Goal: Communication & Community: Answer question/provide support

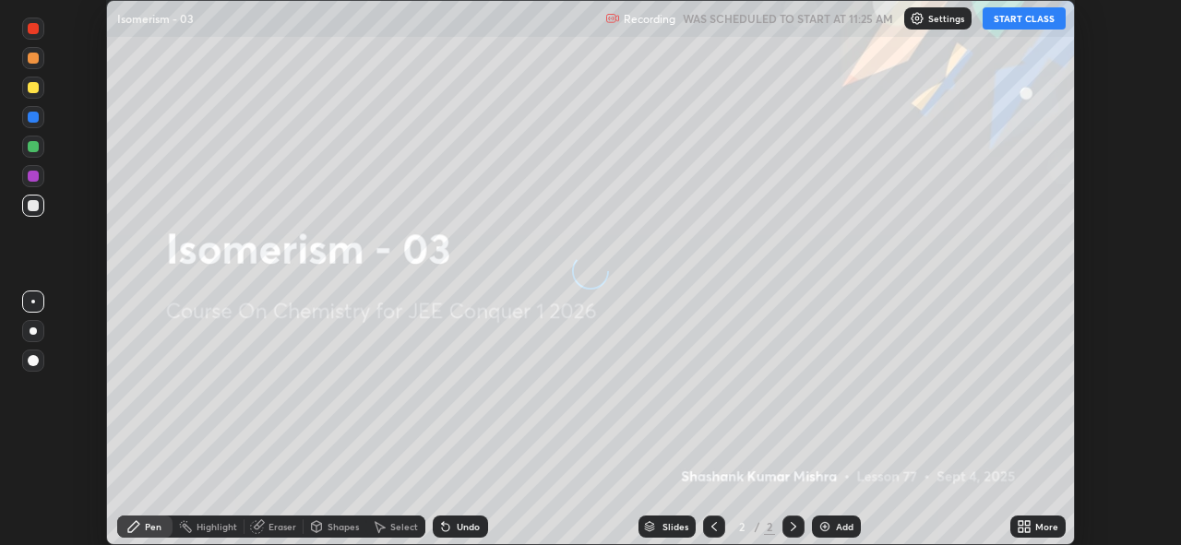
scroll to position [545, 1181]
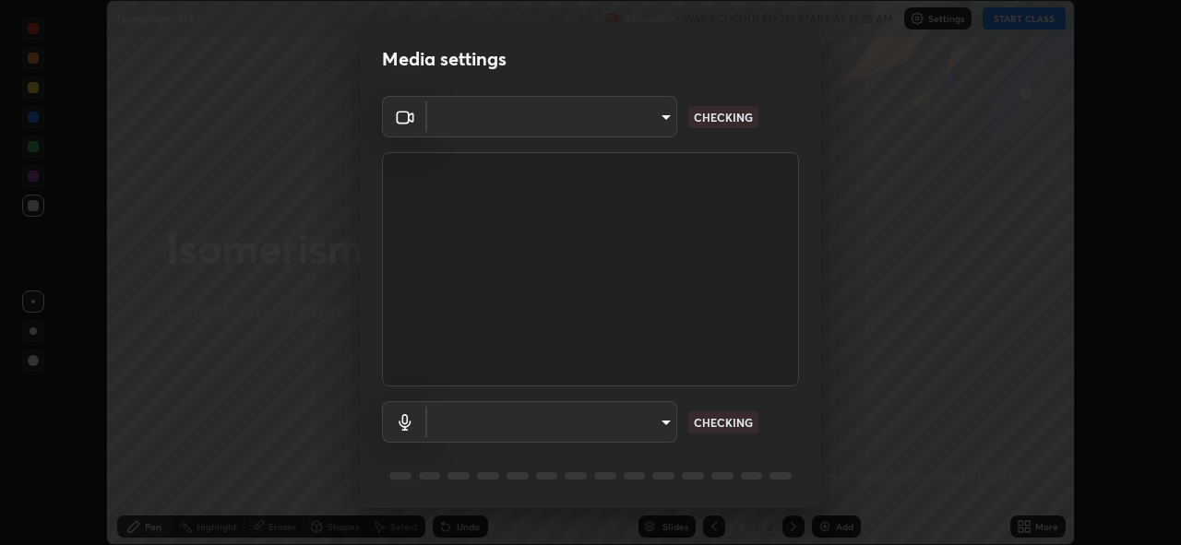
type input "8c17a5d152d90efee16c6d0123f72e1c8e3faabb66c5818a7671abbc9a97bc9a"
click at [663, 425] on body "Erase all Isomerism - 03 Recording WAS SCHEDULED TO START AT 11:25 AM Settings …" at bounding box center [590, 272] width 1181 height 545
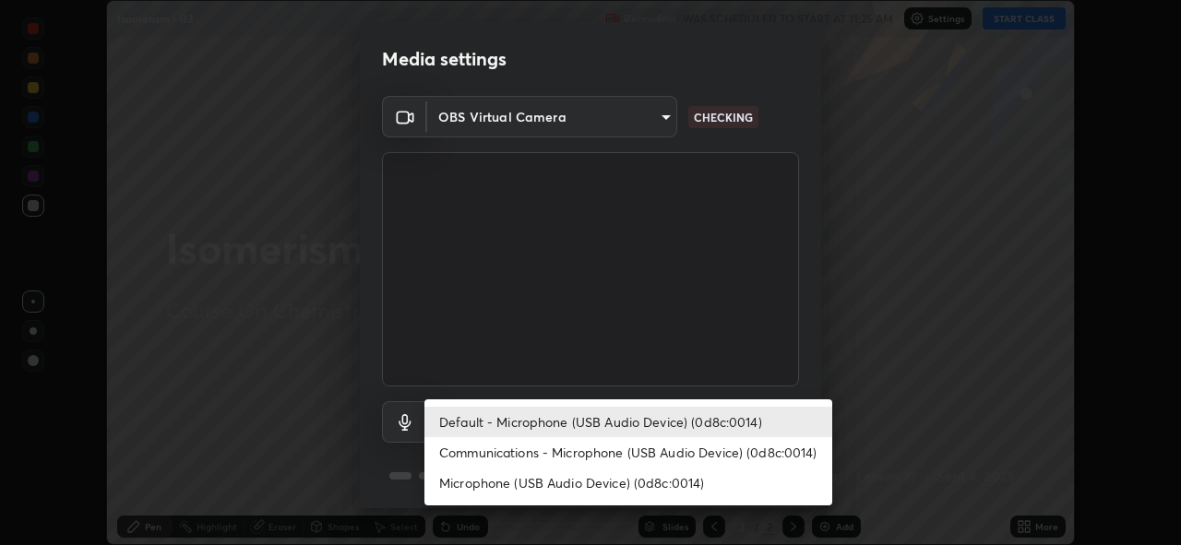
click at [663, 448] on li "Communications - Microphone (USB Audio Device) (0d8c:0014)" at bounding box center [628, 452] width 408 height 30
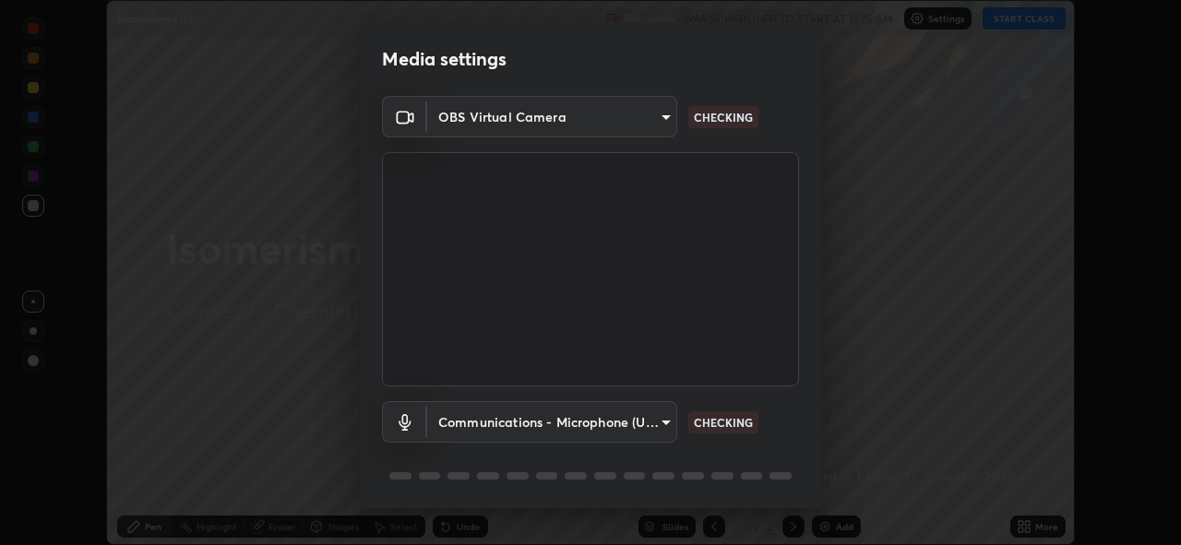
click at [666, 420] on body "Erase all Isomerism - 03 Recording WAS SCHEDULED TO START AT 11:25 AM Settings …" at bounding box center [590, 272] width 1181 height 545
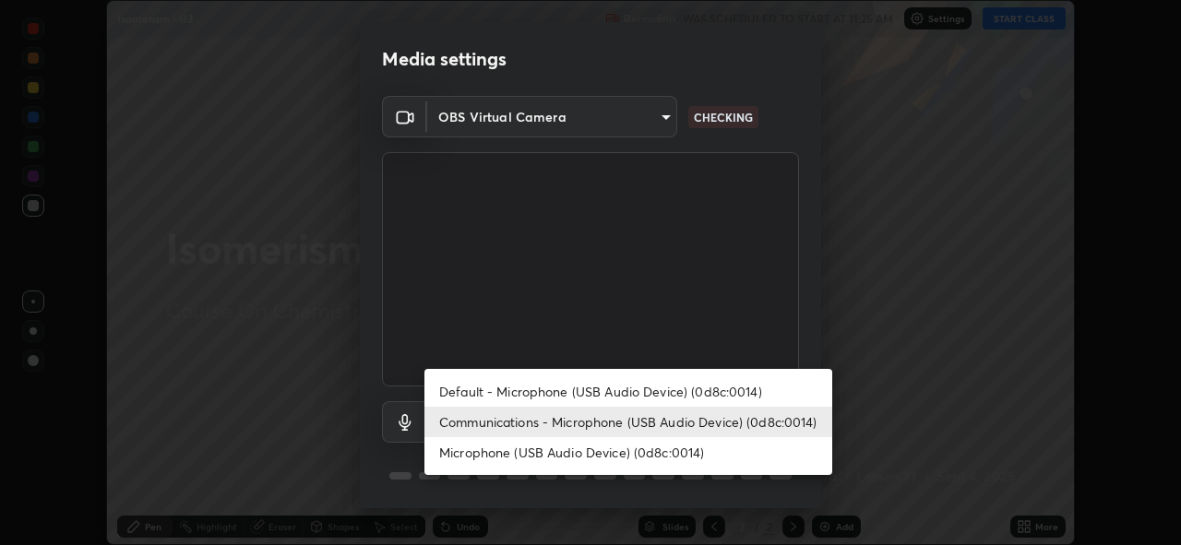
click at [648, 390] on li "Default - Microphone (USB Audio Device) (0d8c:0014)" at bounding box center [628, 391] width 408 height 30
type input "default"
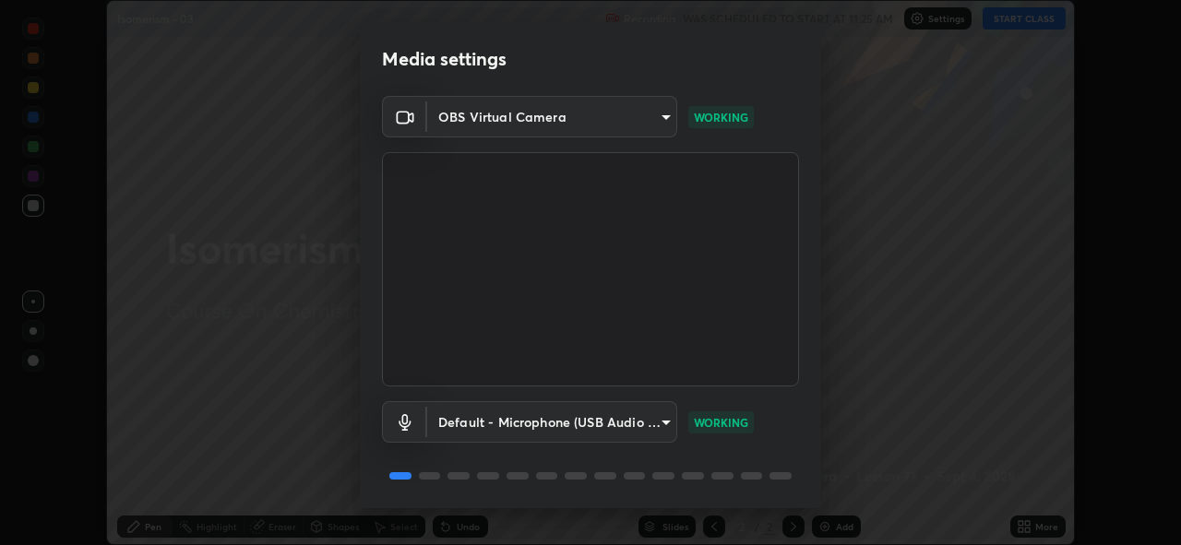
scroll to position [60, 0]
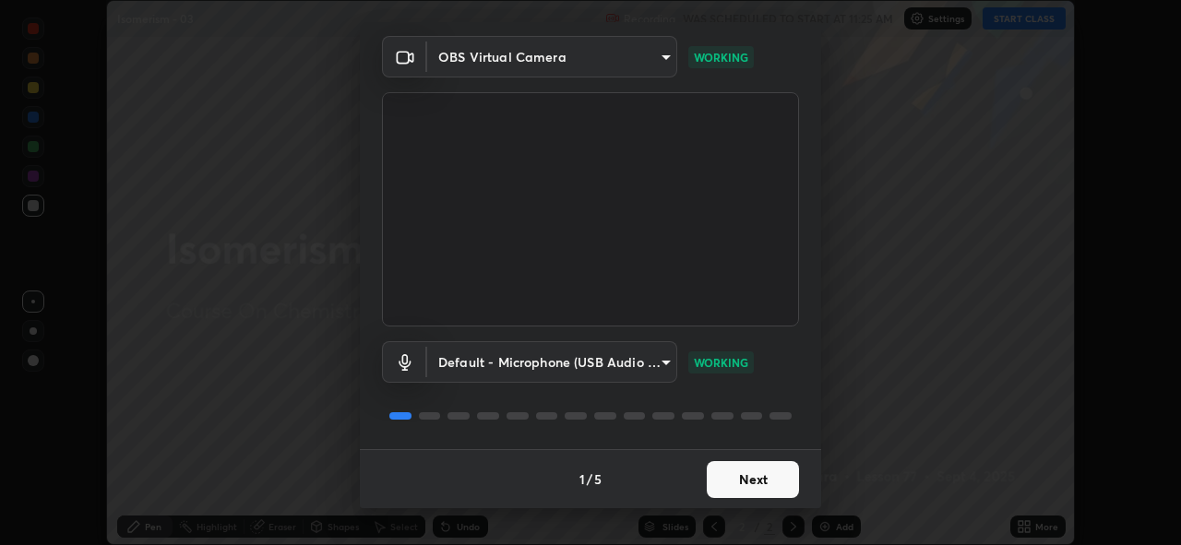
click at [752, 484] on button "Next" at bounding box center [753, 479] width 92 height 37
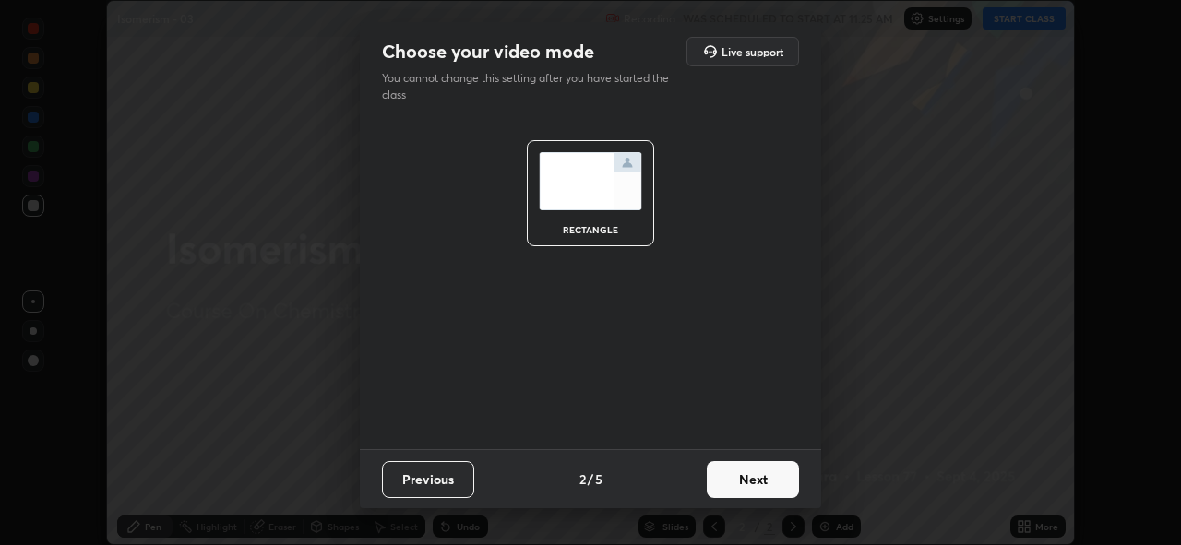
click at [764, 483] on button "Next" at bounding box center [753, 479] width 92 height 37
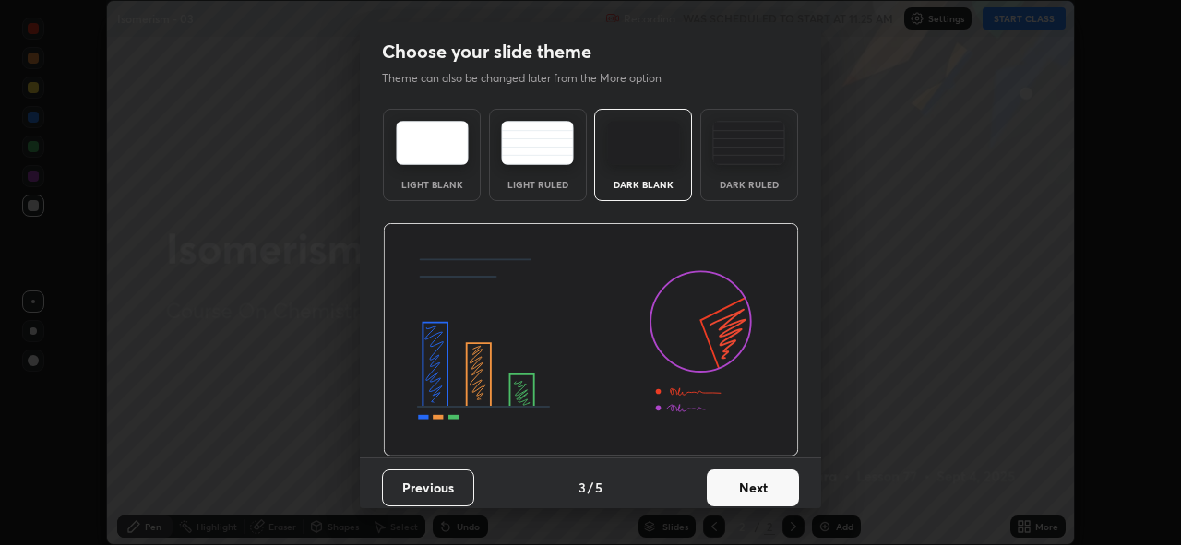
click at [776, 493] on button "Next" at bounding box center [753, 488] width 92 height 37
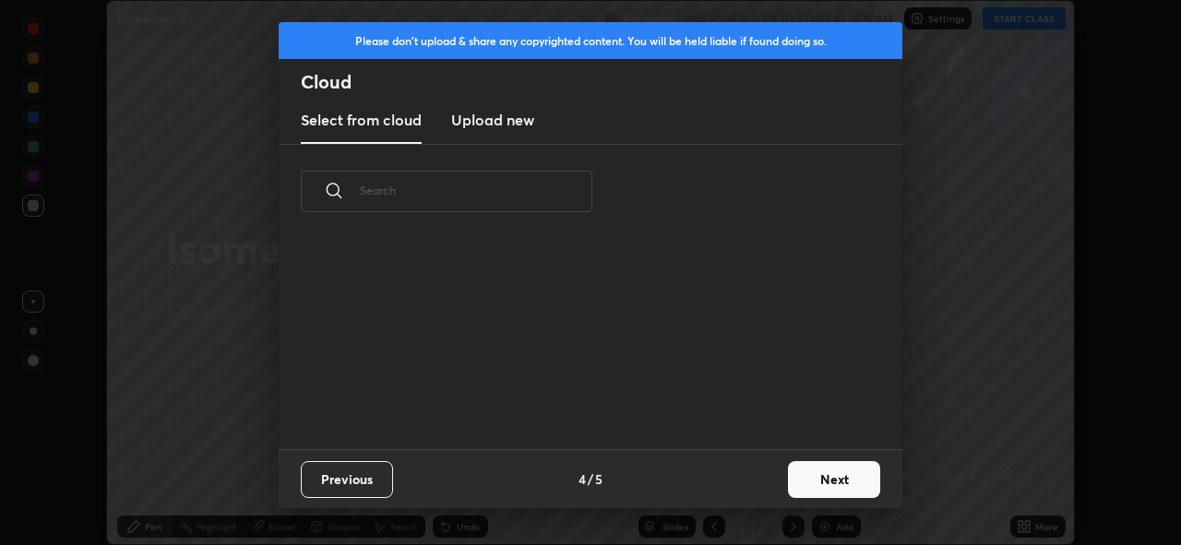
click at [827, 485] on button "Next" at bounding box center [834, 479] width 92 height 37
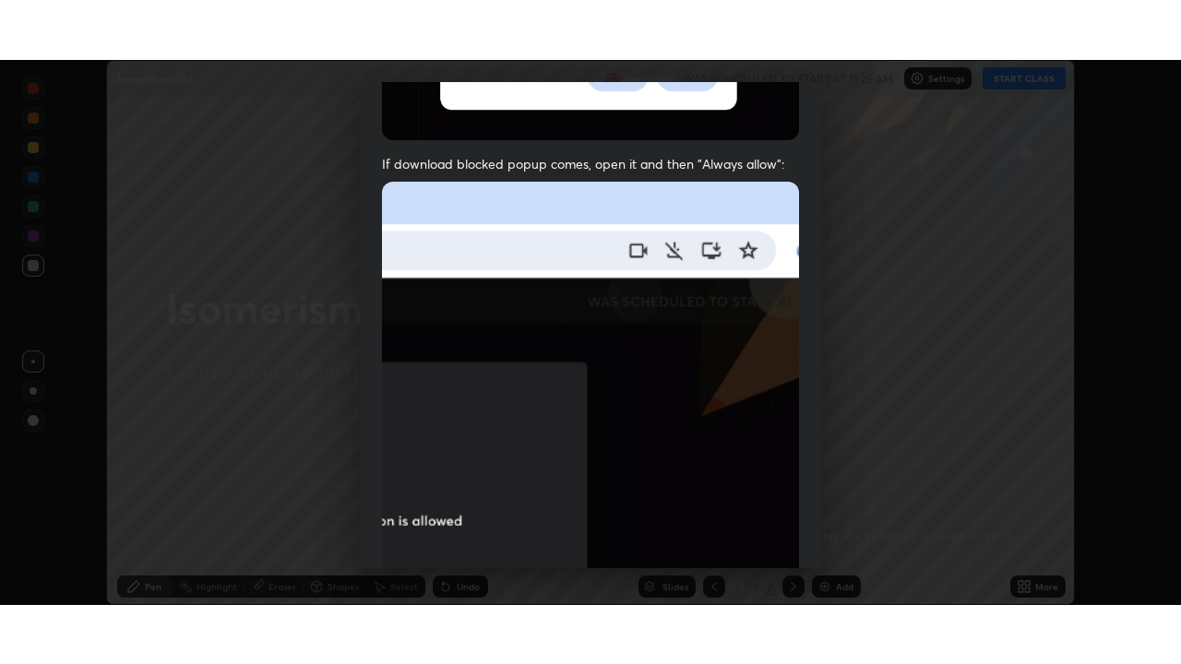
scroll to position [436, 0]
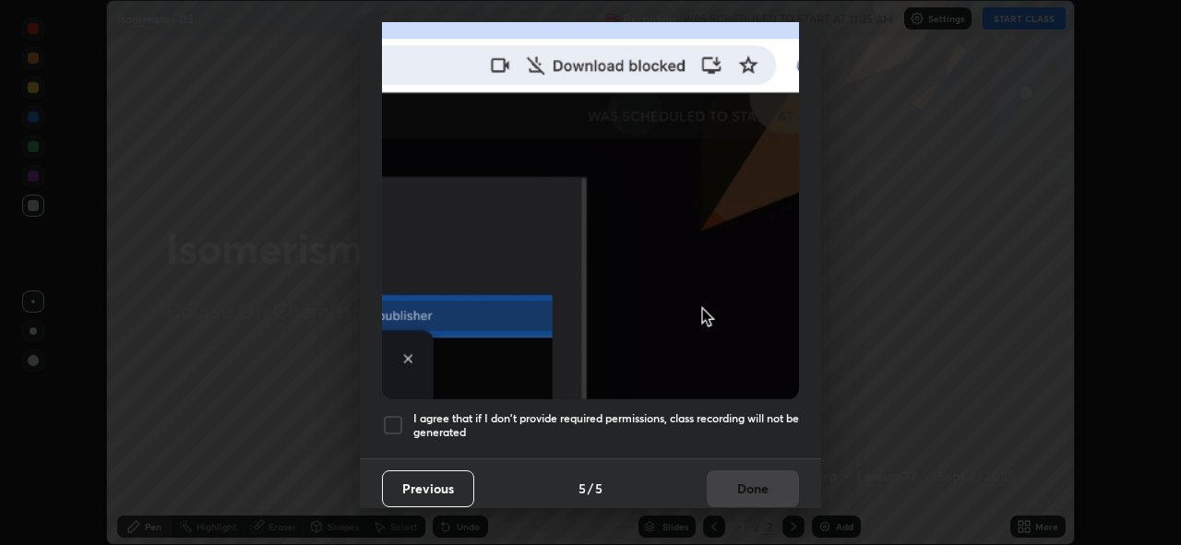
click at [516, 416] on h5 "I agree that if I don't provide required permissions, class recording will not …" at bounding box center [606, 425] width 386 height 29
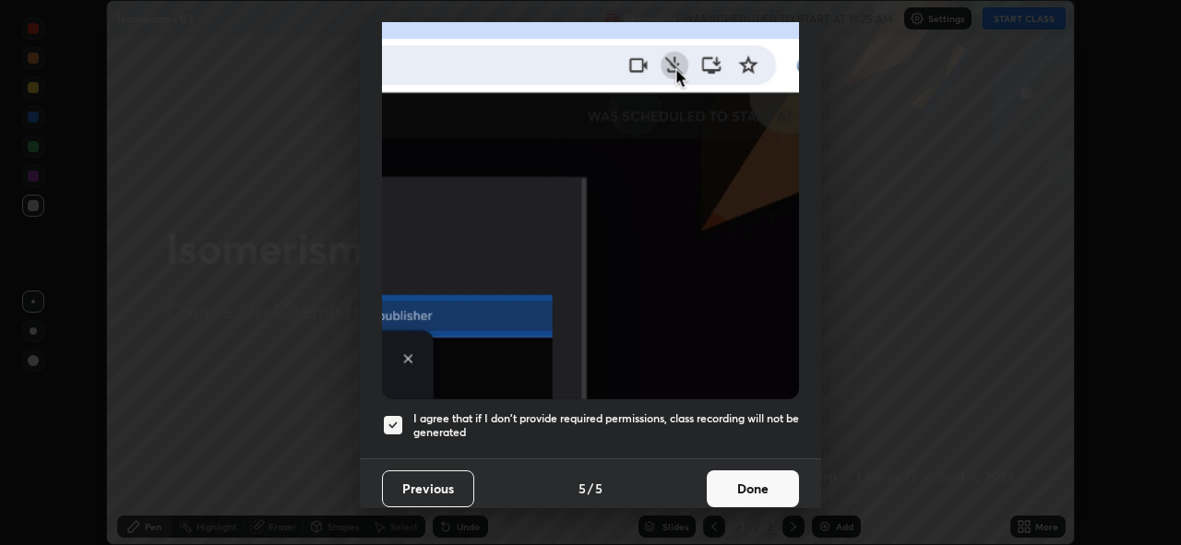
click at [745, 479] on button "Done" at bounding box center [753, 489] width 92 height 37
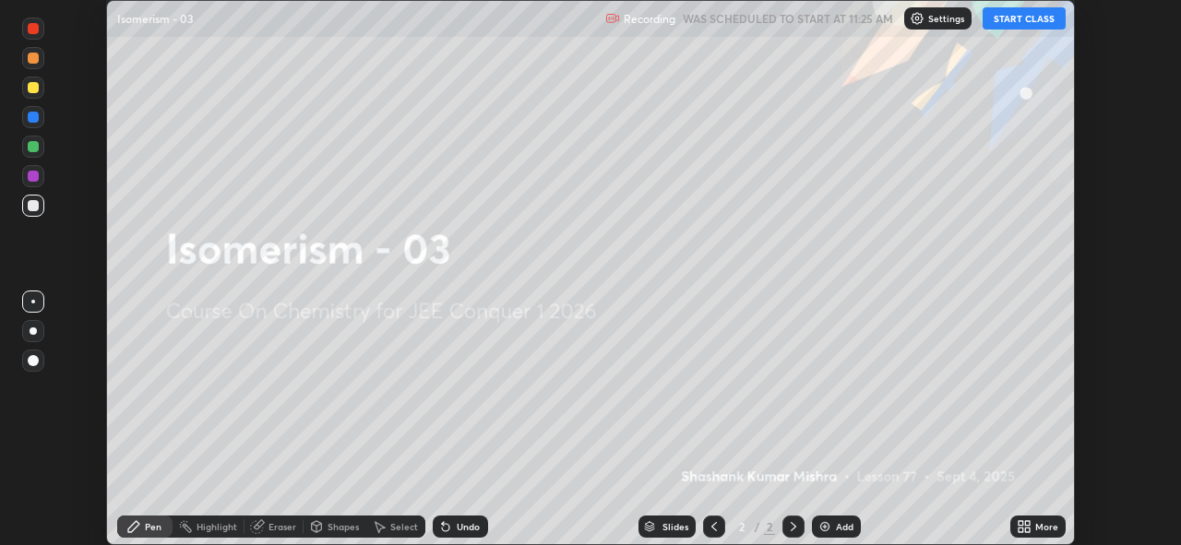
click at [1043, 20] on button "START CLASS" at bounding box center [1024, 18] width 83 height 22
click at [1020, 523] on icon at bounding box center [1021, 523] width 5 height 5
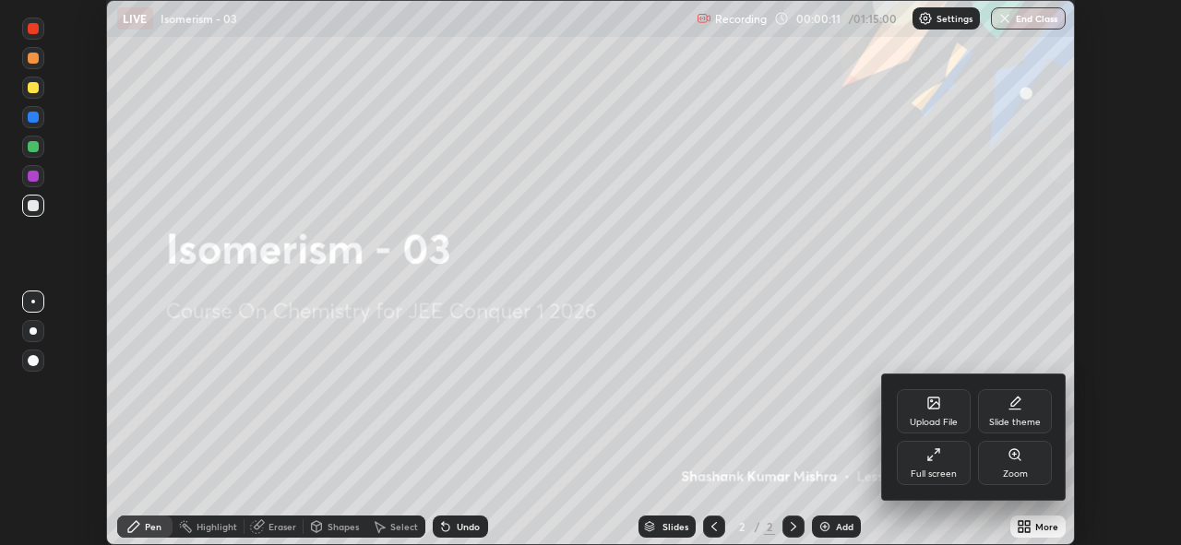
click at [935, 461] on icon at bounding box center [933, 454] width 15 height 15
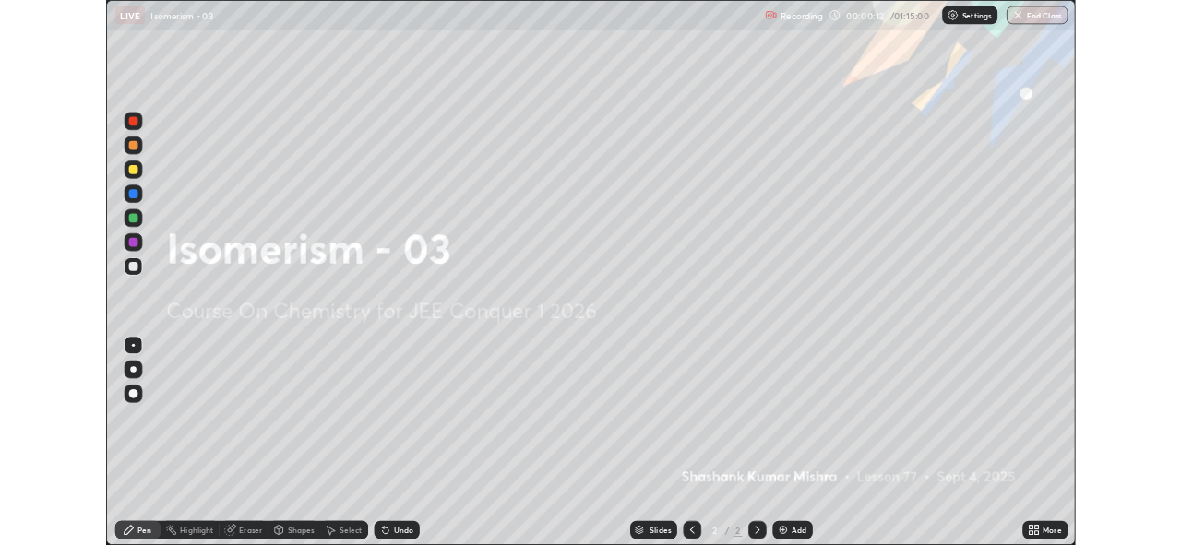
scroll to position [664, 1181]
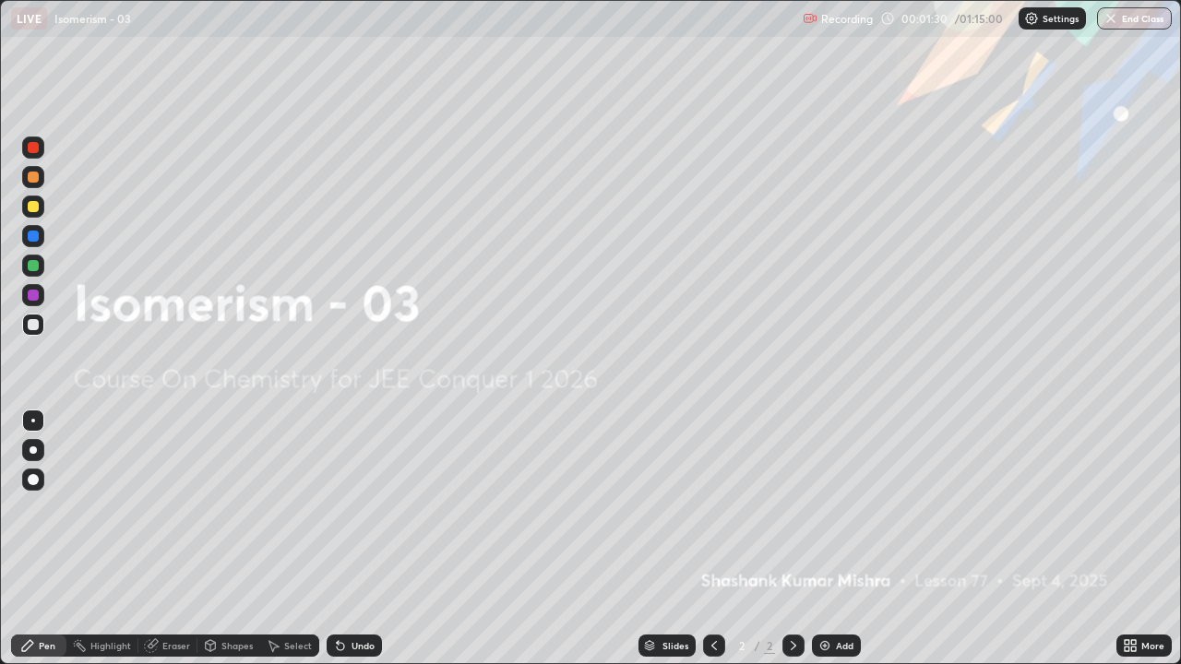
click at [822, 544] on img at bounding box center [824, 645] width 15 height 15
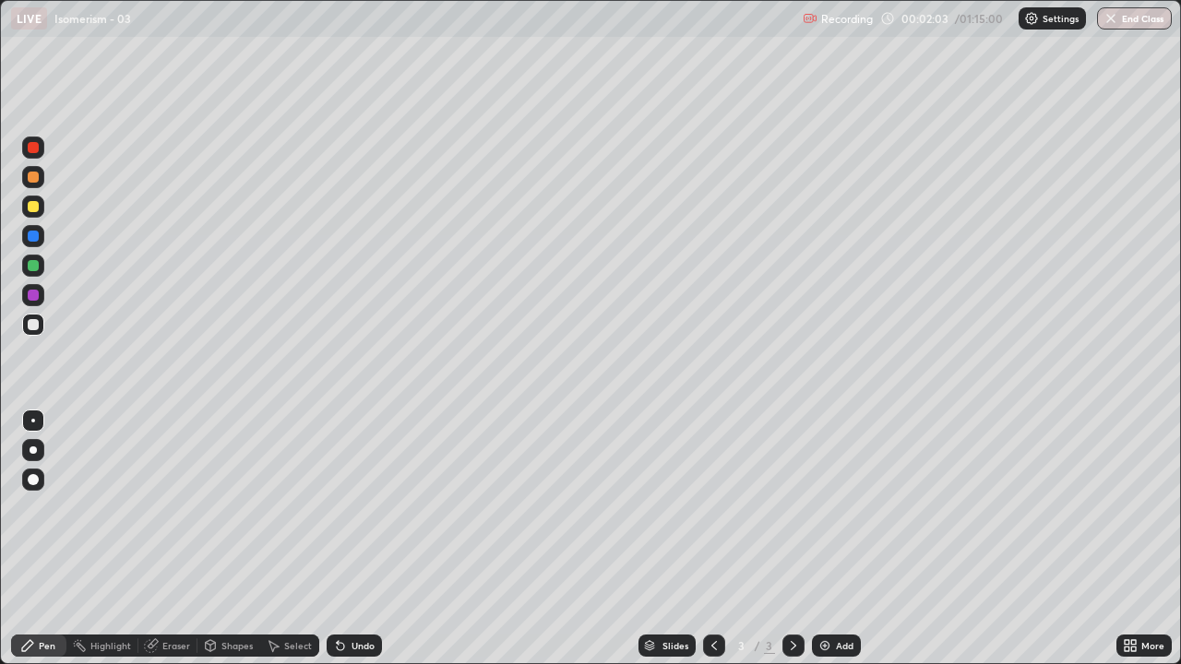
click at [352, 544] on div "Undo" at bounding box center [363, 645] width 23 height 9
click at [346, 544] on div "Undo" at bounding box center [354, 646] width 55 height 22
click at [360, 544] on div "Undo" at bounding box center [363, 645] width 23 height 9
click at [38, 269] on div at bounding box center [33, 266] width 22 height 22
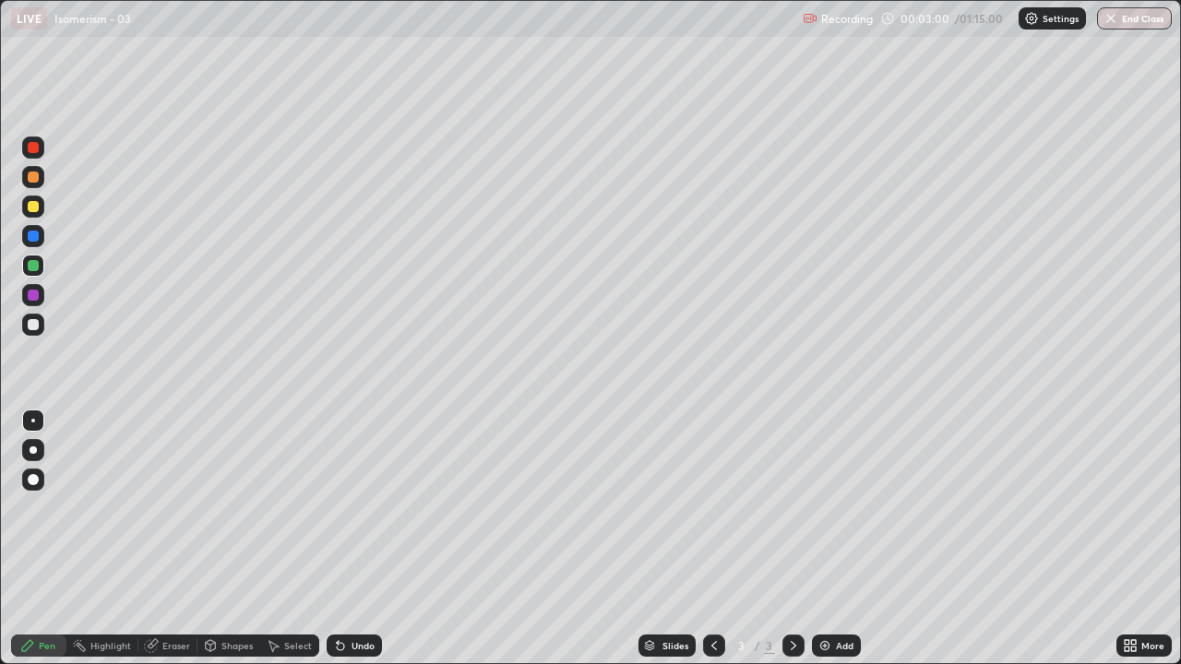
click at [359, 544] on div "Undo" at bounding box center [354, 646] width 55 height 22
click at [31, 322] on div at bounding box center [33, 324] width 11 height 11
click at [825, 544] on img at bounding box center [824, 645] width 15 height 15
click at [169, 544] on div "Eraser" at bounding box center [176, 645] width 28 height 9
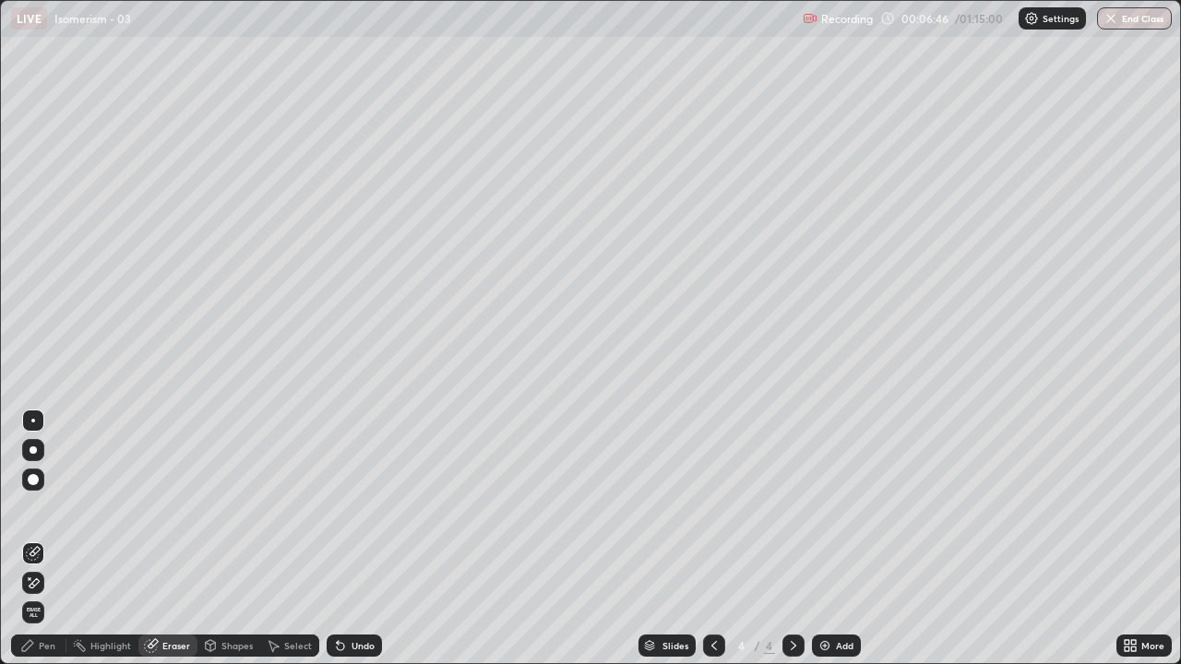
click at [40, 544] on div "Pen" at bounding box center [38, 646] width 55 height 22
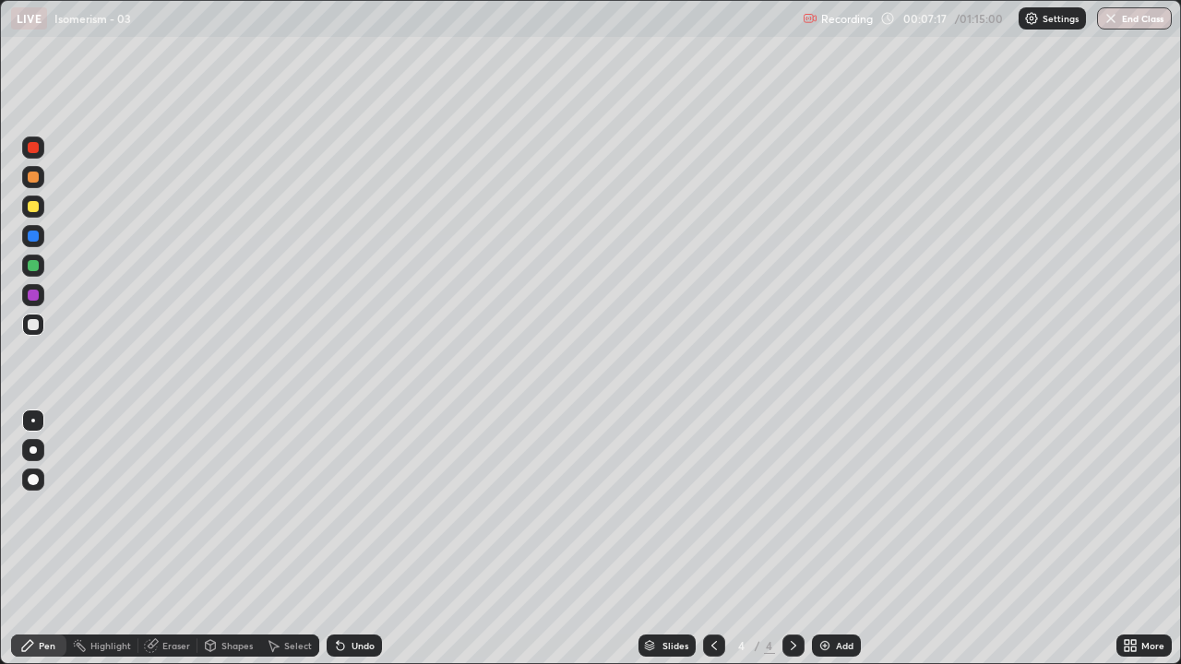
click at [359, 544] on div "Undo" at bounding box center [354, 646] width 55 height 22
click at [374, 544] on div "Undo" at bounding box center [354, 646] width 55 height 22
click at [373, 544] on div "Undo" at bounding box center [354, 646] width 55 height 22
click at [34, 270] on div at bounding box center [33, 265] width 11 height 11
click at [35, 320] on div at bounding box center [33, 324] width 11 height 11
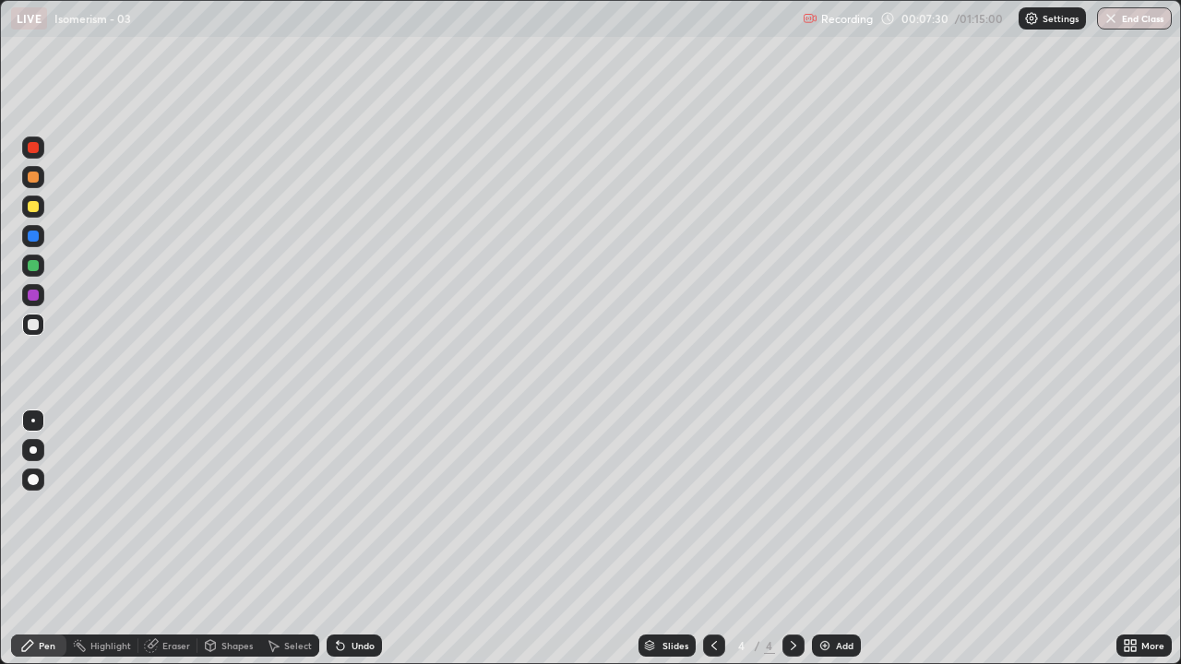
click at [31, 286] on div at bounding box center [33, 295] width 22 height 22
click at [356, 544] on div "Undo" at bounding box center [363, 645] width 23 height 9
click at [352, 544] on div "Undo" at bounding box center [363, 645] width 23 height 9
click at [34, 328] on div at bounding box center [33, 324] width 11 height 11
click at [356, 544] on div "Undo" at bounding box center [354, 646] width 55 height 22
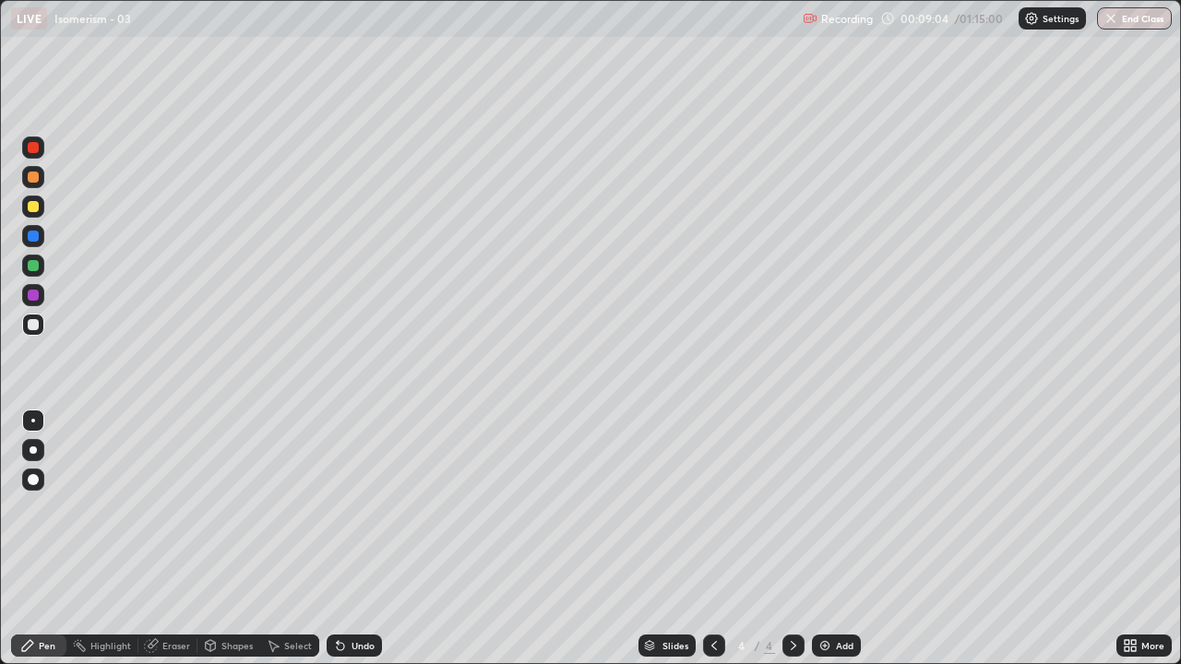
click at [289, 544] on div "Select" at bounding box center [298, 645] width 28 height 9
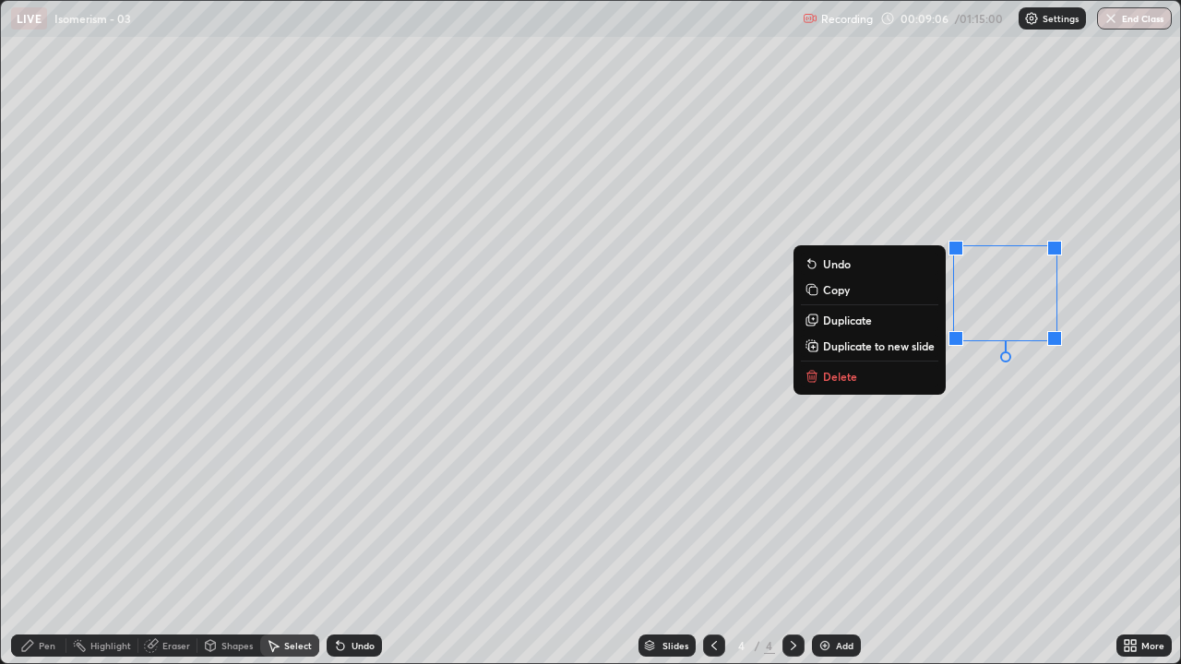
click at [834, 380] on p "Delete" at bounding box center [840, 376] width 34 height 15
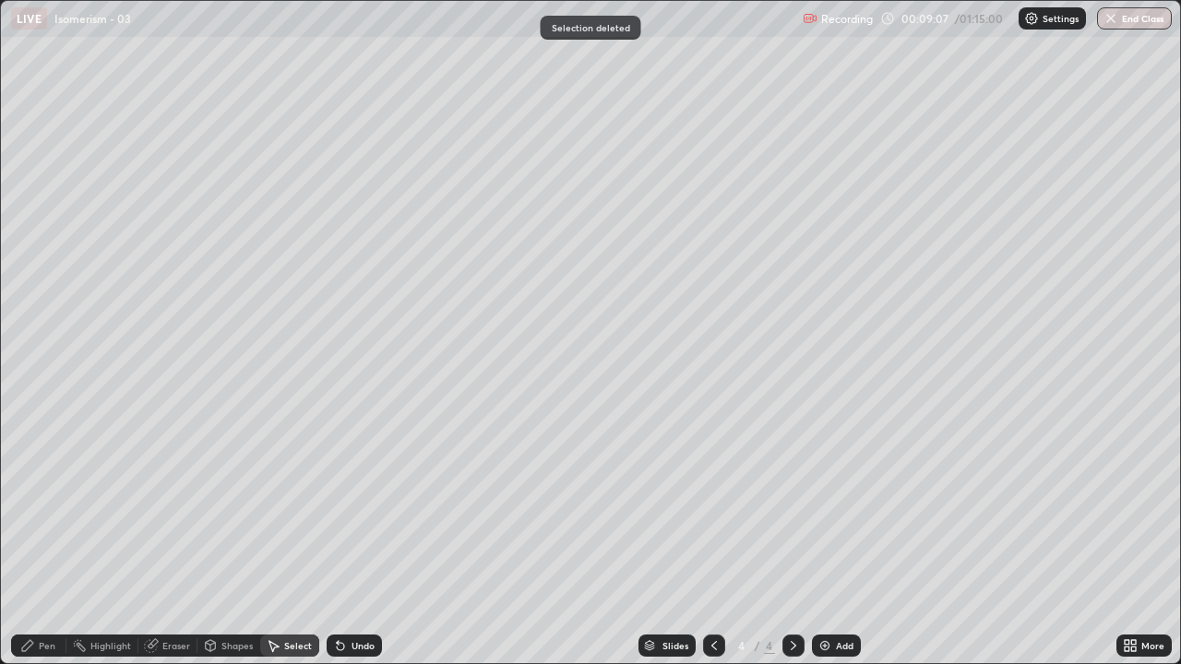
click at [38, 544] on div "Pen" at bounding box center [38, 646] width 55 height 22
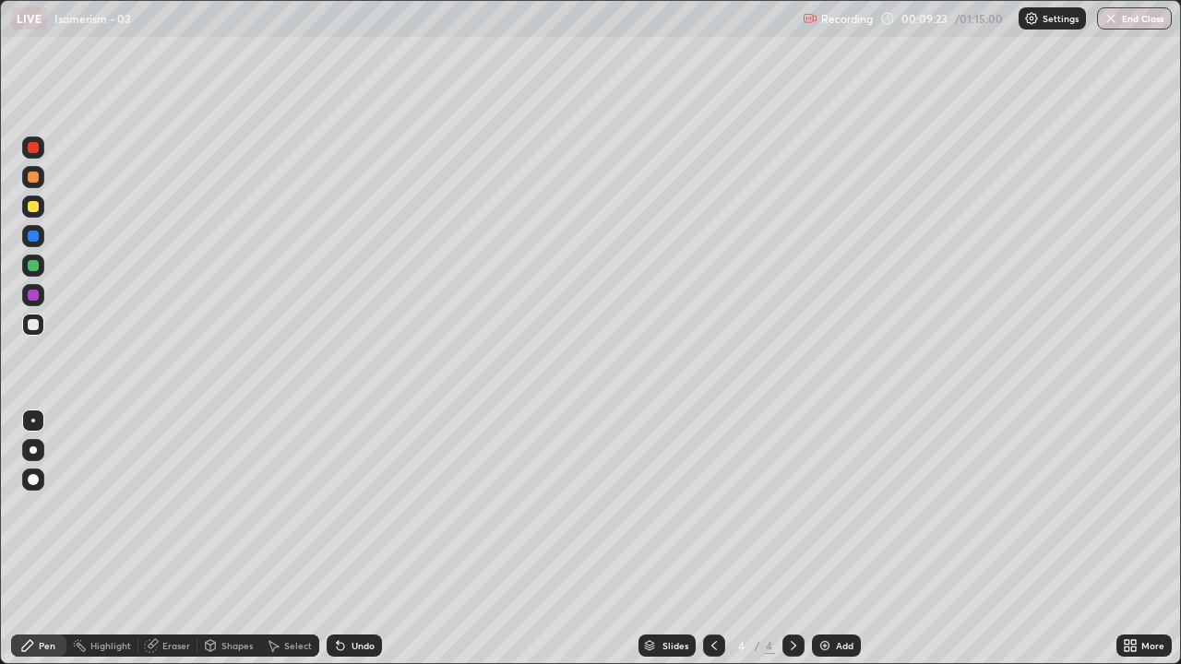
click at [352, 544] on div "Undo" at bounding box center [354, 646] width 55 height 22
click at [354, 544] on div "Undo" at bounding box center [354, 646] width 55 height 22
click at [175, 544] on div "Eraser" at bounding box center [176, 645] width 28 height 9
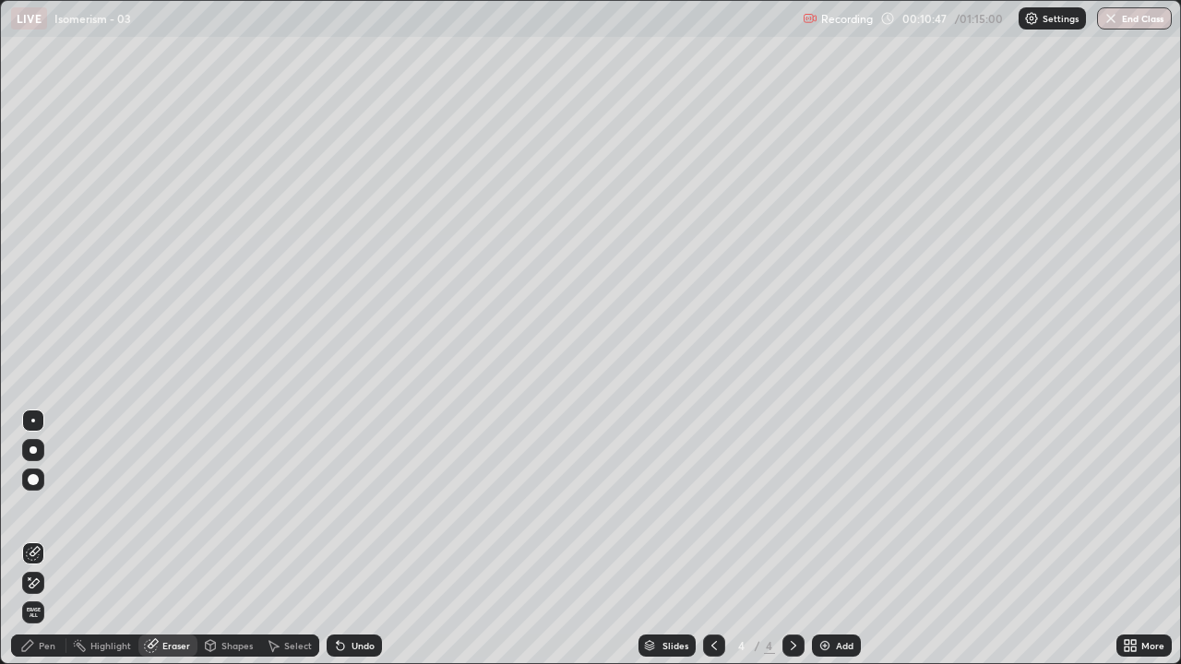
click at [29, 544] on icon at bounding box center [27, 645] width 15 height 15
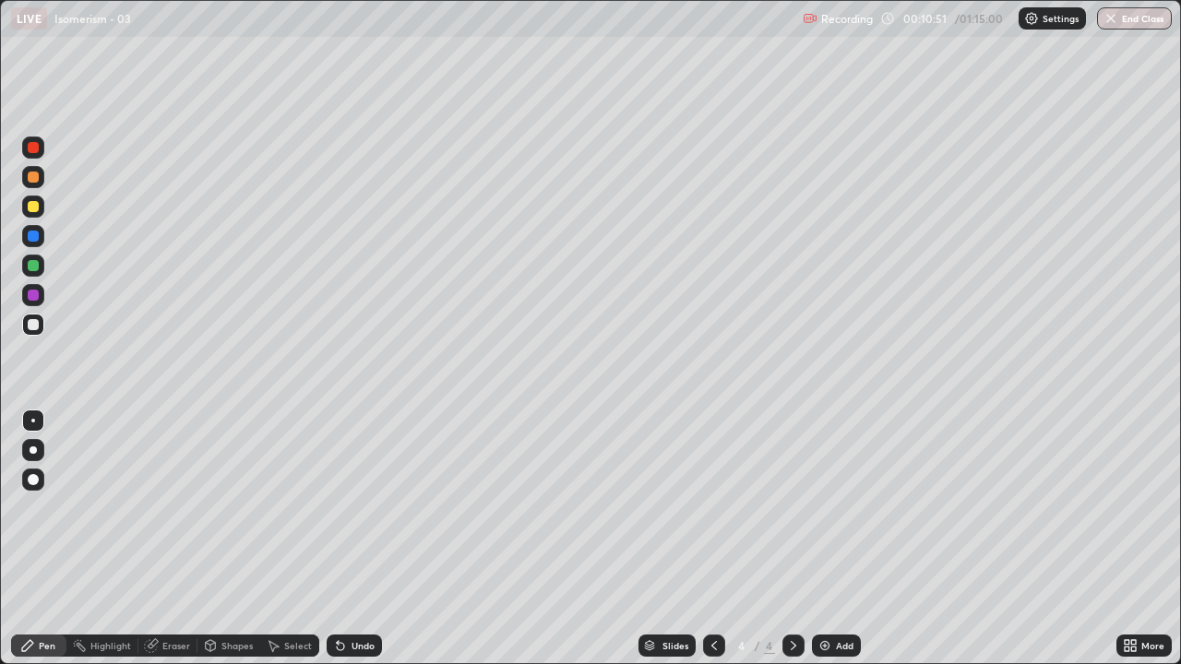
click at [352, 544] on div "Undo" at bounding box center [363, 645] width 23 height 9
click at [154, 544] on icon at bounding box center [151, 645] width 15 height 15
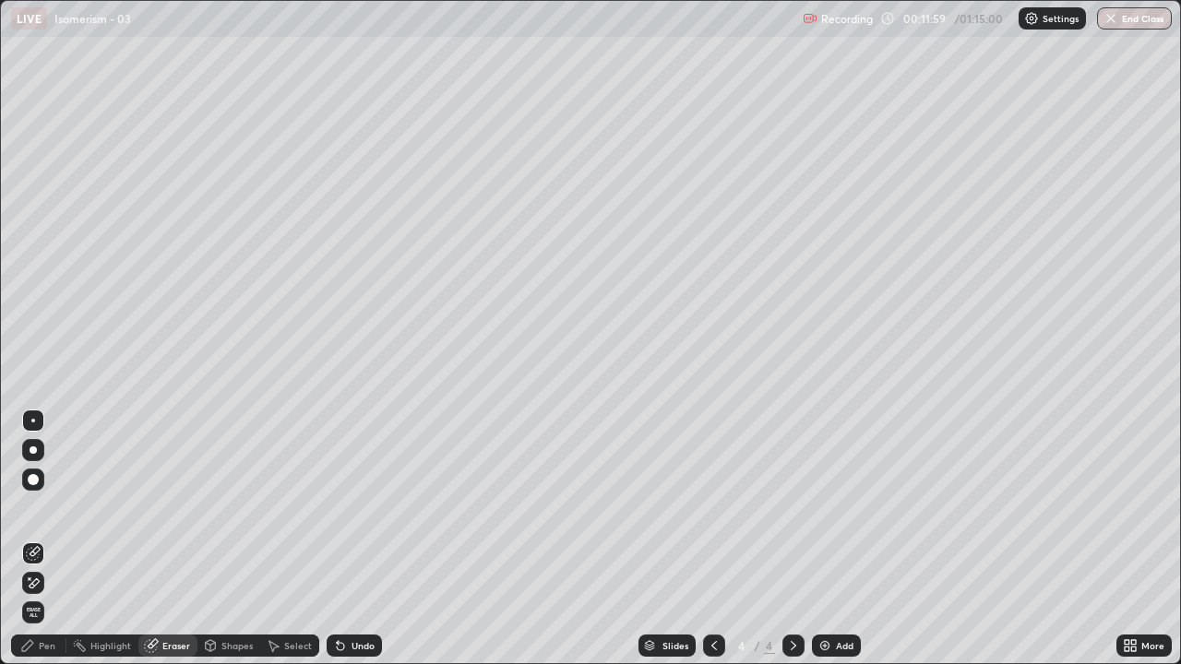
click at [41, 544] on div "Pen" at bounding box center [47, 645] width 17 height 9
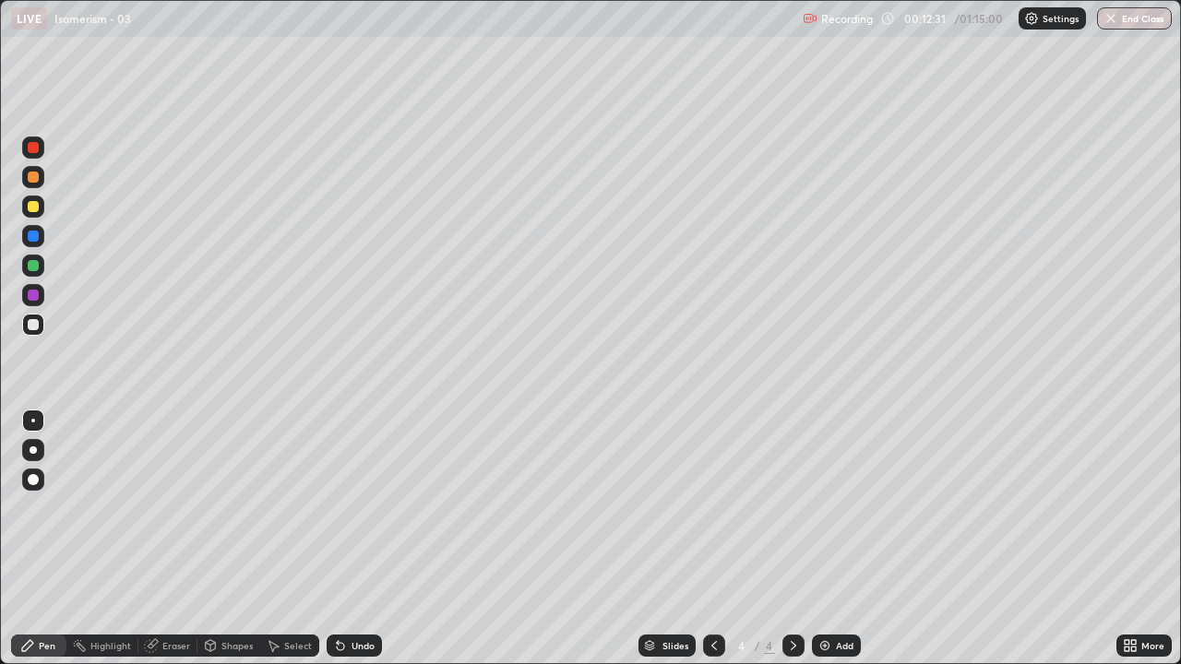
click at [363, 544] on div "Undo" at bounding box center [354, 646] width 55 height 22
click at [357, 544] on div "Undo" at bounding box center [363, 645] width 23 height 9
click at [169, 544] on div "Eraser" at bounding box center [176, 645] width 28 height 9
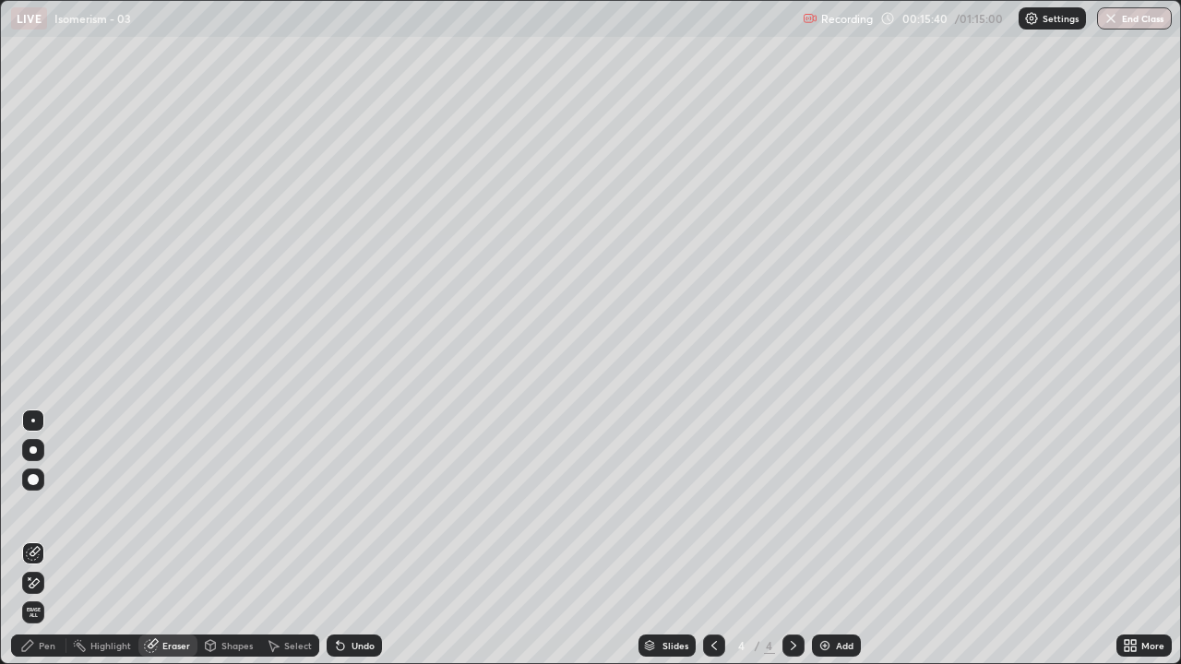
click at [43, 544] on div "Pen" at bounding box center [38, 646] width 55 height 22
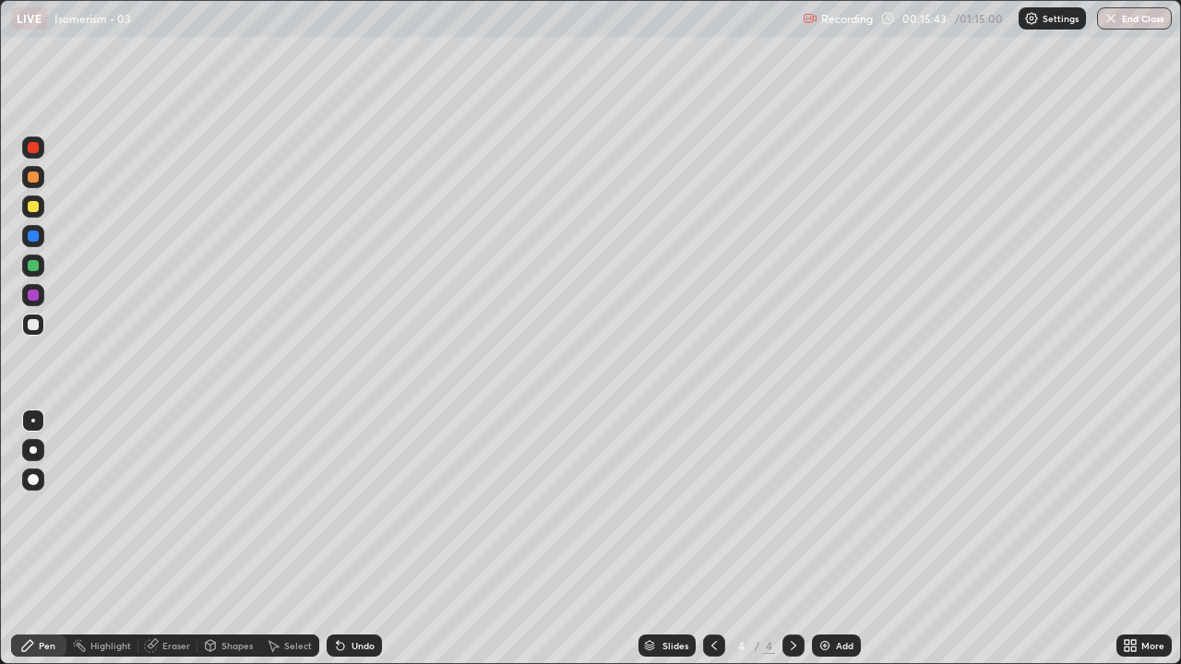
click at [352, 544] on div "Undo" at bounding box center [363, 645] width 23 height 9
click at [362, 544] on div "Undo" at bounding box center [354, 646] width 55 height 22
click at [358, 544] on div "Undo" at bounding box center [363, 645] width 23 height 9
click at [827, 544] on img at bounding box center [824, 645] width 15 height 15
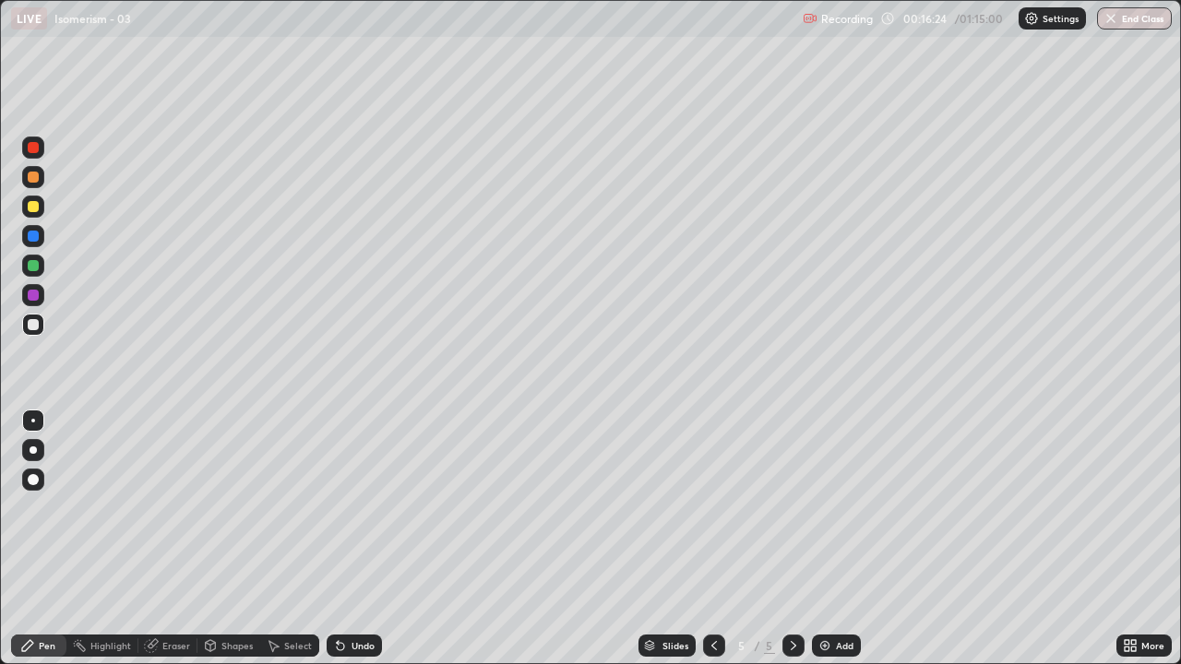
click at [176, 544] on div "Eraser" at bounding box center [176, 645] width 28 height 9
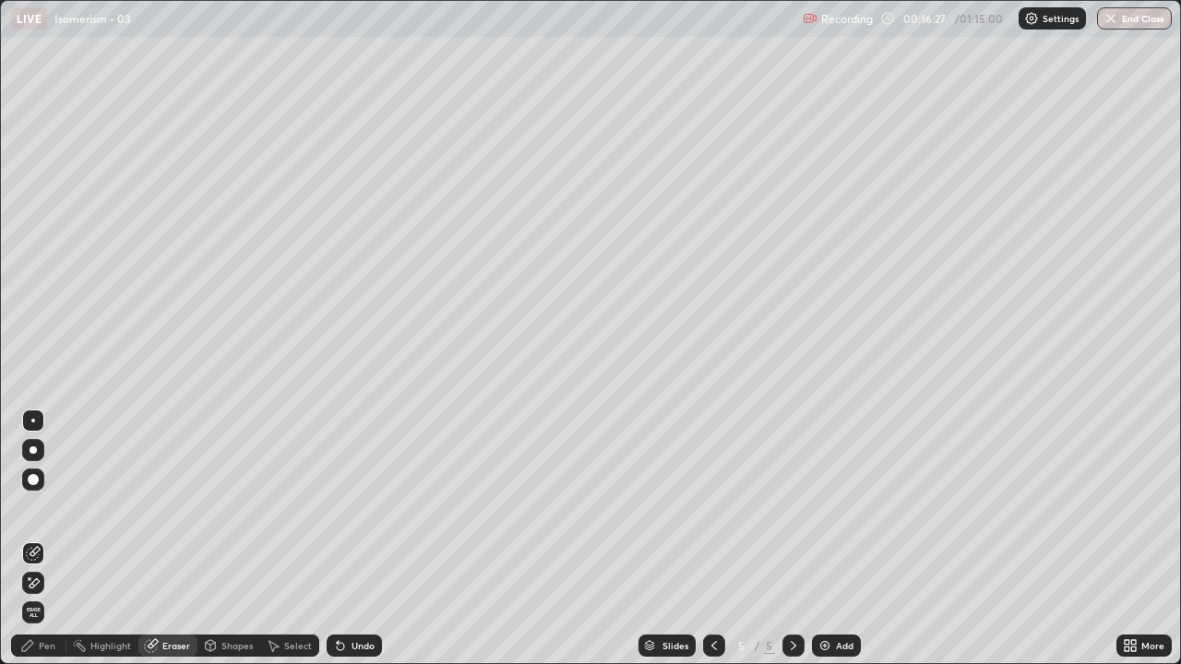
click at [37, 544] on div "Pen" at bounding box center [38, 646] width 55 height 22
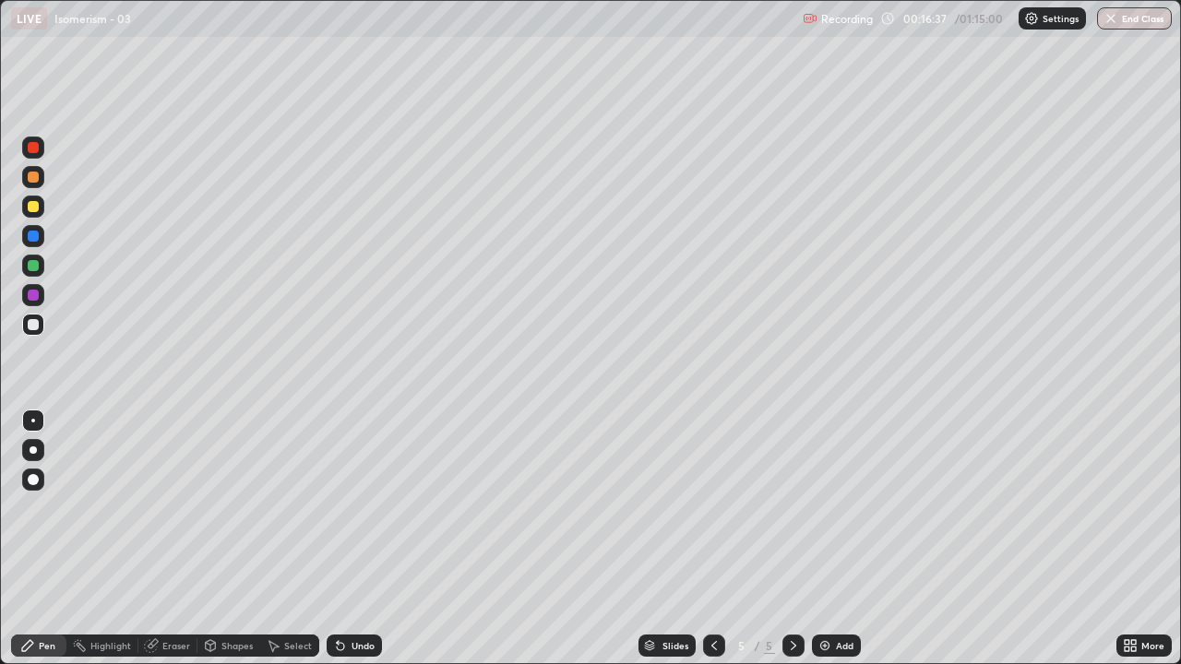
click at [710, 544] on div at bounding box center [714, 646] width 22 height 22
click at [789, 544] on icon at bounding box center [793, 645] width 15 height 15
click at [177, 544] on div "Eraser" at bounding box center [167, 646] width 59 height 22
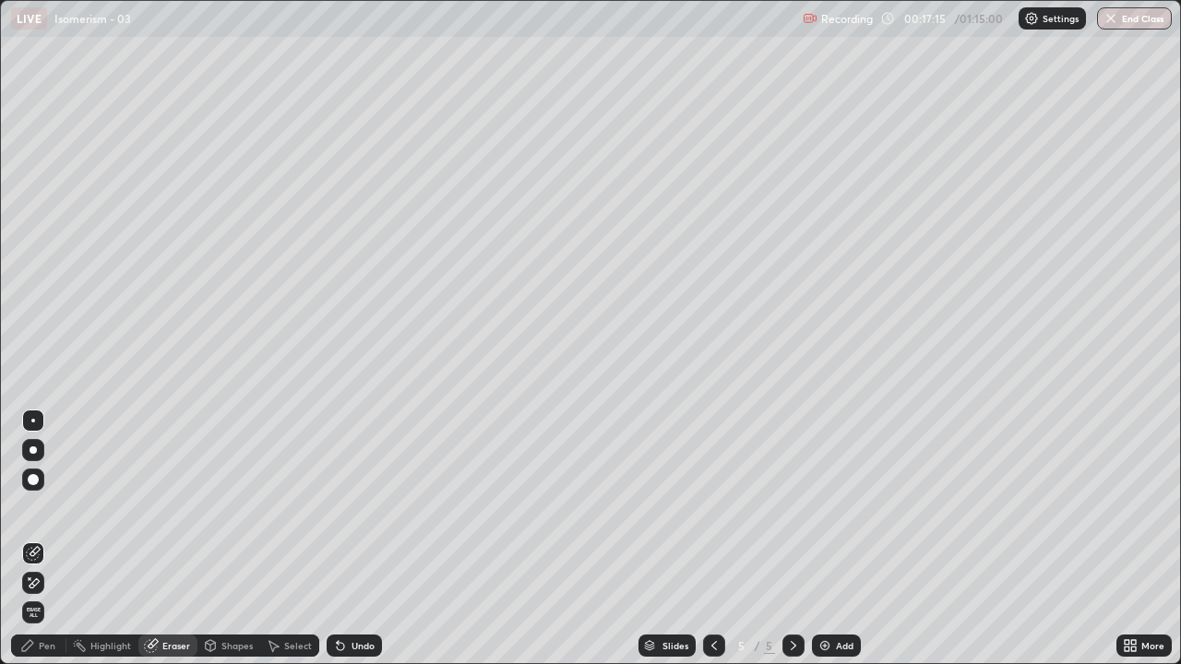
click at [30, 544] on div "Pen" at bounding box center [38, 646] width 55 height 22
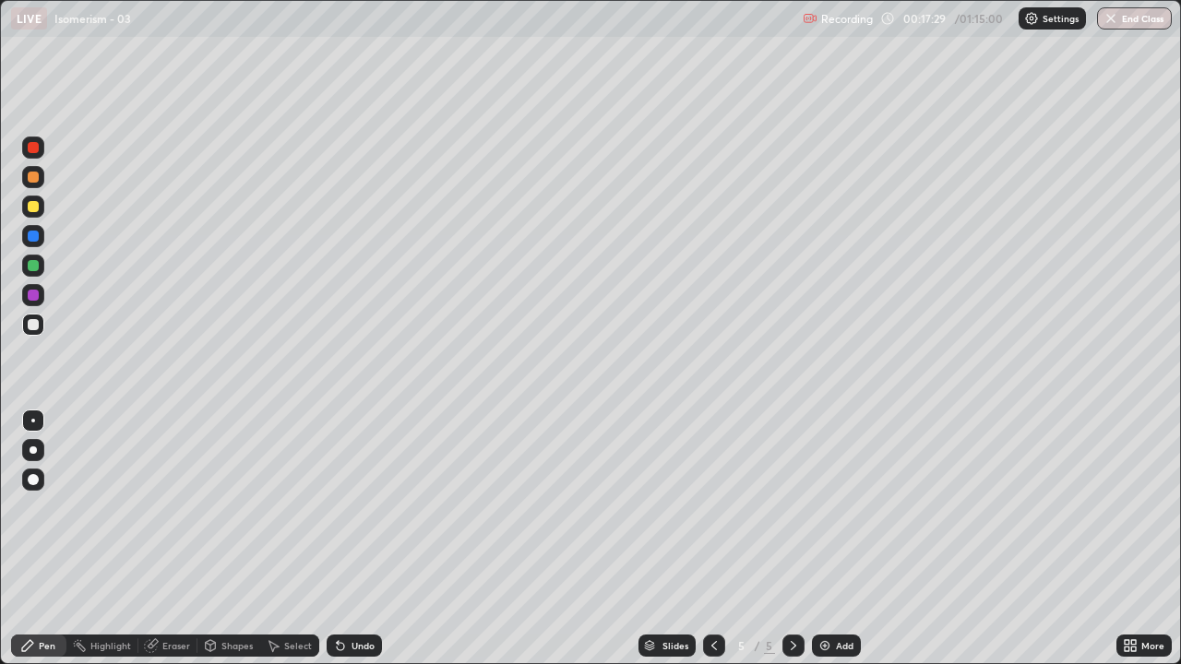
click at [348, 544] on div "Undo" at bounding box center [354, 646] width 55 height 22
click at [290, 544] on div "Select" at bounding box center [298, 645] width 28 height 9
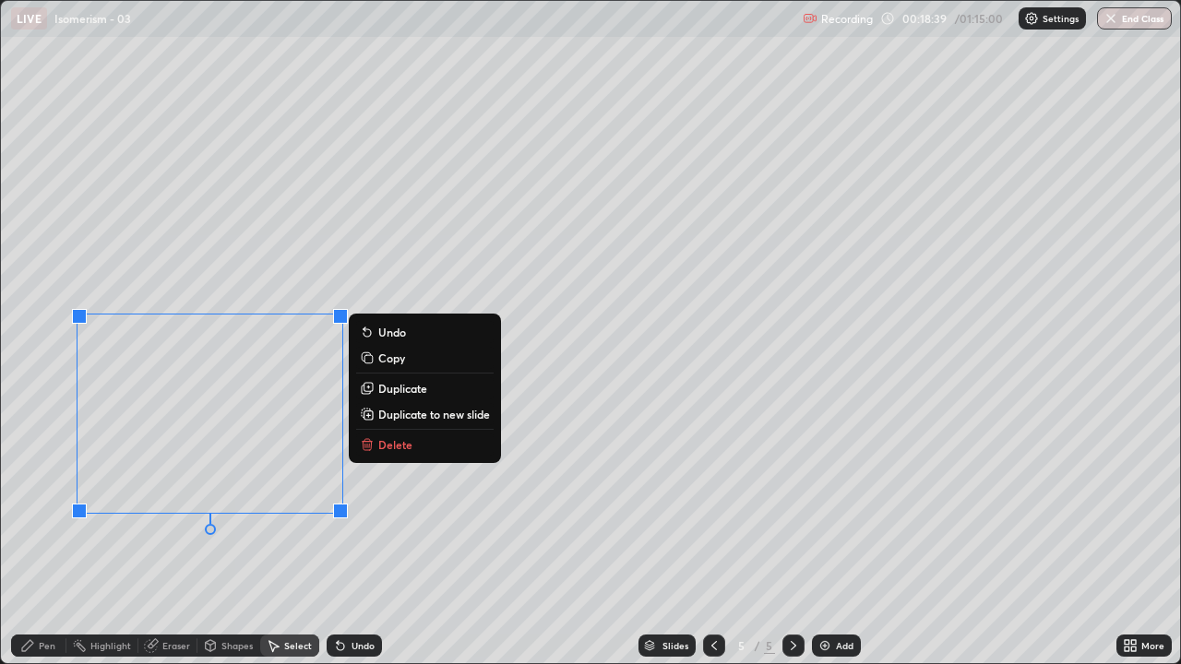
click at [389, 442] on p "Delete" at bounding box center [395, 444] width 34 height 15
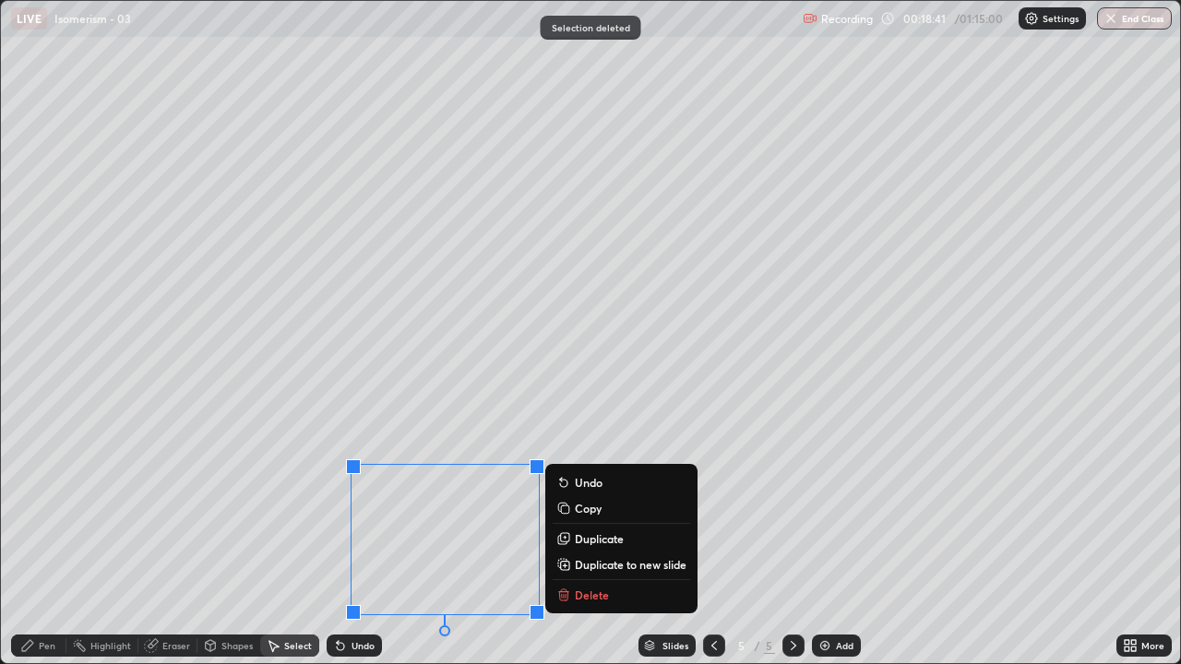
click at [580, 544] on p "Delete" at bounding box center [592, 595] width 34 height 15
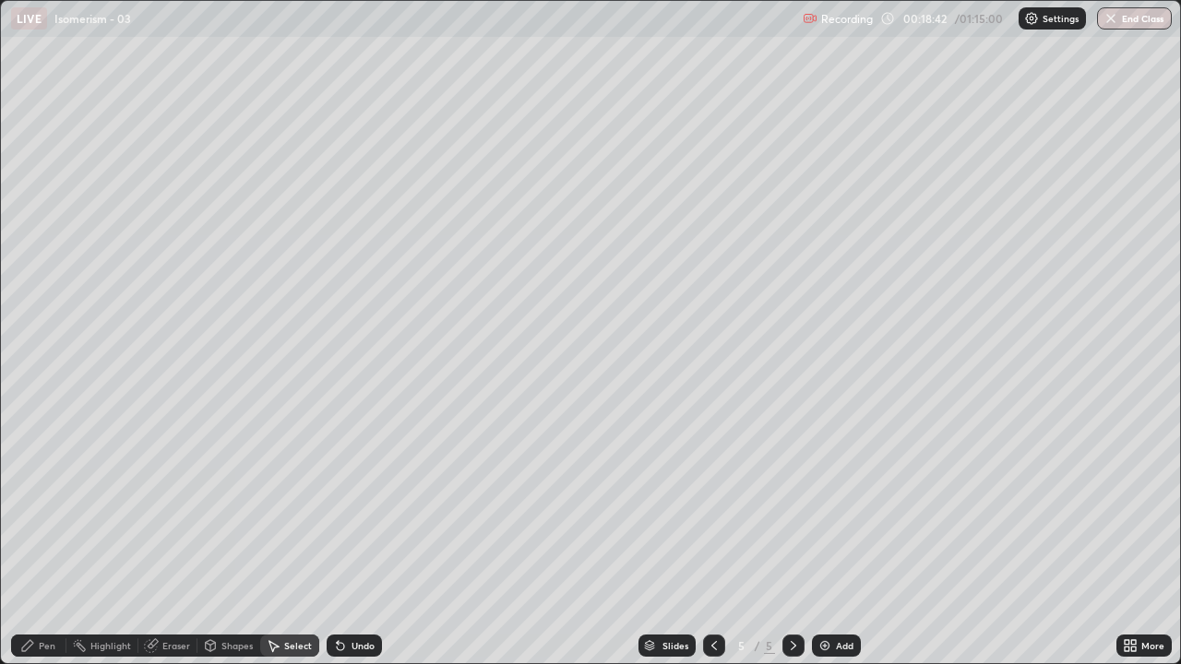
click at [46, 544] on div "Pen" at bounding box center [47, 645] width 17 height 9
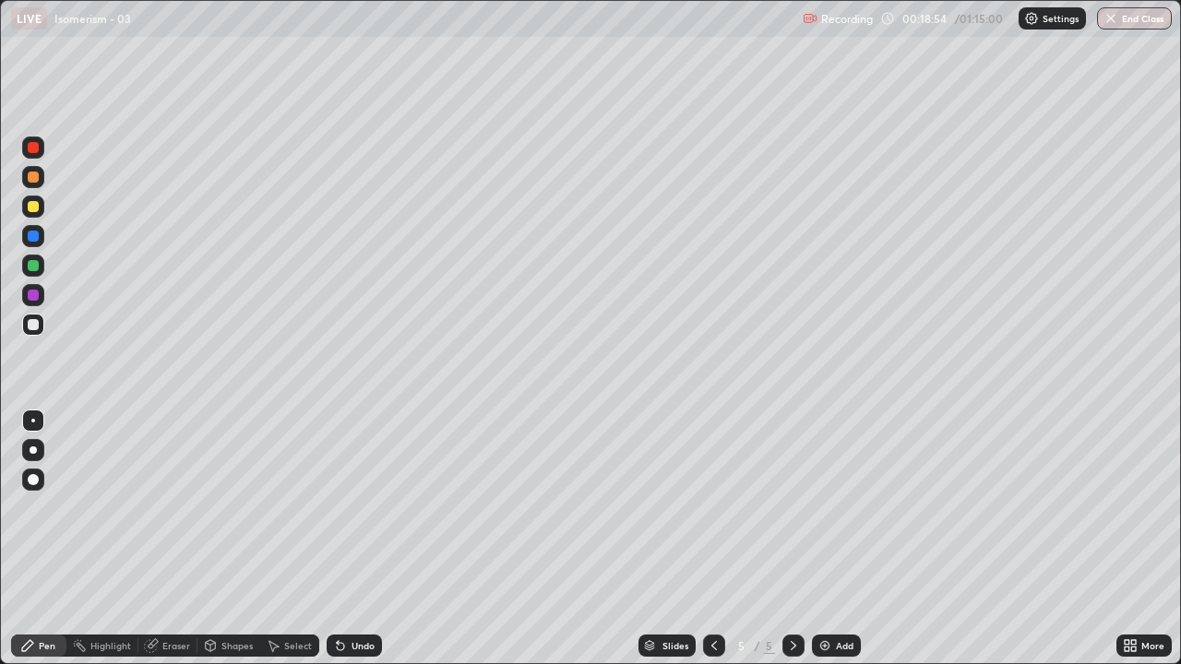
click at [34, 273] on div at bounding box center [33, 266] width 22 height 22
click at [177, 544] on div "Eraser" at bounding box center [167, 646] width 59 height 22
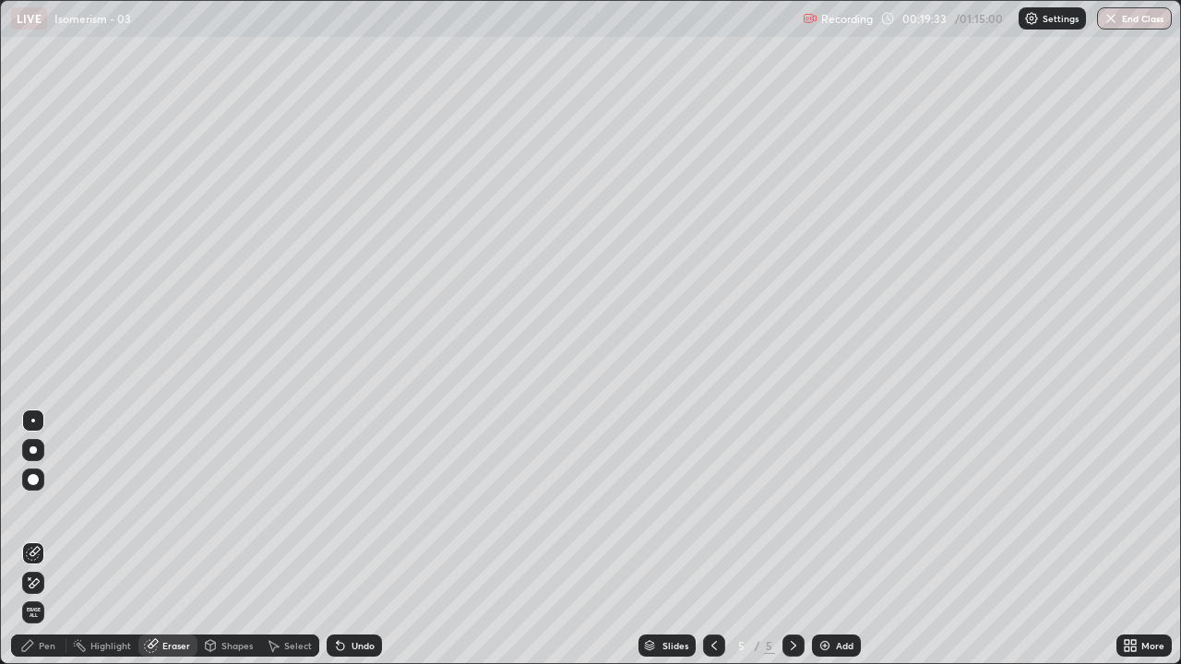
click at [37, 544] on div "Pen" at bounding box center [38, 646] width 55 height 22
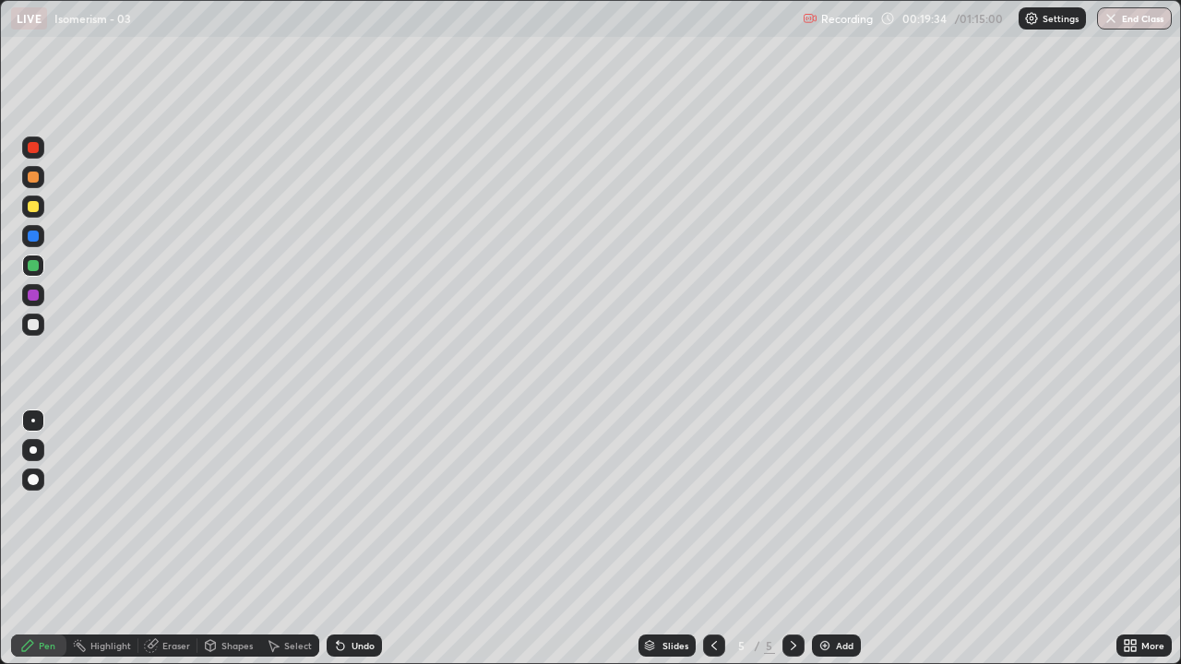
click at [32, 315] on div at bounding box center [33, 325] width 22 height 22
click at [166, 544] on div "Eraser" at bounding box center [176, 645] width 28 height 9
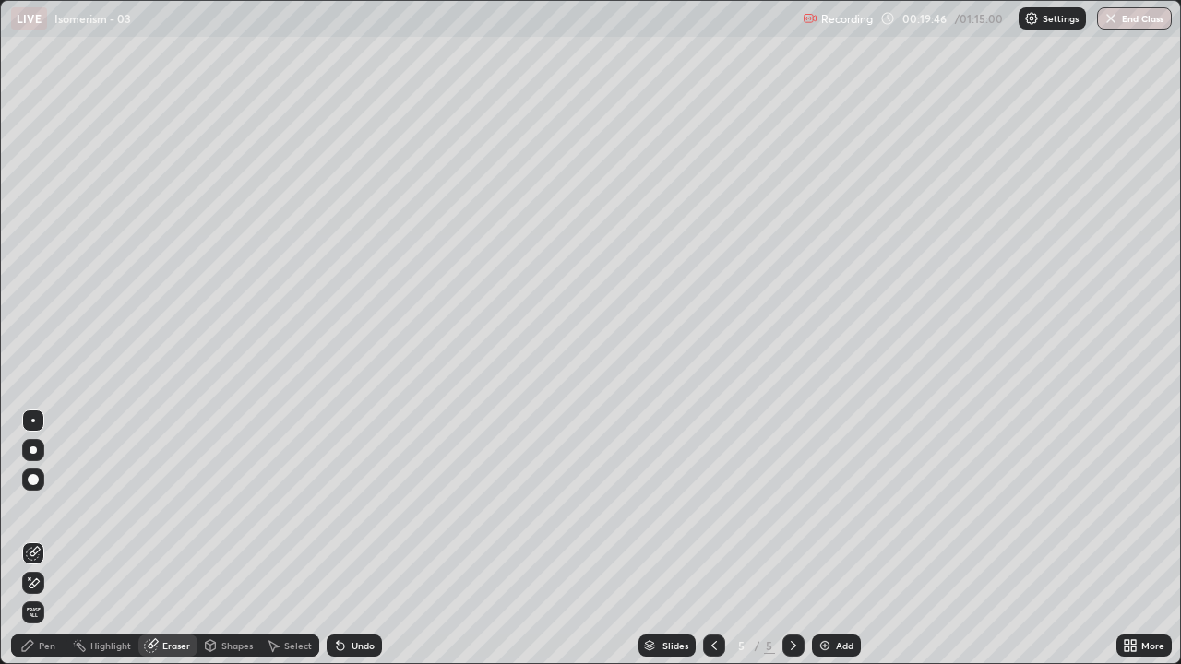
click at [43, 544] on div "Pen" at bounding box center [47, 645] width 17 height 9
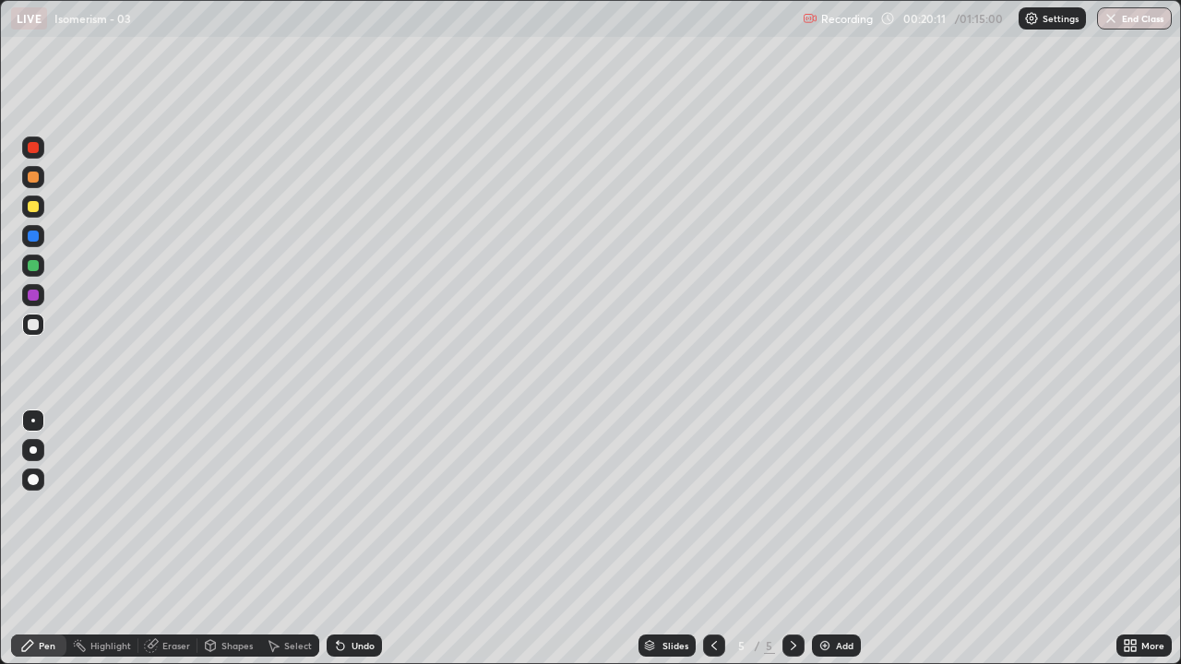
click at [176, 544] on div "Eraser" at bounding box center [167, 646] width 59 height 22
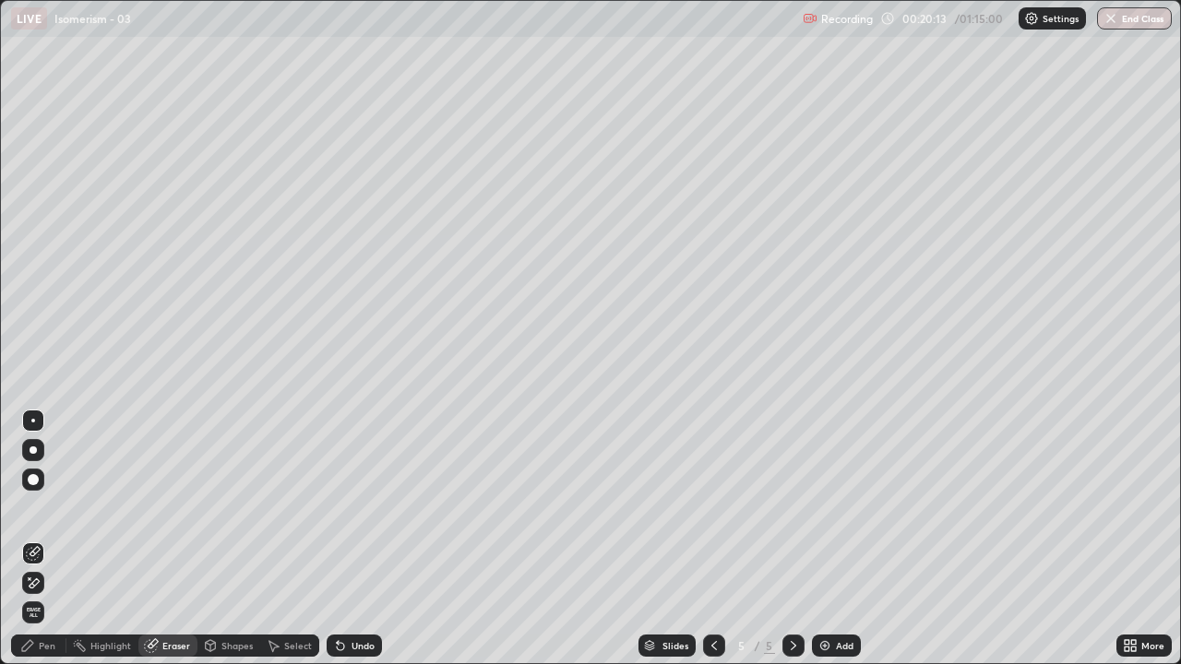
click at [49, 544] on div "Pen" at bounding box center [38, 646] width 55 height 22
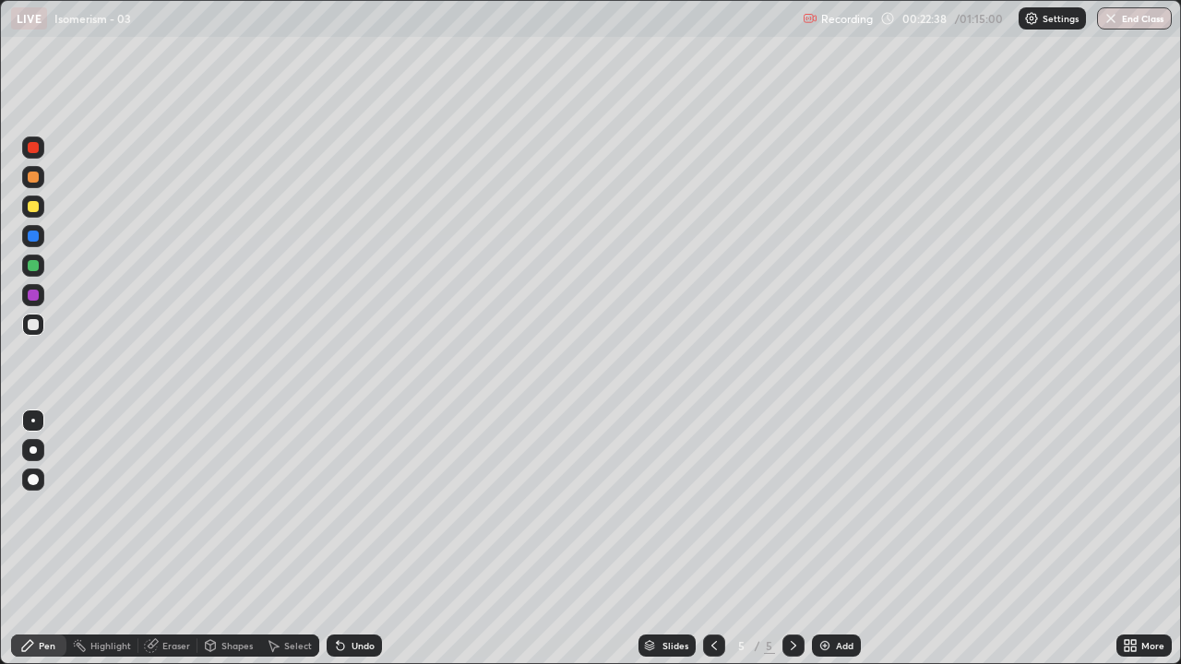
click at [712, 544] on icon at bounding box center [714, 645] width 15 height 15
click at [792, 544] on icon at bounding box center [793, 645] width 15 height 15
click at [793, 544] on icon at bounding box center [794, 645] width 6 height 9
click at [827, 544] on img at bounding box center [824, 645] width 15 height 15
click at [712, 544] on icon at bounding box center [714, 645] width 15 height 15
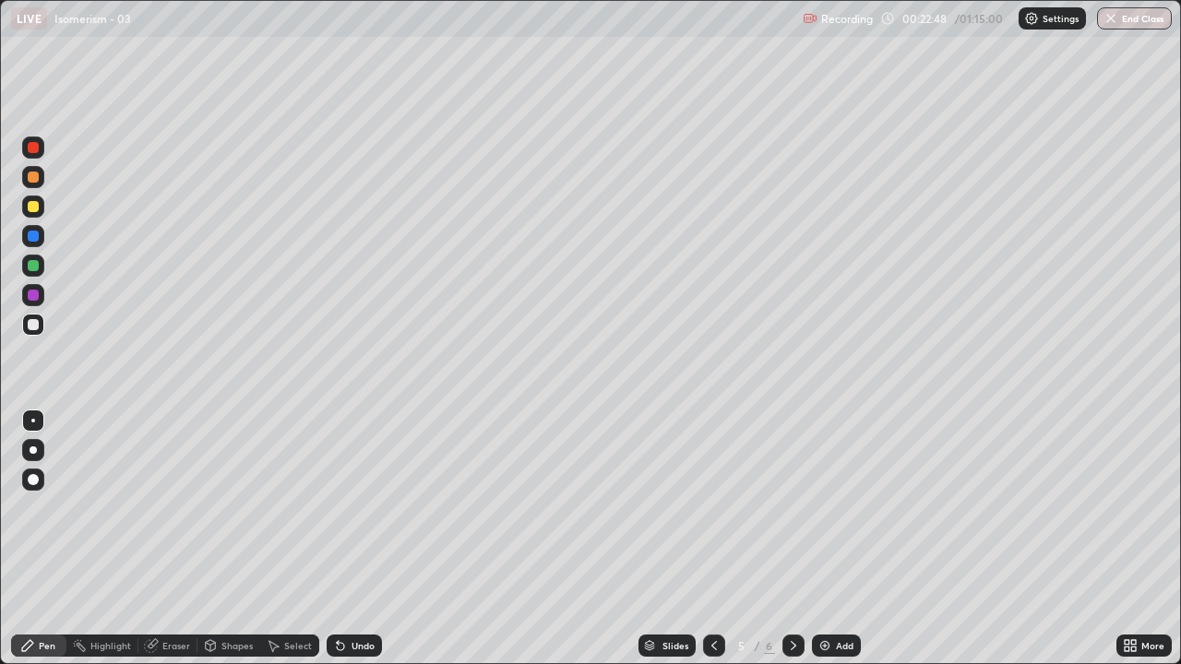
click at [710, 544] on icon at bounding box center [714, 645] width 15 height 15
click at [166, 544] on div "Eraser" at bounding box center [176, 645] width 28 height 9
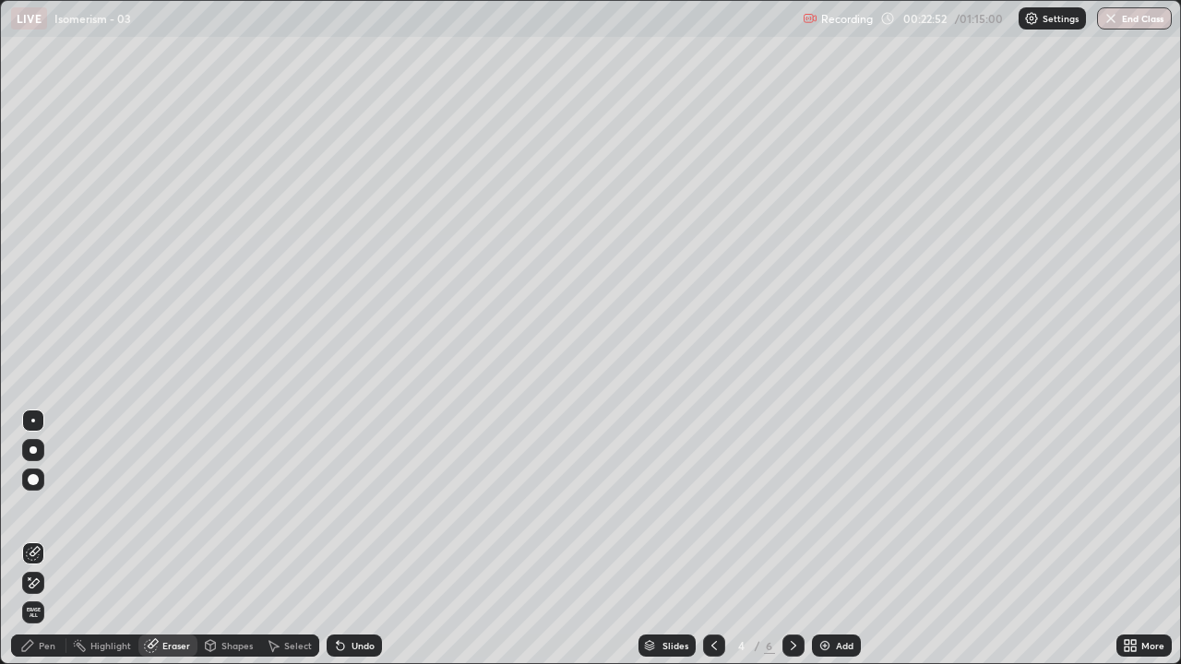
click at [31, 544] on div "Pen" at bounding box center [38, 646] width 55 height 22
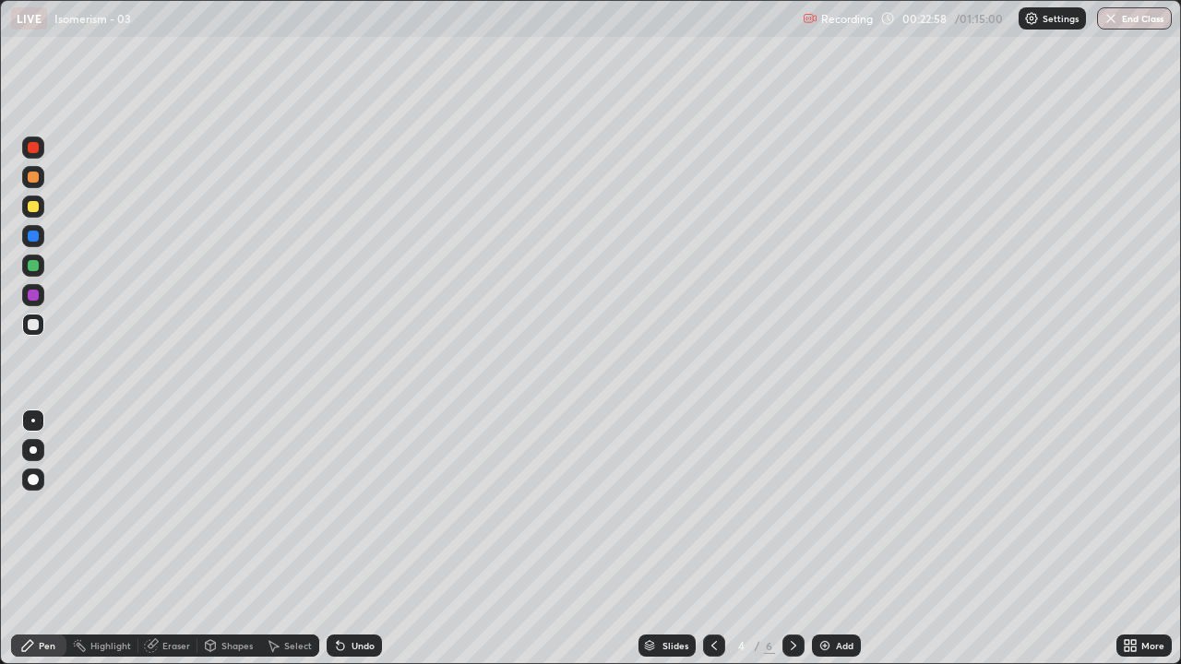
click at [792, 544] on icon at bounding box center [794, 645] width 6 height 9
click at [792, 544] on icon at bounding box center [793, 645] width 15 height 15
click at [338, 544] on icon at bounding box center [340, 646] width 7 height 7
click at [352, 544] on div "Undo" at bounding box center [363, 645] width 23 height 9
click at [343, 544] on icon at bounding box center [340, 645] width 15 height 15
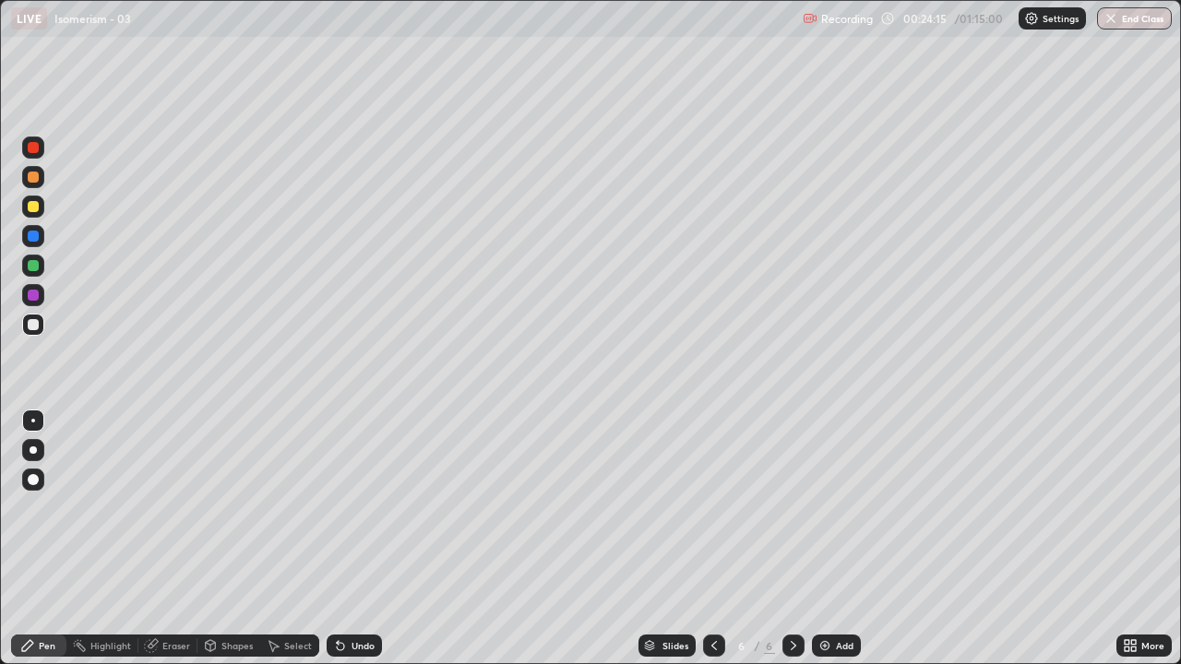
click at [342, 544] on icon at bounding box center [340, 645] width 15 height 15
click at [343, 544] on icon at bounding box center [340, 645] width 15 height 15
click at [346, 544] on div "Undo" at bounding box center [354, 646] width 55 height 22
click at [344, 544] on div "Undo" at bounding box center [354, 646] width 55 height 22
click at [338, 544] on icon at bounding box center [340, 646] width 7 height 7
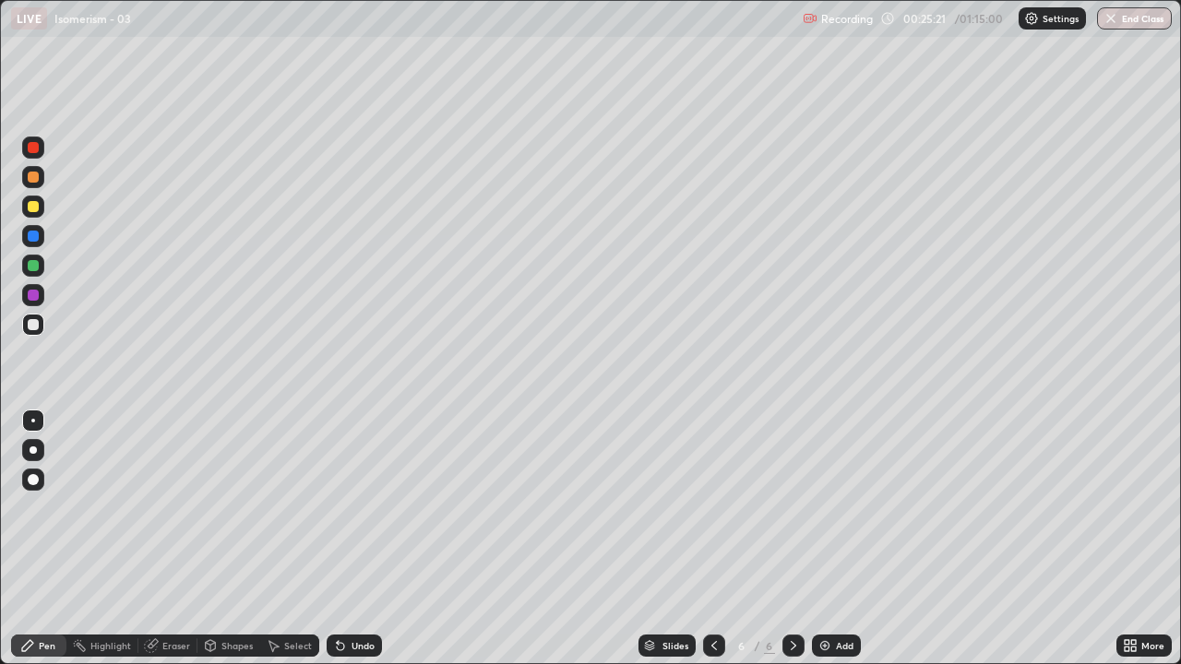
click at [287, 544] on div "Select" at bounding box center [289, 646] width 59 height 22
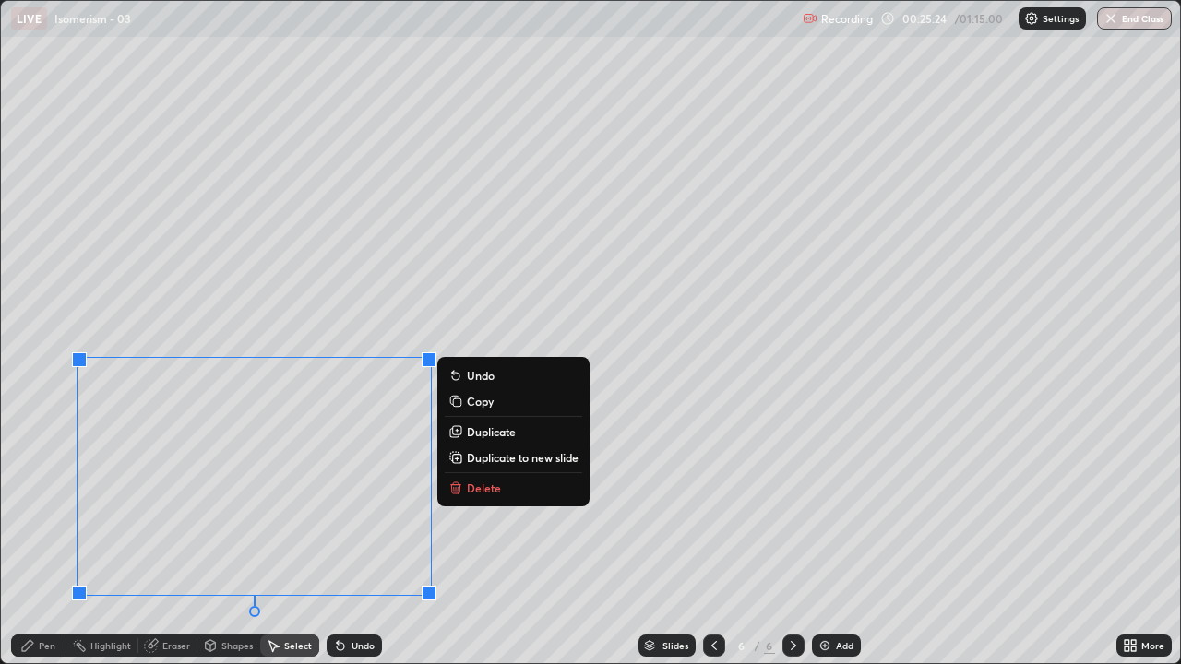
click at [474, 479] on button "Delete" at bounding box center [513, 488] width 137 height 22
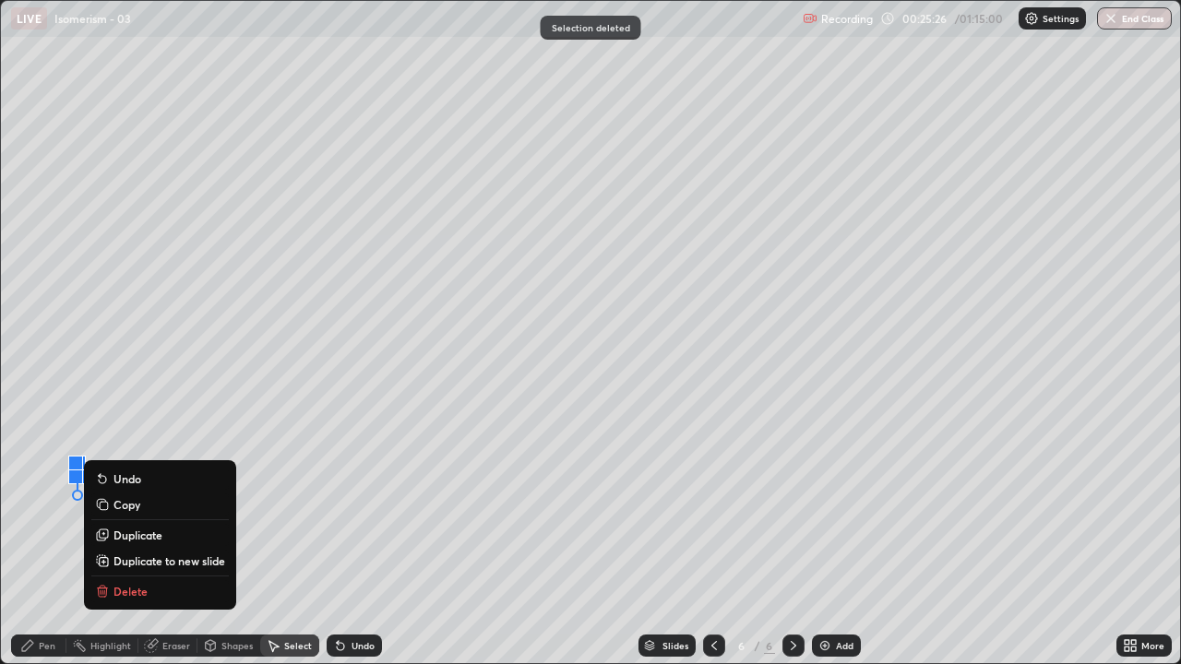
click at [132, 544] on button "Delete" at bounding box center [159, 591] width 137 height 22
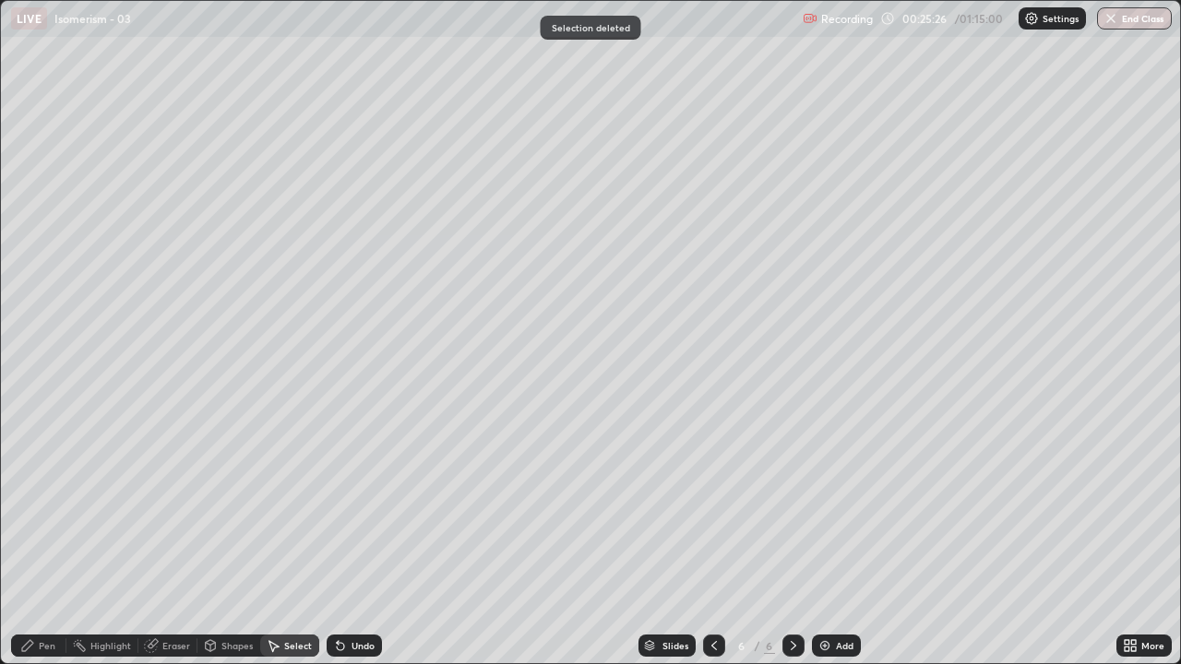
click at [46, 544] on div "Pen" at bounding box center [47, 645] width 17 height 9
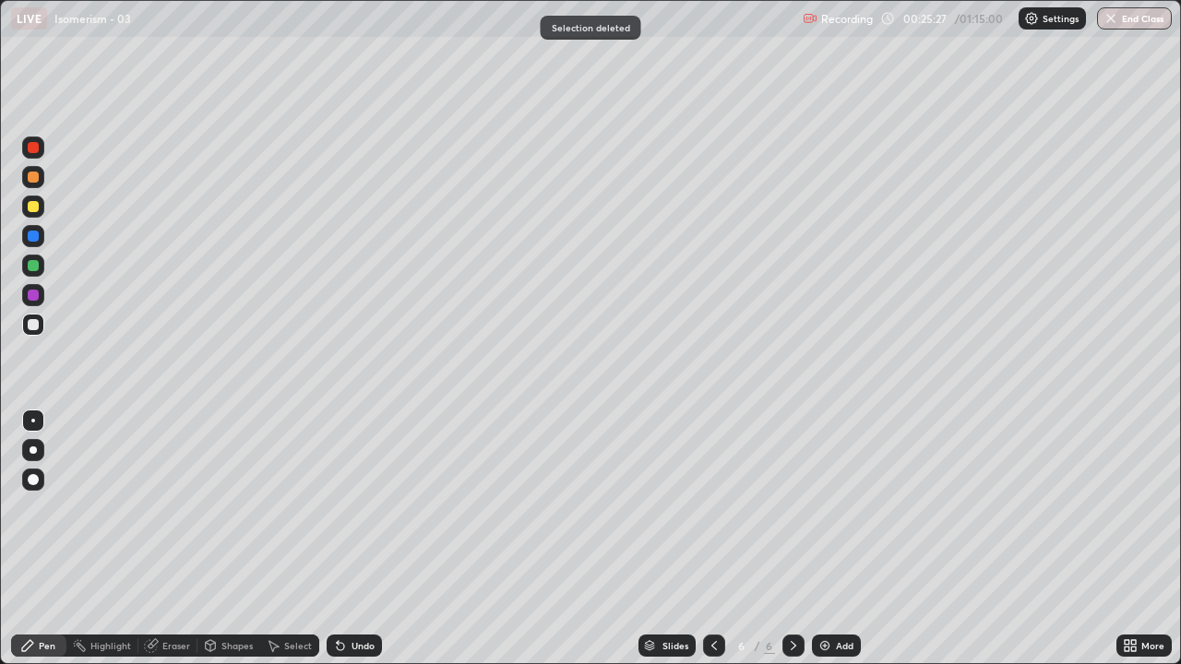
click at [35, 273] on div at bounding box center [33, 266] width 22 height 22
click at [31, 328] on div at bounding box center [33, 324] width 11 height 11
click at [820, 544] on img at bounding box center [824, 645] width 15 height 15
click at [345, 544] on div "Undo" at bounding box center [354, 646] width 55 height 22
click at [343, 544] on icon at bounding box center [340, 645] width 15 height 15
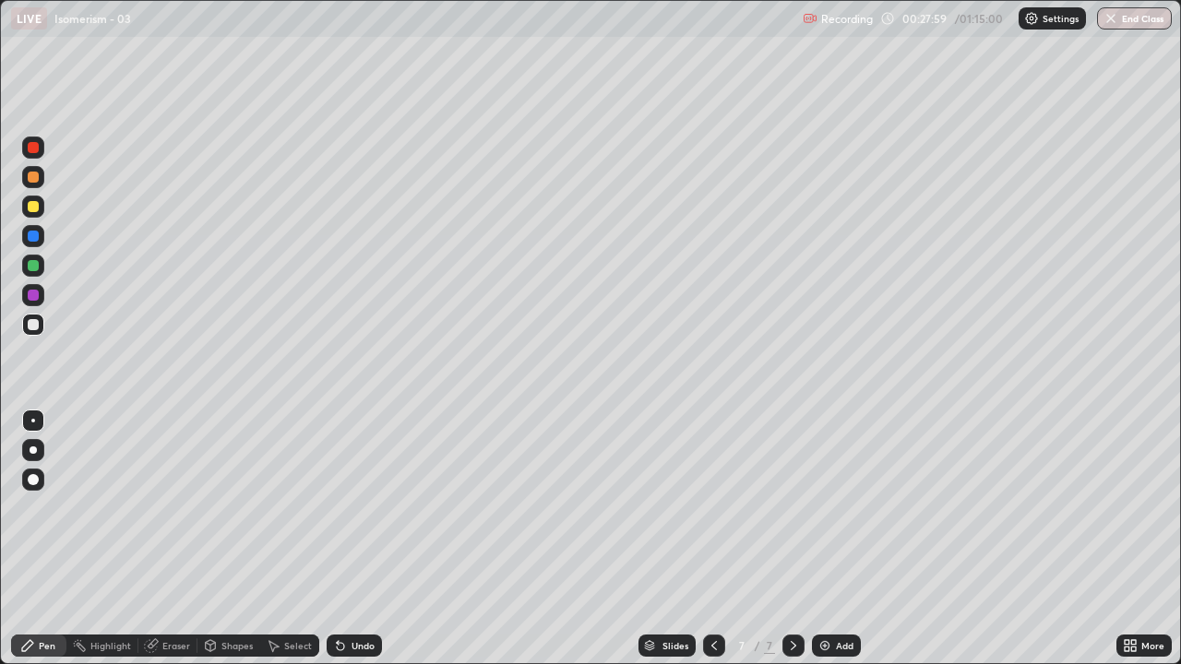
click at [338, 544] on icon at bounding box center [340, 646] width 7 height 7
click at [345, 544] on icon at bounding box center [340, 645] width 15 height 15
click at [352, 544] on div "Undo" at bounding box center [363, 645] width 23 height 9
click at [345, 544] on div "Undo" at bounding box center [354, 646] width 55 height 22
click at [709, 544] on icon at bounding box center [714, 645] width 15 height 15
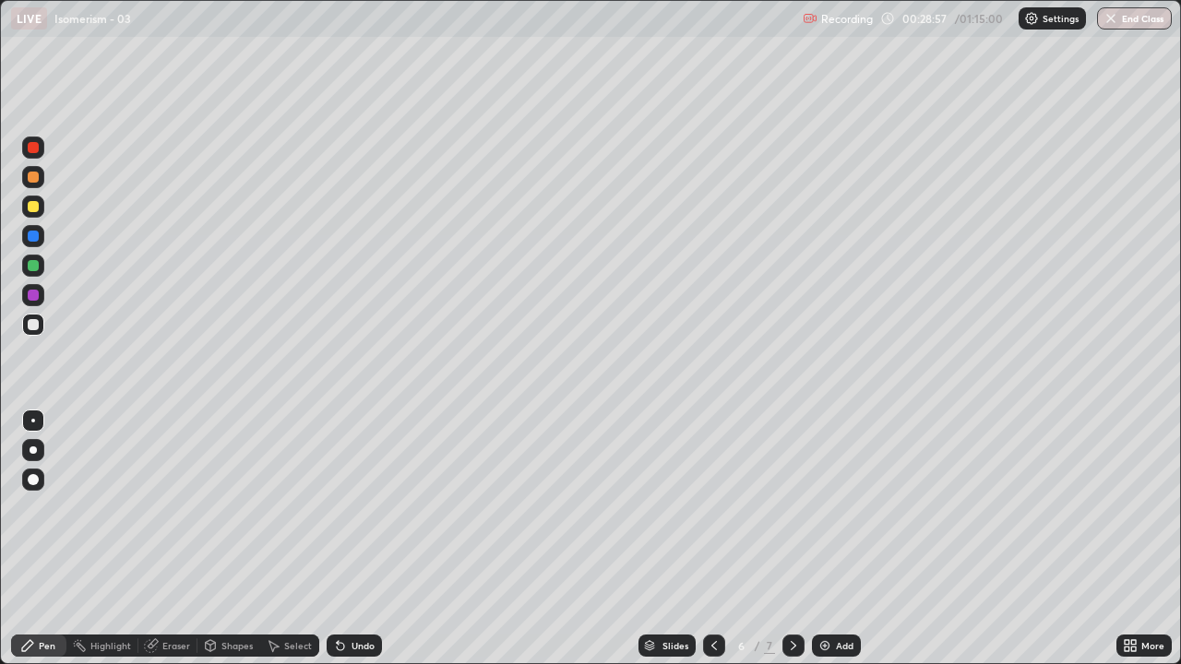
click at [790, 544] on div at bounding box center [793, 646] width 22 height 22
click at [280, 544] on div "Select" at bounding box center [289, 646] width 59 height 22
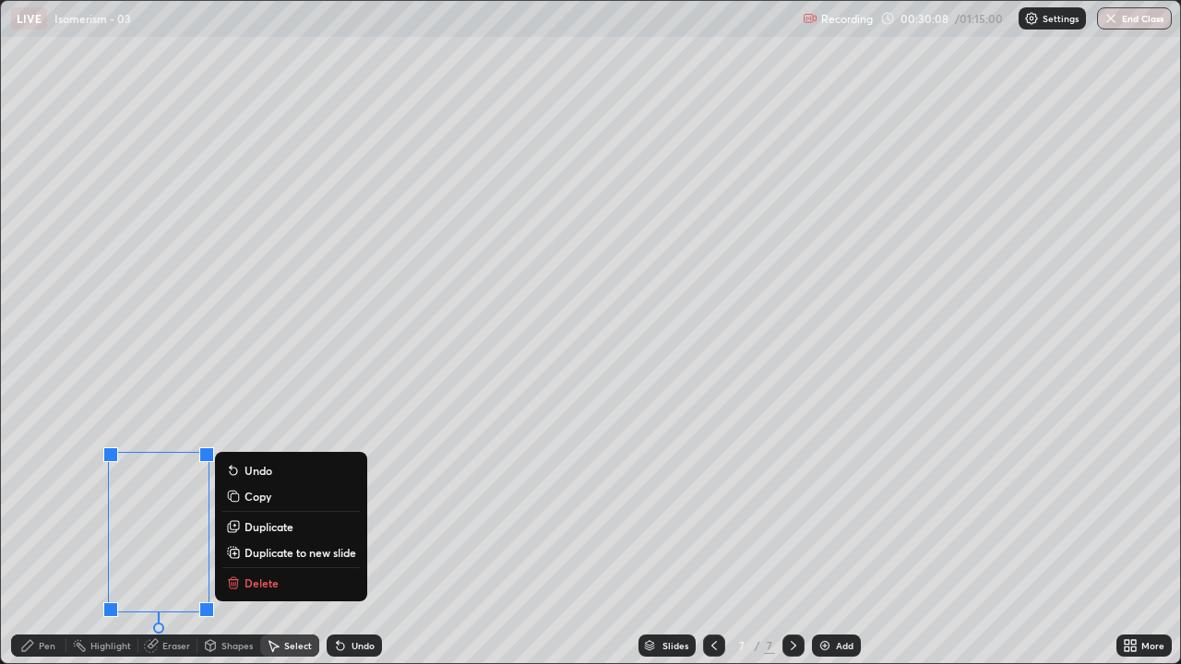
click at [258, 544] on p "Delete" at bounding box center [261, 583] width 34 height 15
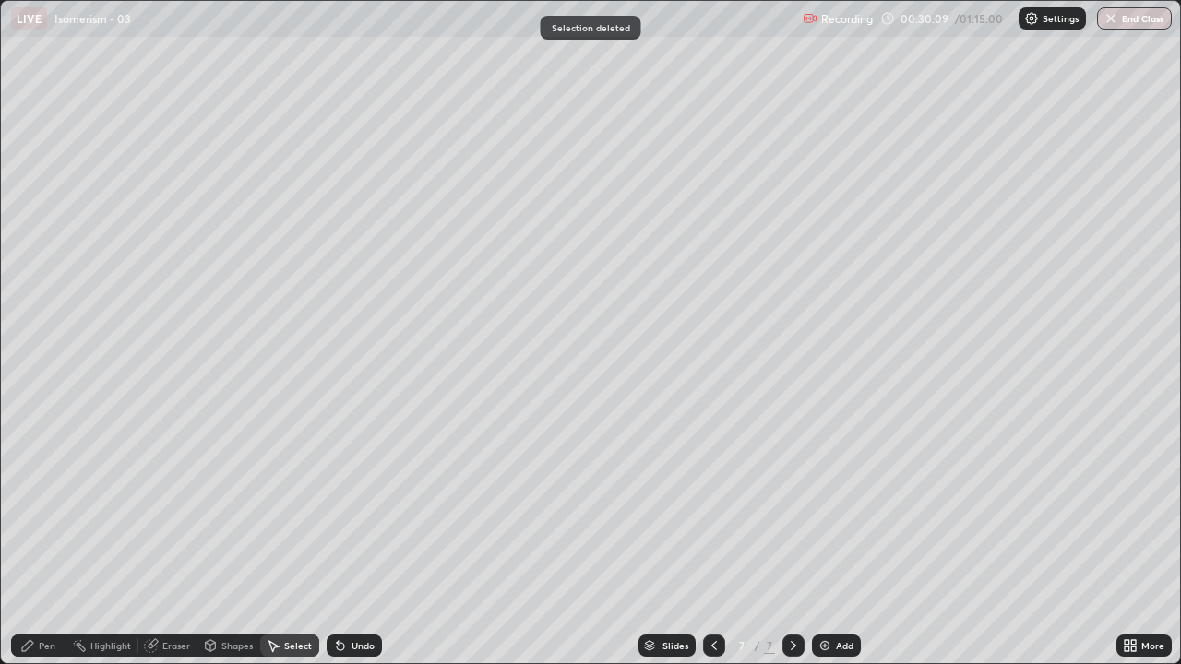
click at [41, 544] on div "Pen" at bounding box center [47, 645] width 17 height 9
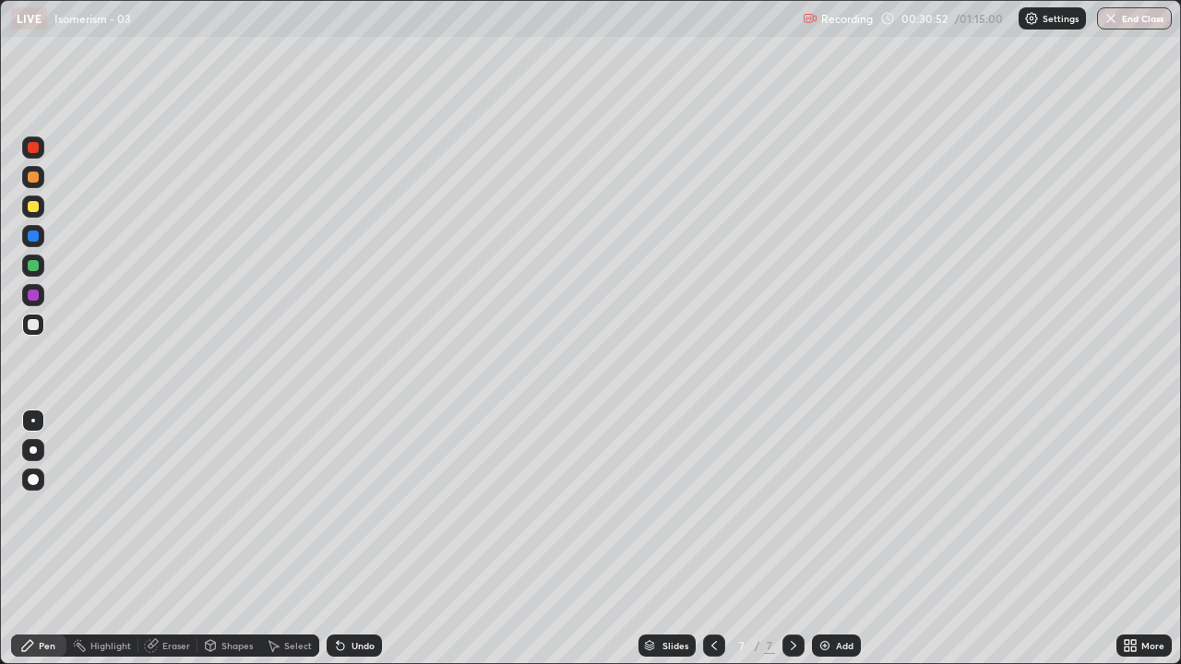
click at [828, 544] on img at bounding box center [824, 645] width 15 height 15
click at [359, 544] on div "Undo" at bounding box center [363, 645] width 23 height 9
click at [352, 544] on div "Undo" at bounding box center [363, 645] width 23 height 9
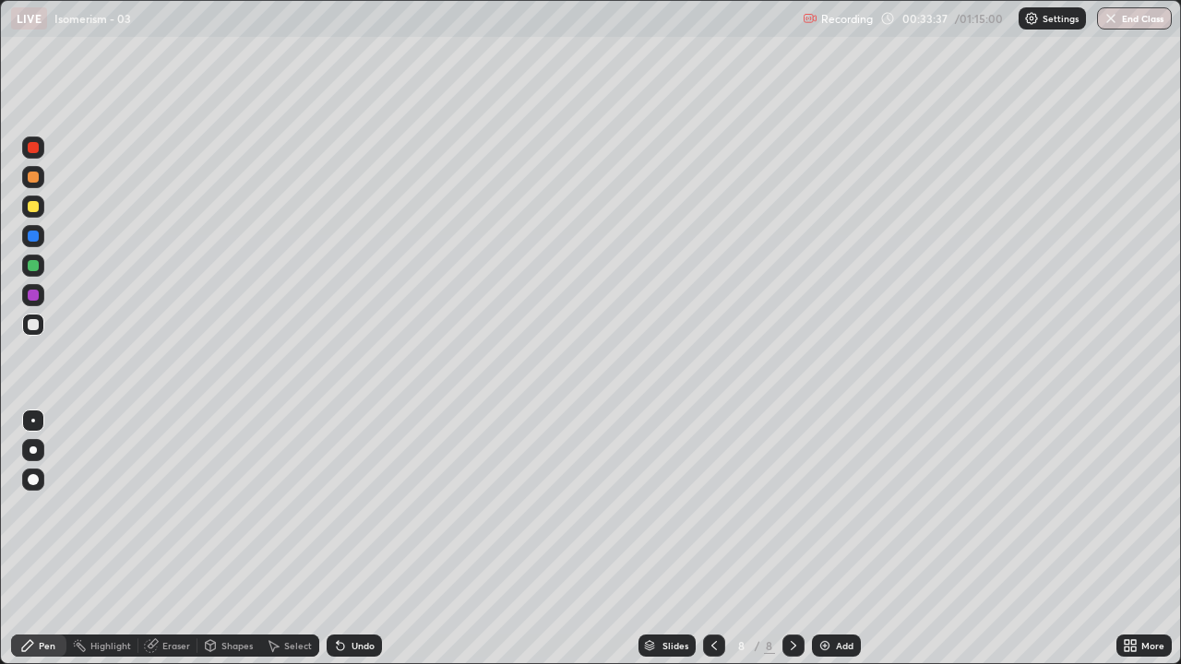
click at [351, 544] on div "Undo" at bounding box center [354, 646] width 55 height 22
click at [295, 544] on div "Select" at bounding box center [298, 645] width 28 height 9
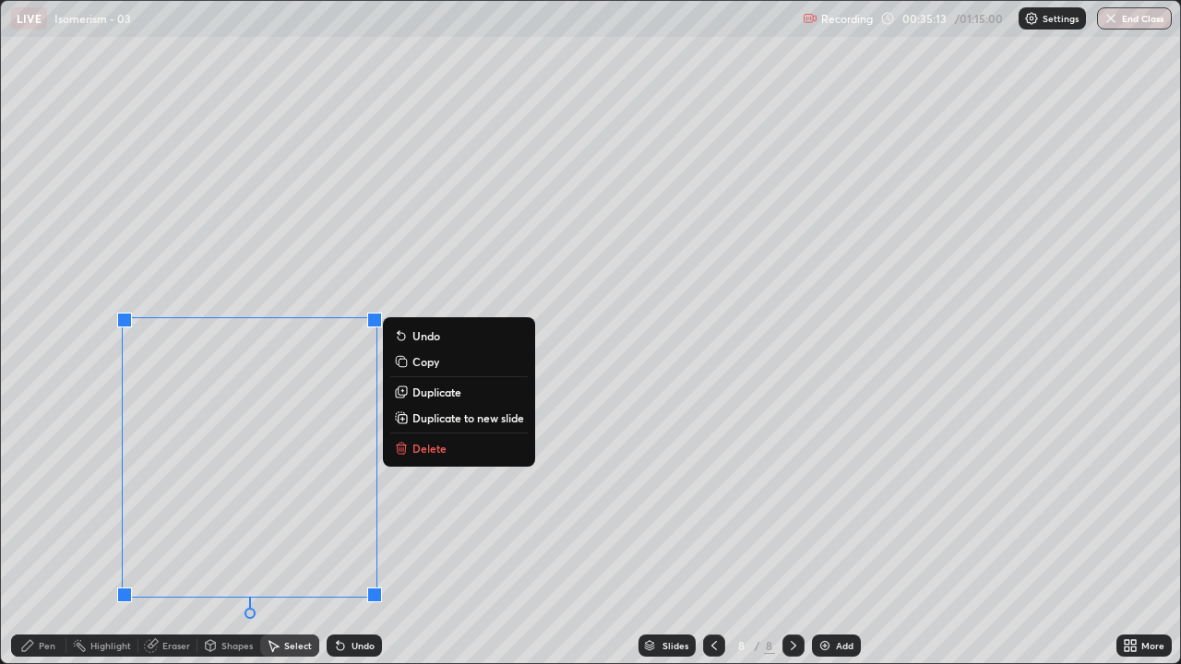
click at [421, 445] on p "Delete" at bounding box center [429, 448] width 34 height 15
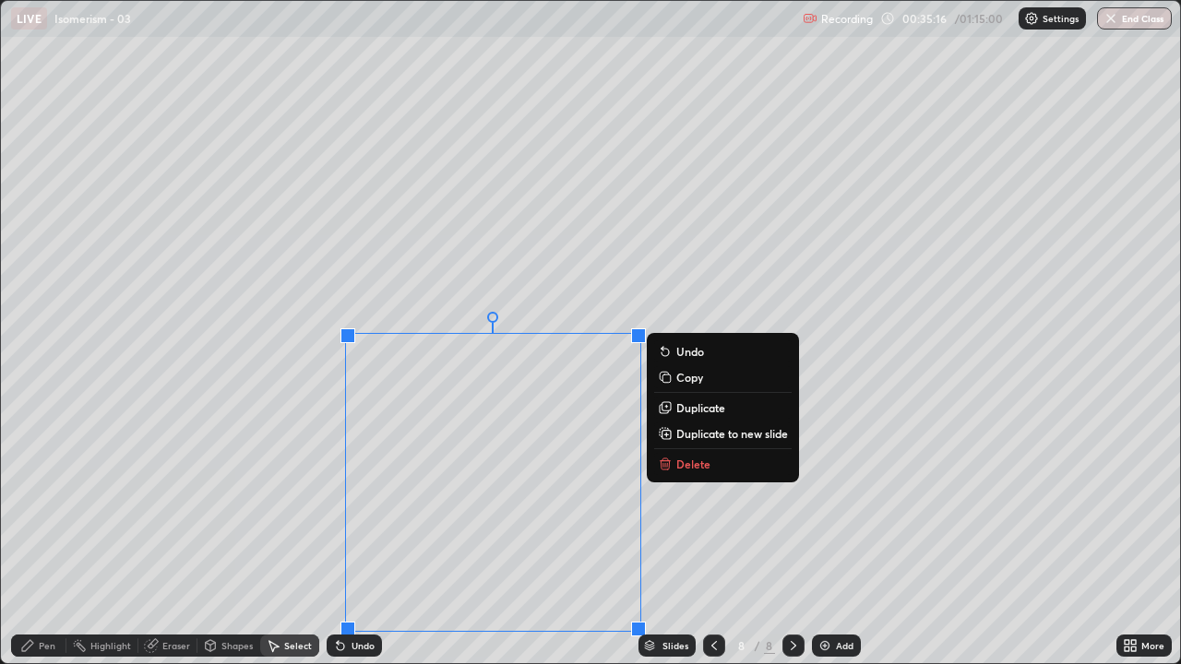
click at [668, 463] on icon at bounding box center [665, 464] width 8 height 8
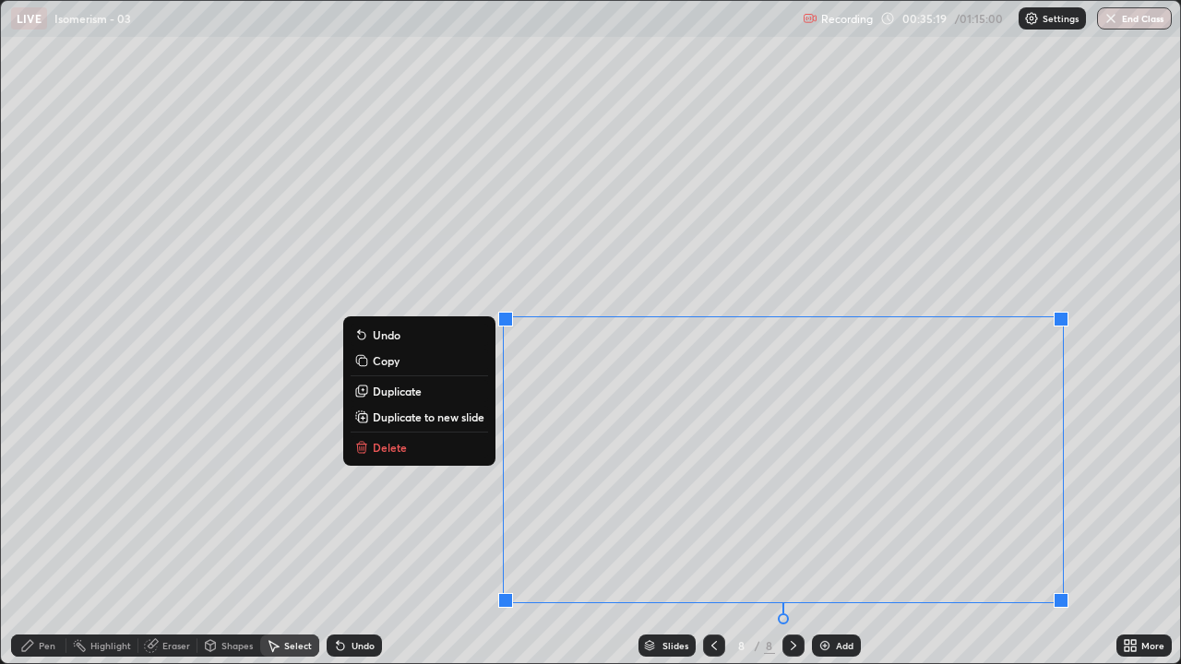
click at [399, 446] on p "Delete" at bounding box center [390, 447] width 34 height 15
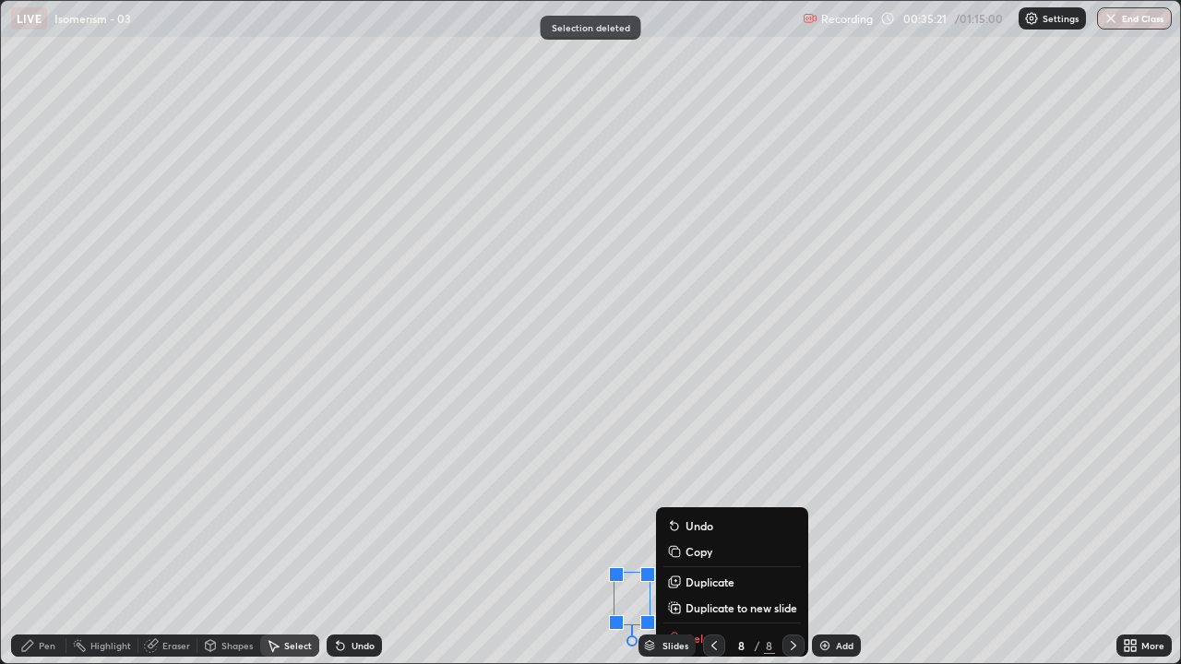
click at [694, 544] on button "Duplicate to new slide" at bounding box center [731, 608] width 137 height 22
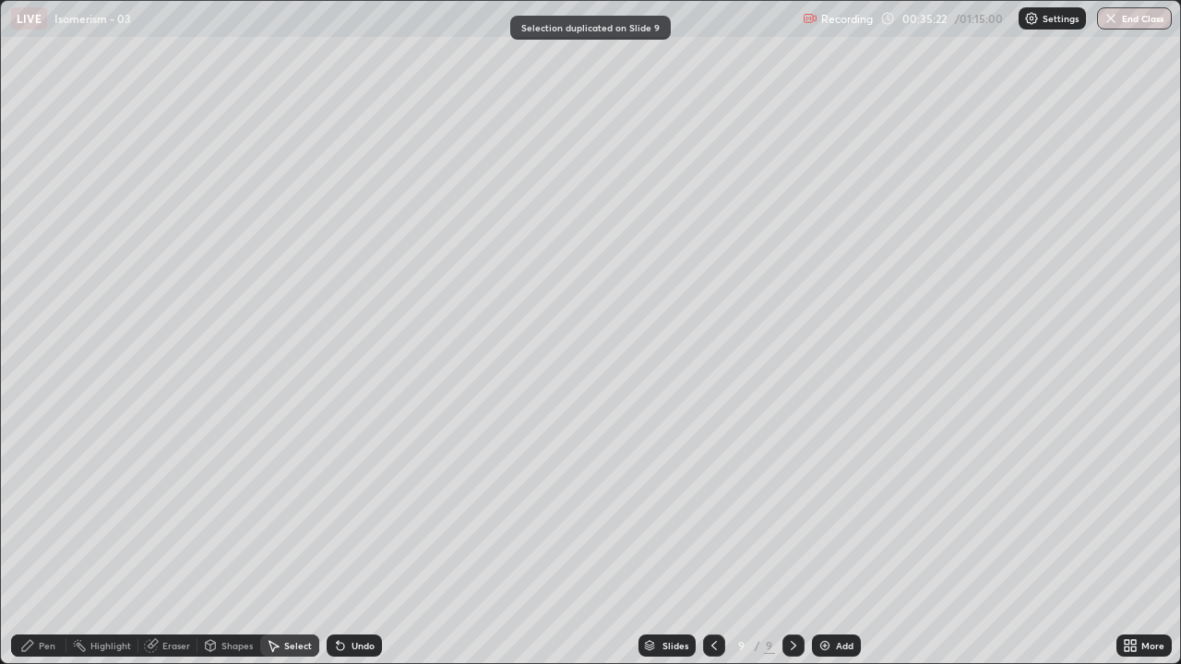
click at [173, 544] on div "Eraser" at bounding box center [176, 645] width 28 height 9
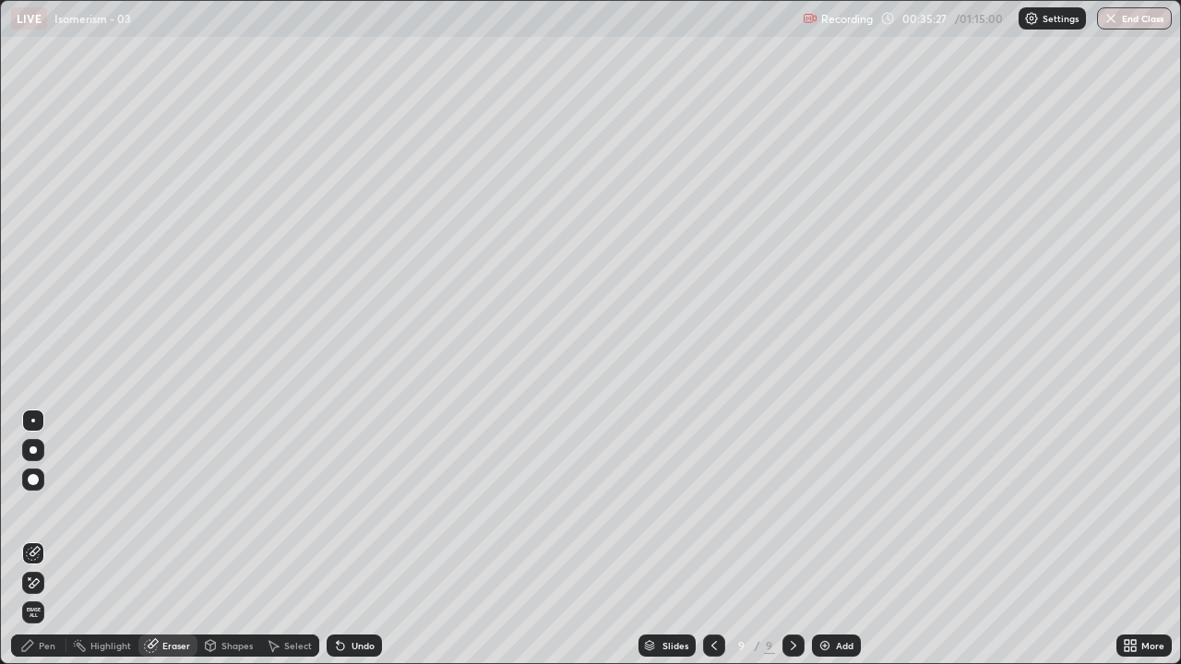
click at [26, 544] on icon at bounding box center [27, 645] width 11 height 11
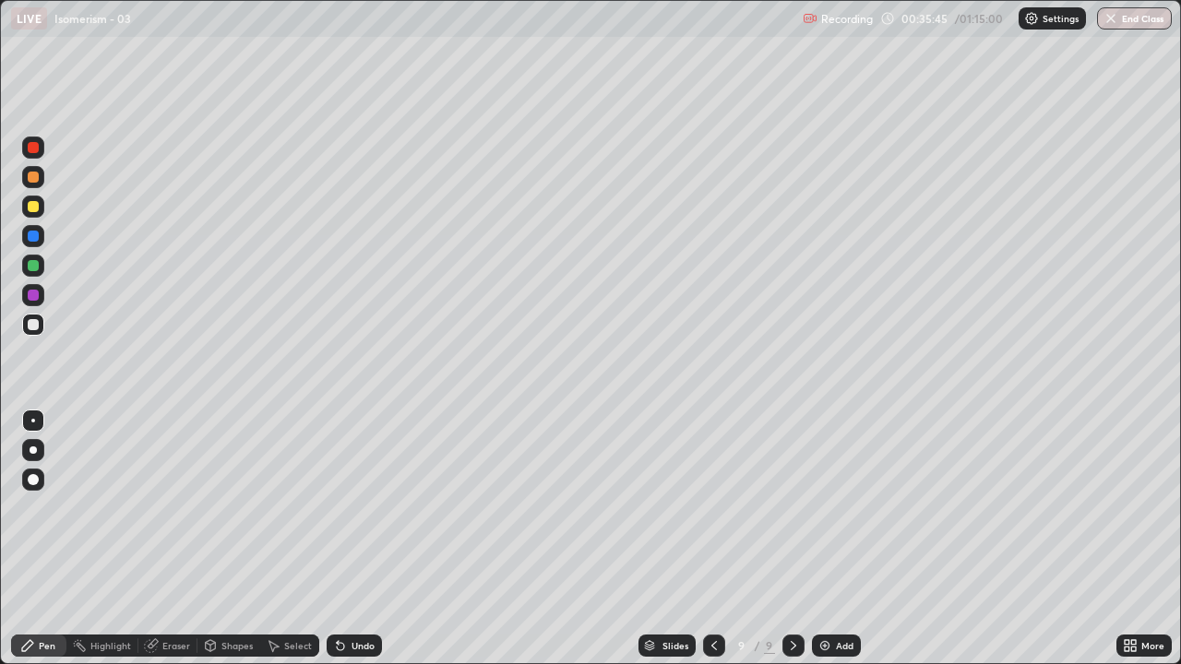
click at [712, 544] on icon at bounding box center [714, 645] width 15 height 15
click at [183, 544] on div "Eraser" at bounding box center [176, 645] width 28 height 9
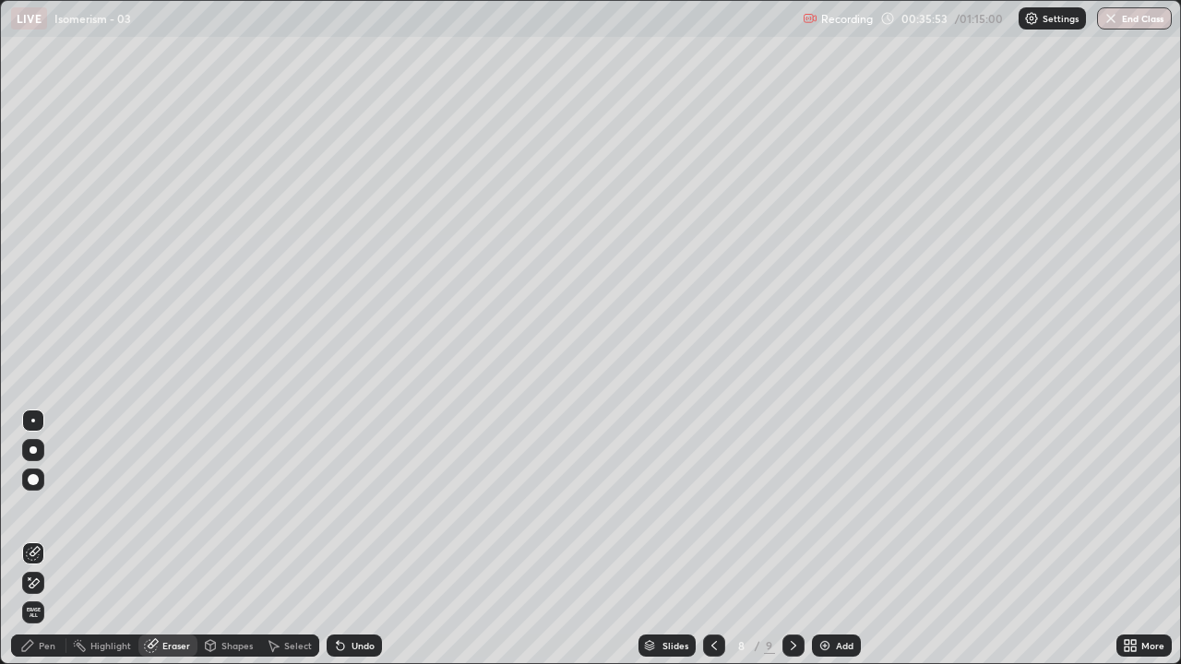
click at [33, 544] on icon at bounding box center [27, 645] width 15 height 15
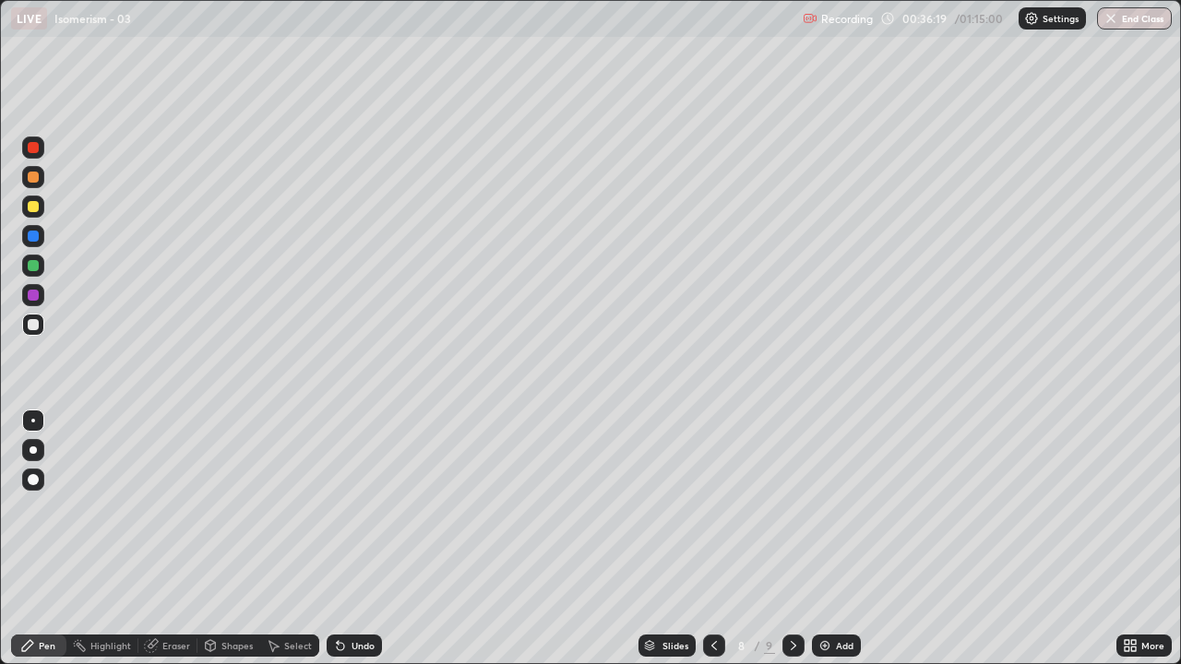
click at [34, 267] on div at bounding box center [33, 265] width 11 height 11
click at [36, 323] on div at bounding box center [33, 324] width 11 height 11
click at [35, 328] on div at bounding box center [33, 324] width 11 height 11
click at [289, 544] on div "Select" at bounding box center [298, 645] width 28 height 9
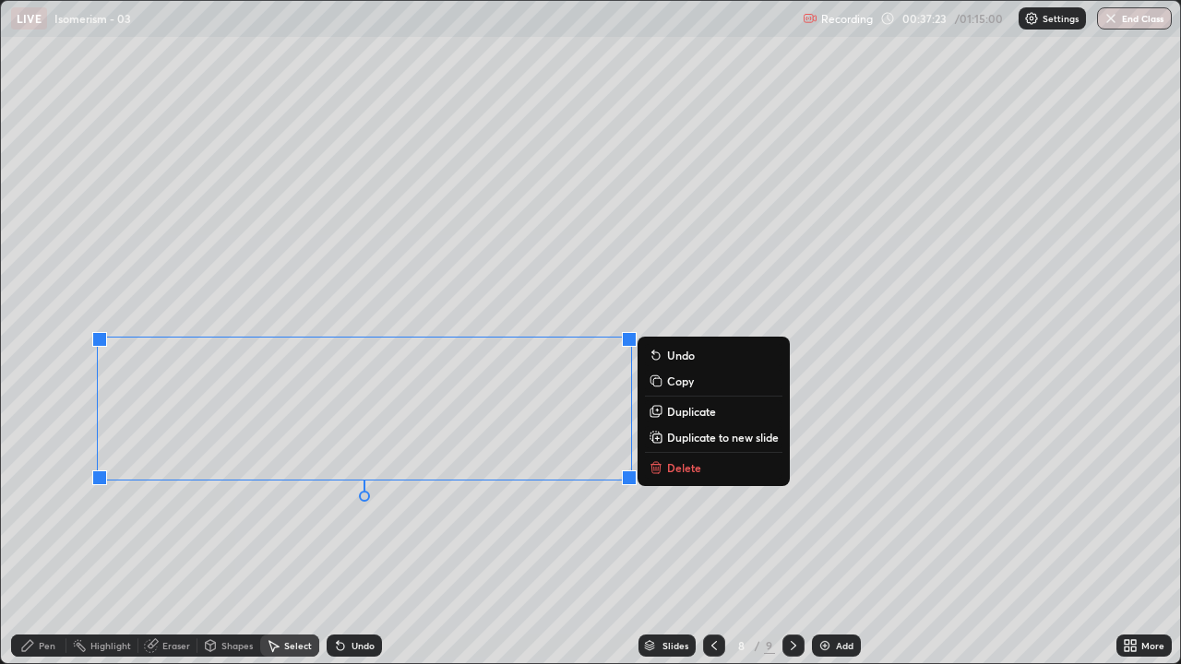
click at [664, 467] on button "Delete" at bounding box center [713, 468] width 137 height 22
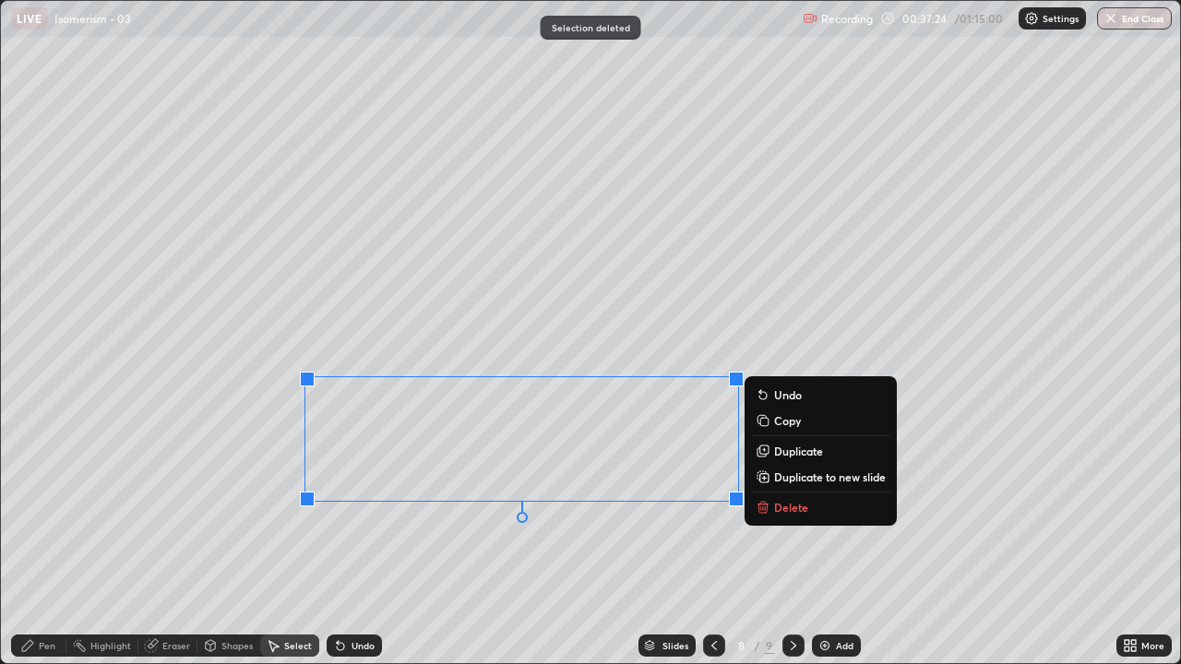
click at [788, 511] on p "Delete" at bounding box center [791, 507] width 34 height 15
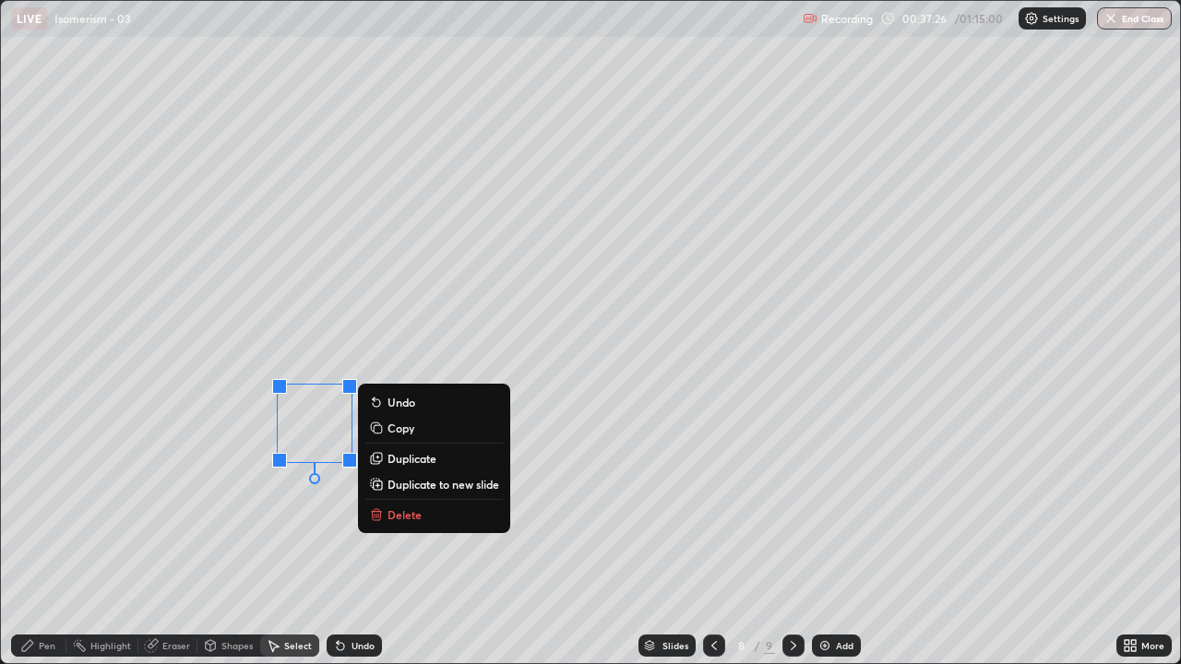
click at [401, 510] on p "Delete" at bounding box center [404, 514] width 34 height 15
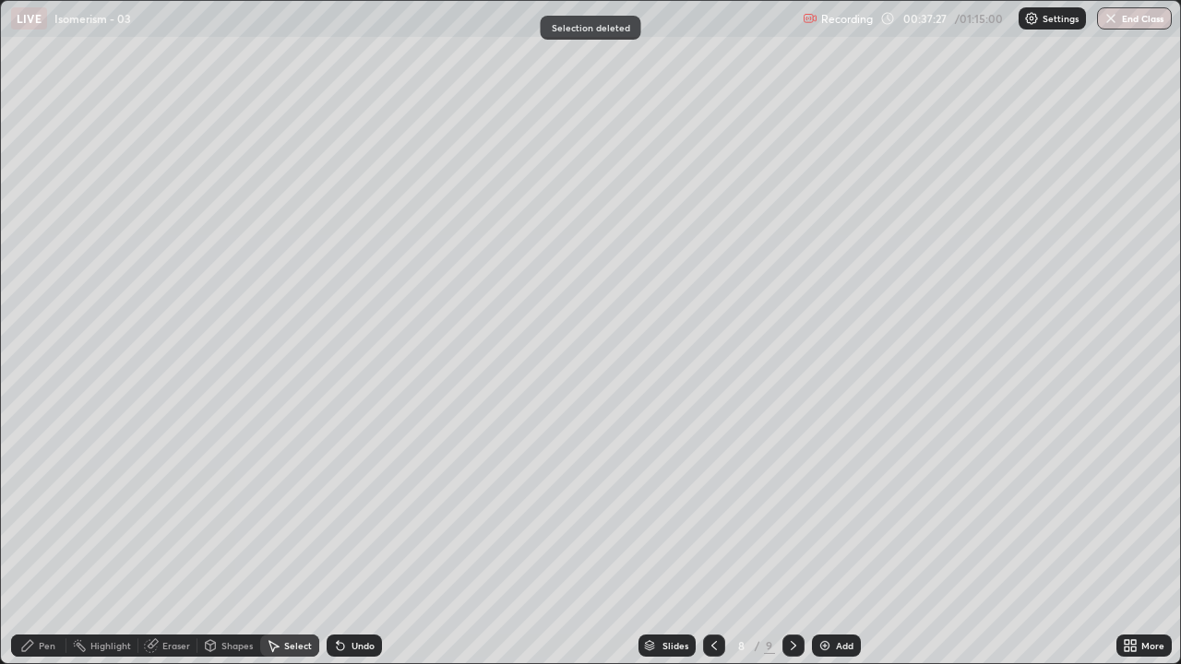
click at [34, 544] on icon at bounding box center [27, 645] width 15 height 15
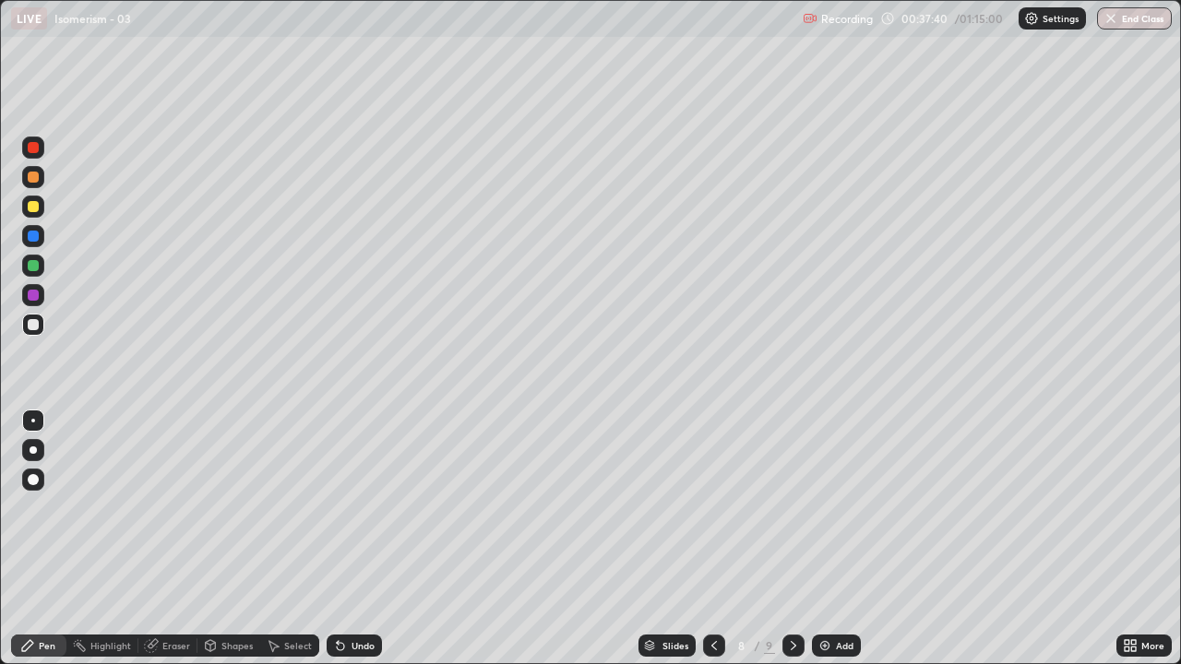
click at [714, 544] on div at bounding box center [714, 646] width 22 height 22
click at [709, 544] on icon at bounding box center [714, 645] width 15 height 15
click at [713, 544] on icon at bounding box center [714, 645] width 15 height 15
click at [718, 544] on icon at bounding box center [714, 645] width 15 height 15
click at [800, 544] on div at bounding box center [793, 646] width 22 height 22
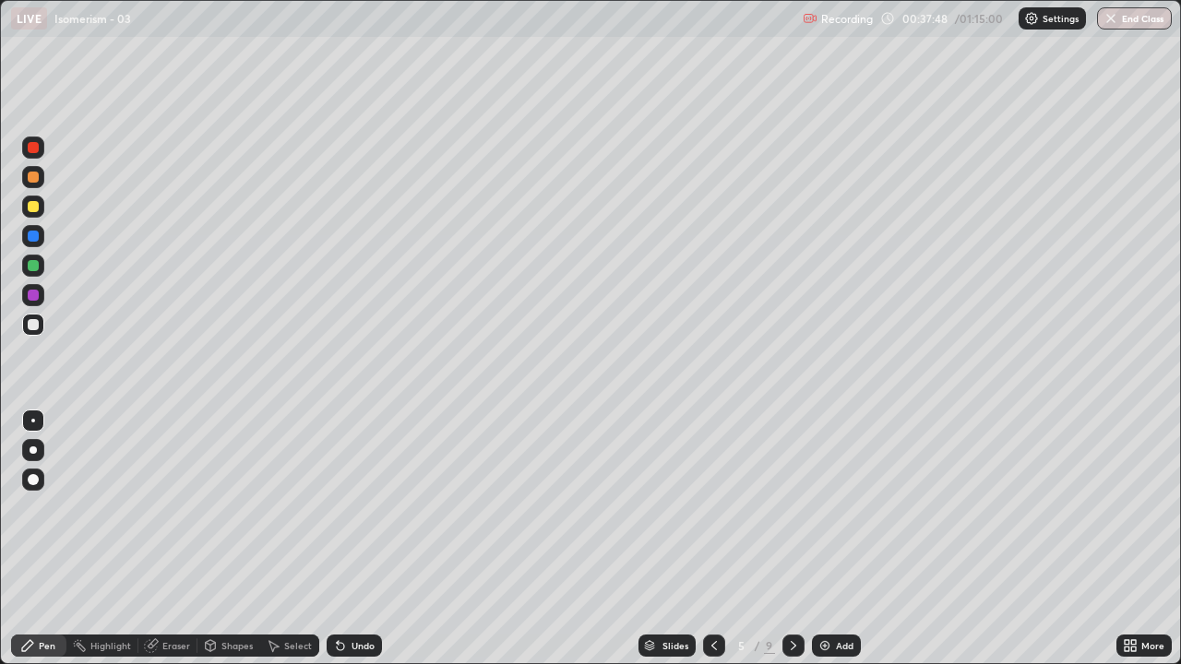
click at [792, 544] on icon at bounding box center [793, 645] width 15 height 15
click at [792, 544] on icon at bounding box center [794, 645] width 6 height 9
click at [790, 544] on icon at bounding box center [793, 645] width 15 height 15
click at [28, 207] on div at bounding box center [33, 206] width 11 height 11
click at [34, 328] on div at bounding box center [33, 324] width 11 height 11
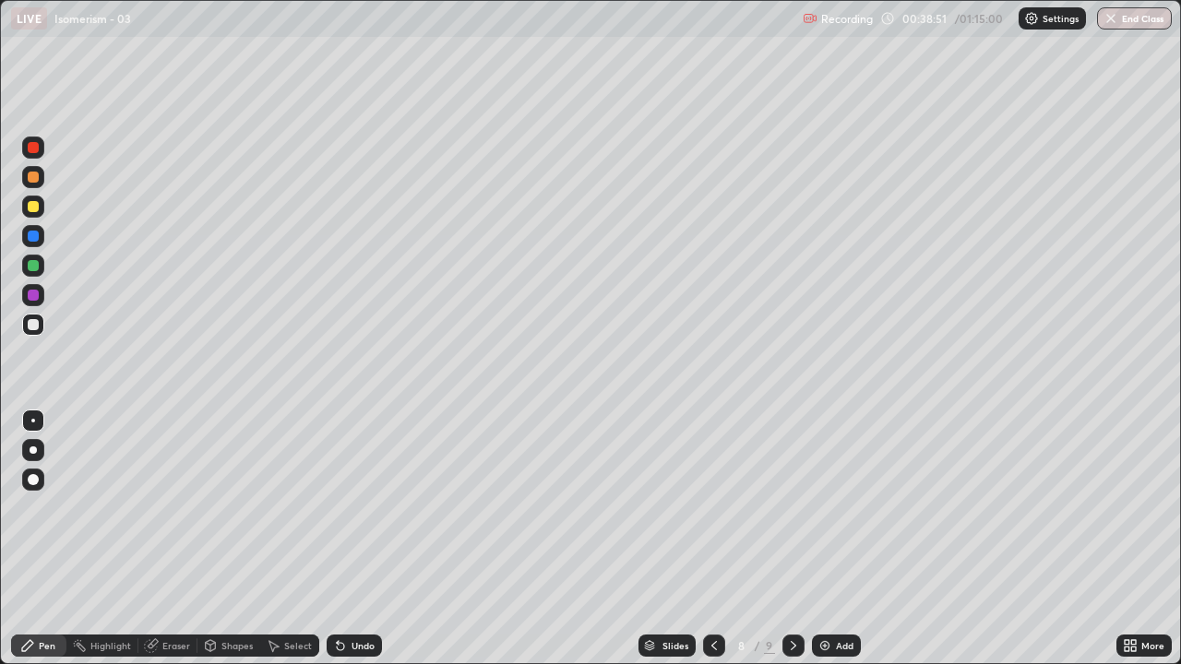
click at [173, 544] on div "Eraser" at bounding box center [176, 645] width 28 height 9
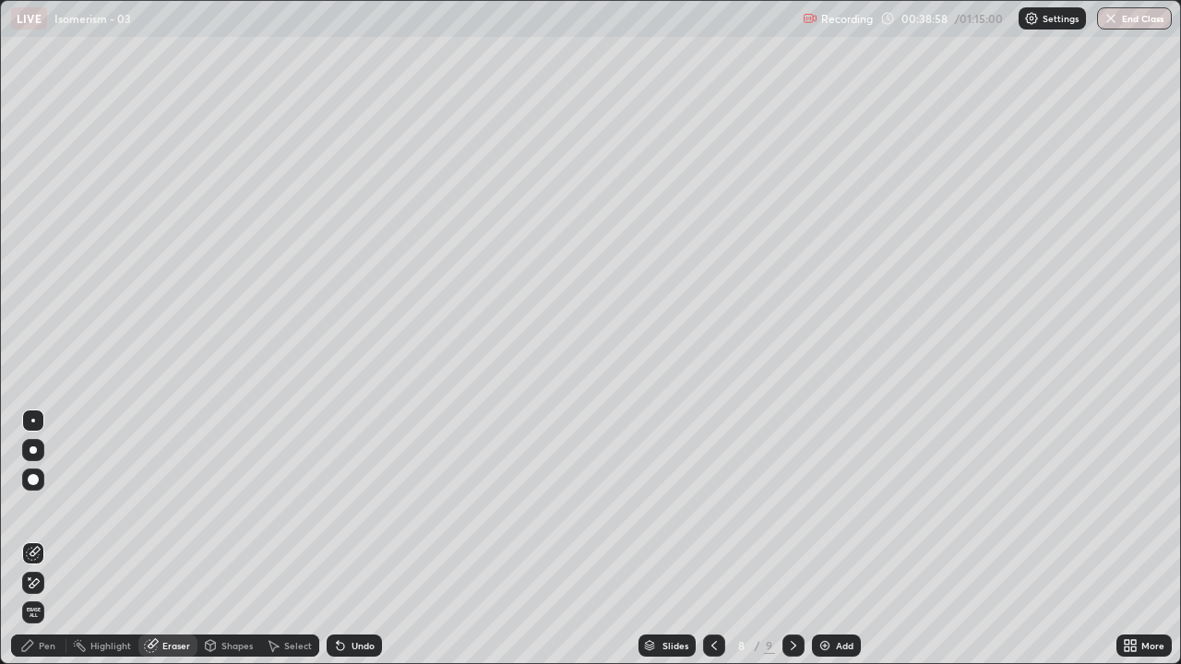
click at [34, 544] on div "Pen" at bounding box center [38, 646] width 55 height 22
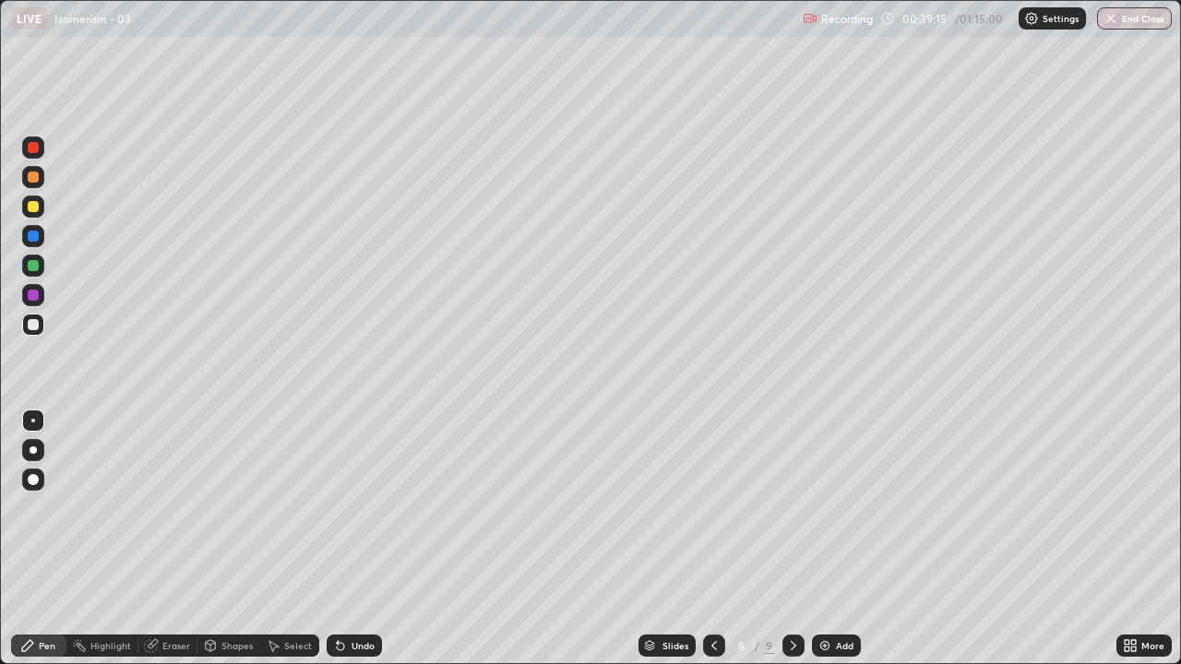
click at [295, 544] on div "Select" at bounding box center [298, 645] width 28 height 9
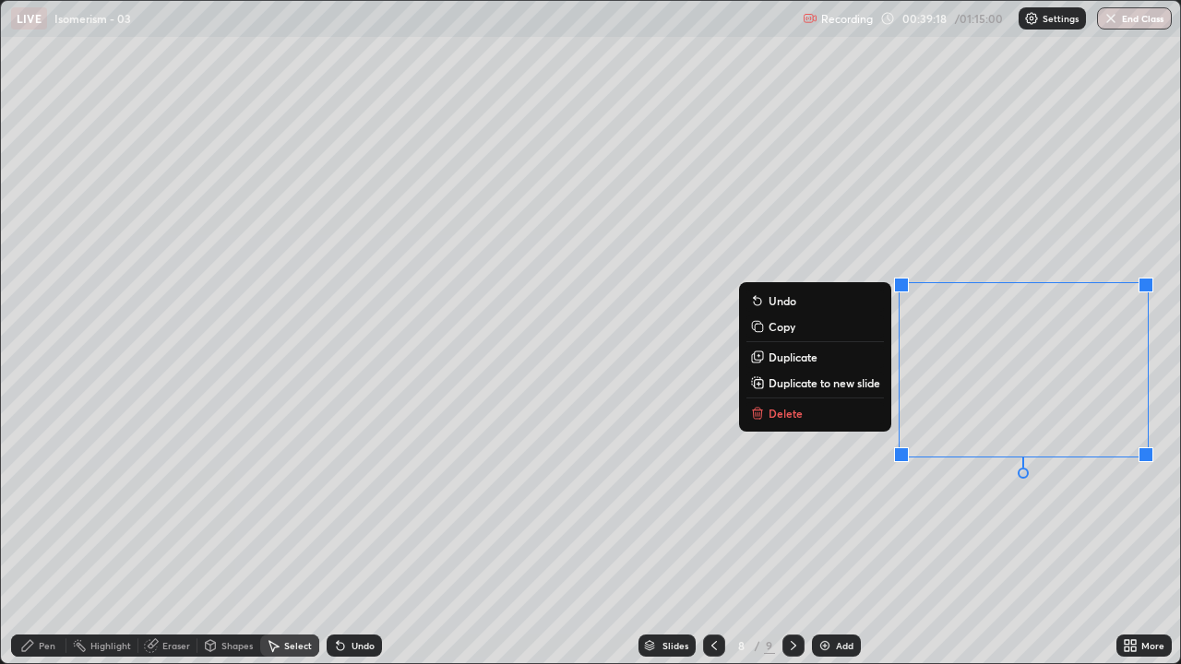
click at [855, 485] on div "0 ° Undo Copy Duplicate Duplicate to new slide Delete" at bounding box center [590, 332] width 1179 height 662
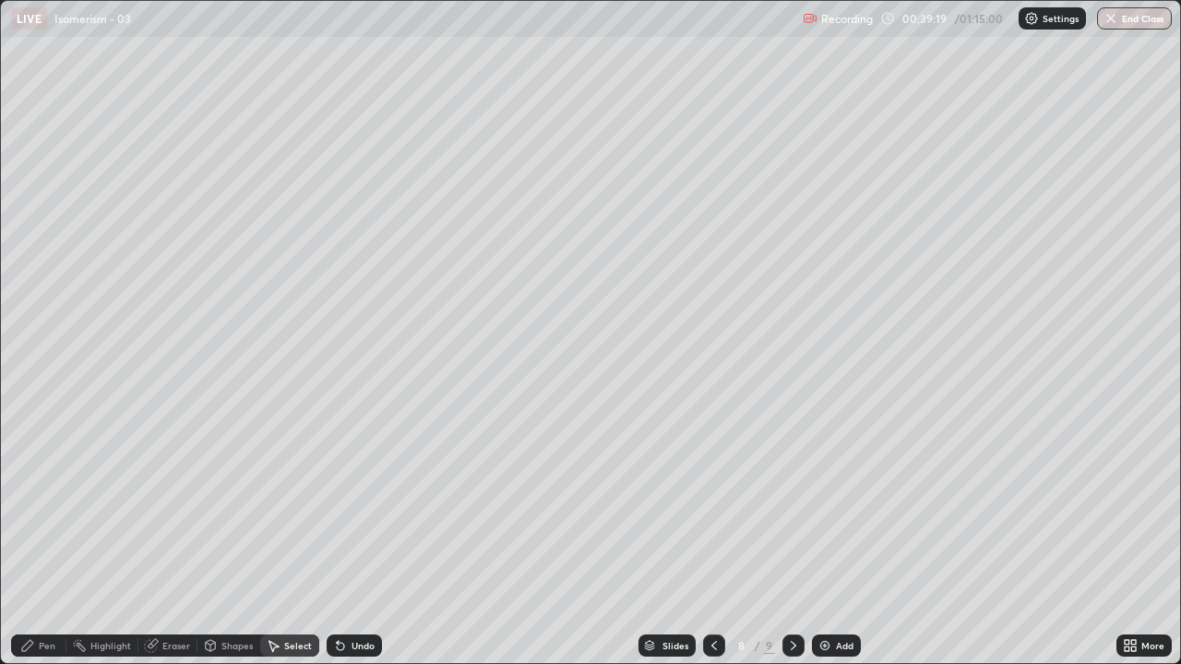
click at [157, 544] on icon at bounding box center [151, 645] width 15 height 15
click at [44, 544] on div "Pen" at bounding box center [38, 646] width 55 height 22
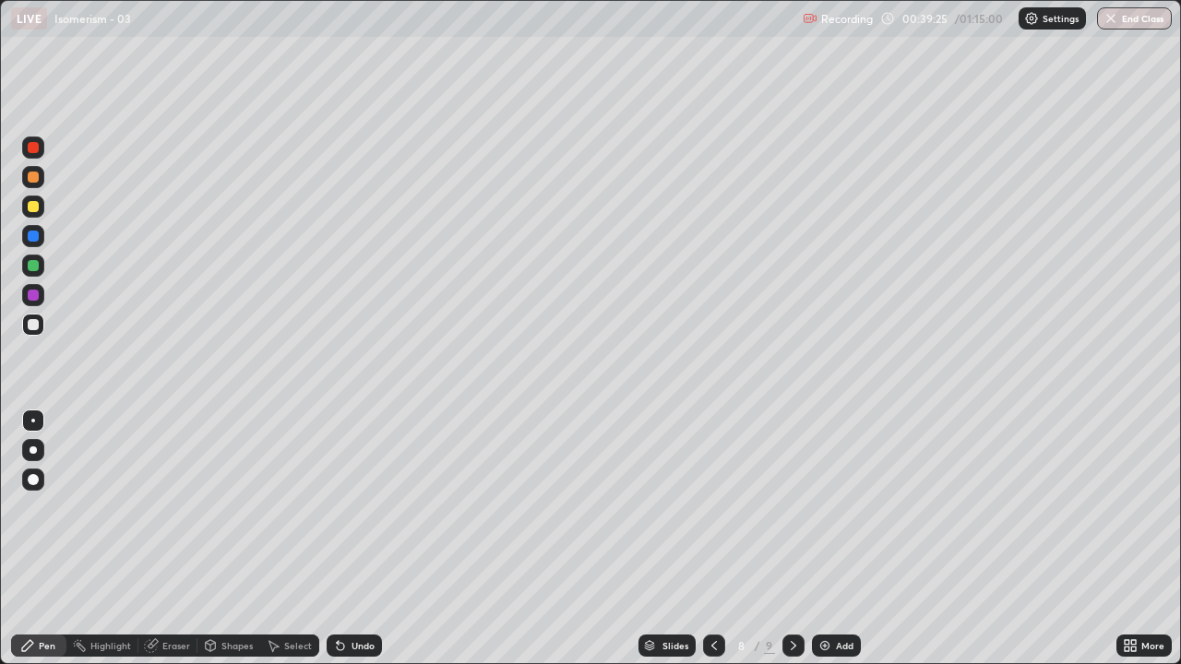
click at [363, 544] on div "Undo" at bounding box center [363, 645] width 23 height 9
click at [296, 544] on div "Select" at bounding box center [289, 646] width 59 height 22
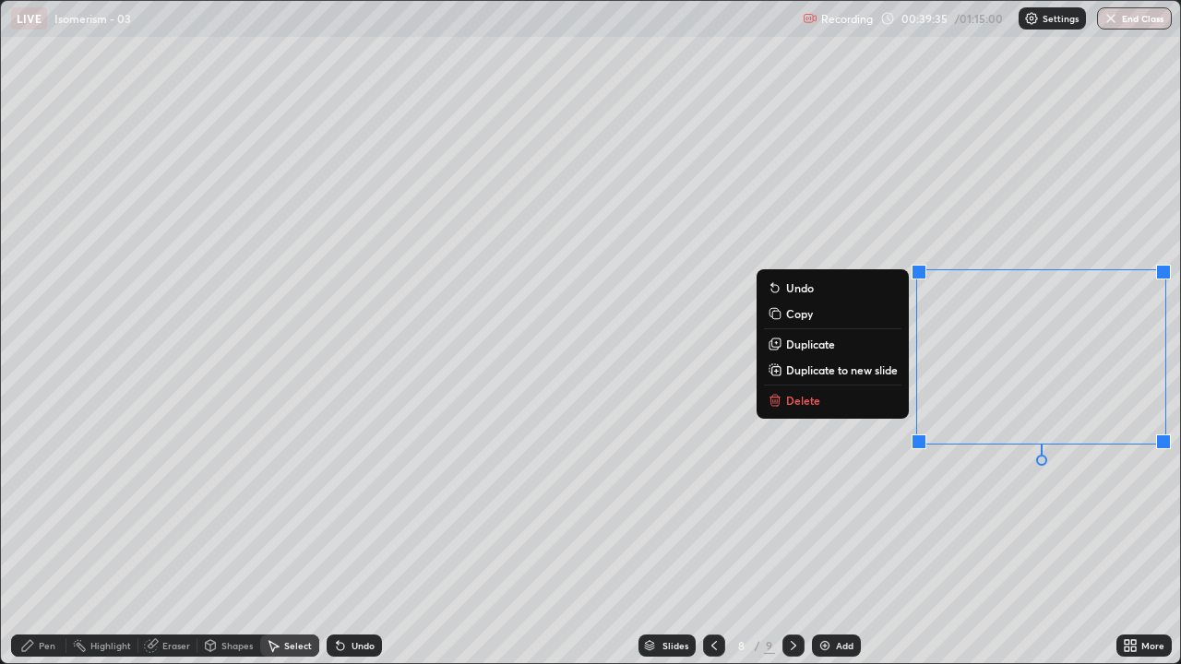
click at [46, 544] on div "Pen" at bounding box center [38, 646] width 55 height 22
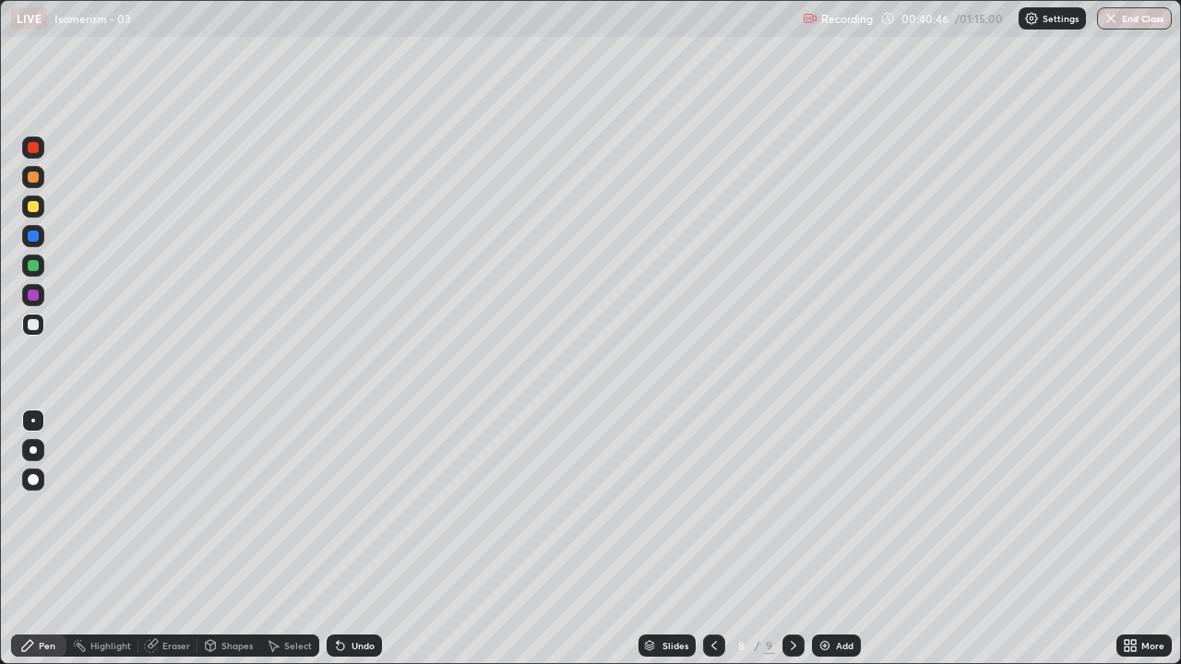
click at [715, 544] on icon at bounding box center [714, 645] width 15 height 15
click at [707, 544] on icon at bounding box center [714, 645] width 15 height 15
click at [712, 544] on icon at bounding box center [714, 645] width 15 height 15
click at [703, 544] on div at bounding box center [714, 646] width 22 height 22
click at [790, 544] on icon at bounding box center [793, 645] width 15 height 15
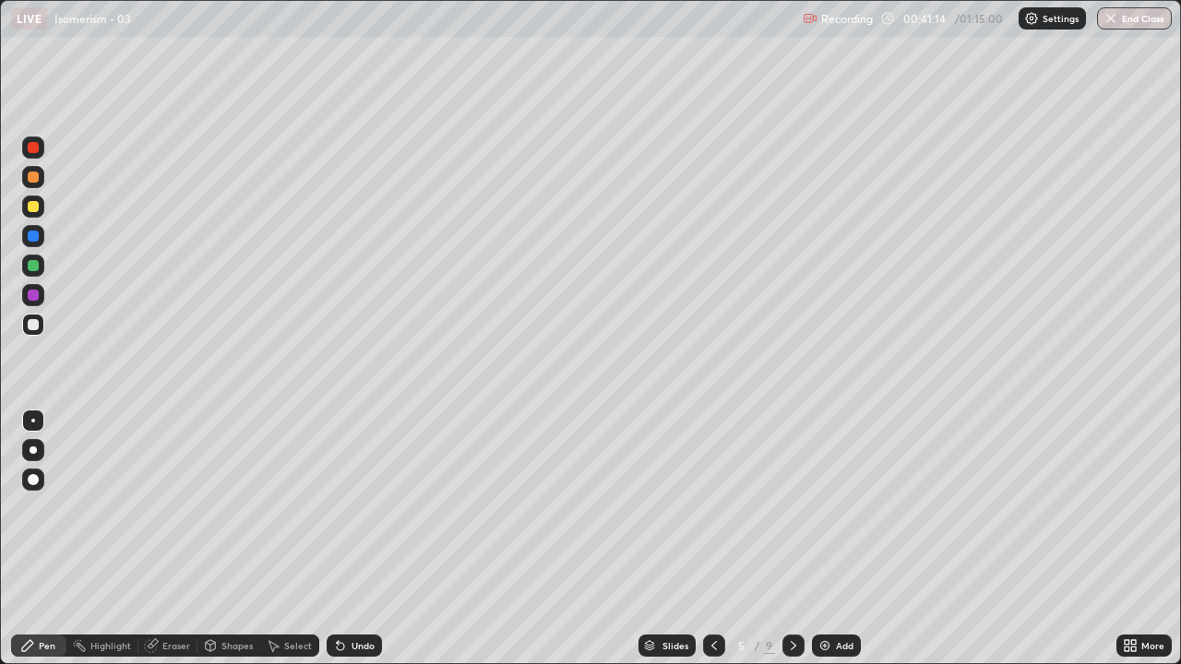
click at [792, 544] on icon at bounding box center [793, 645] width 15 height 15
click at [782, 544] on div at bounding box center [793, 646] width 22 height 22
click at [791, 544] on div at bounding box center [793, 646] width 22 height 22
click at [273, 544] on icon at bounding box center [273, 645] width 15 height 15
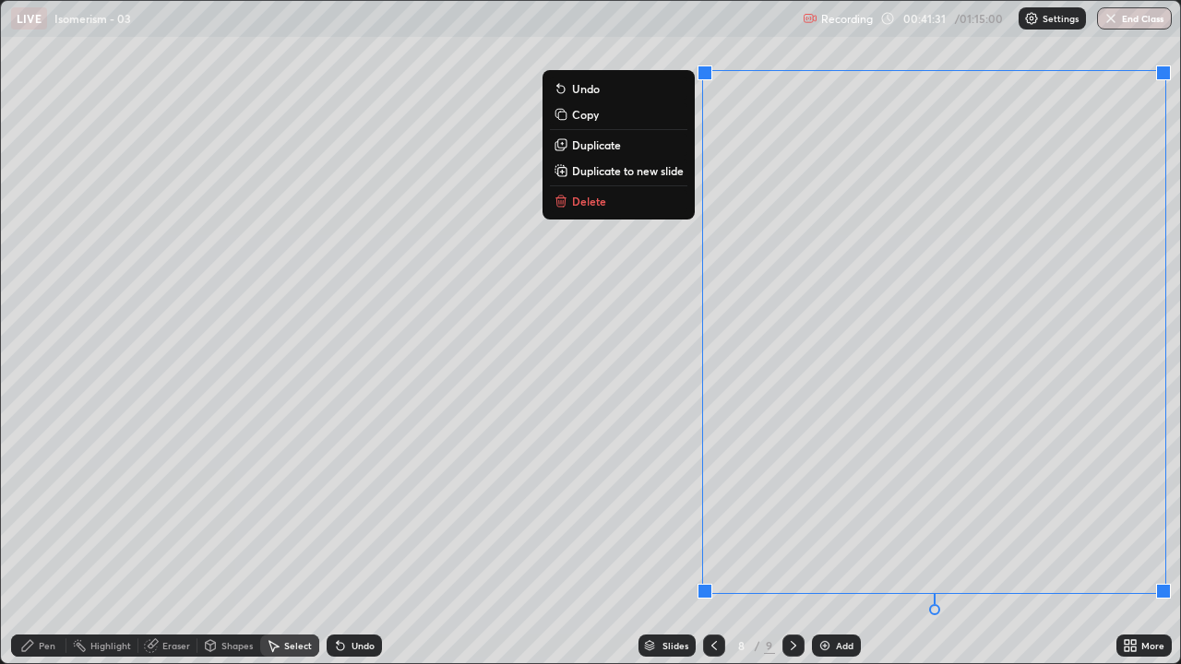
click at [618, 197] on button "Delete" at bounding box center [618, 201] width 137 height 22
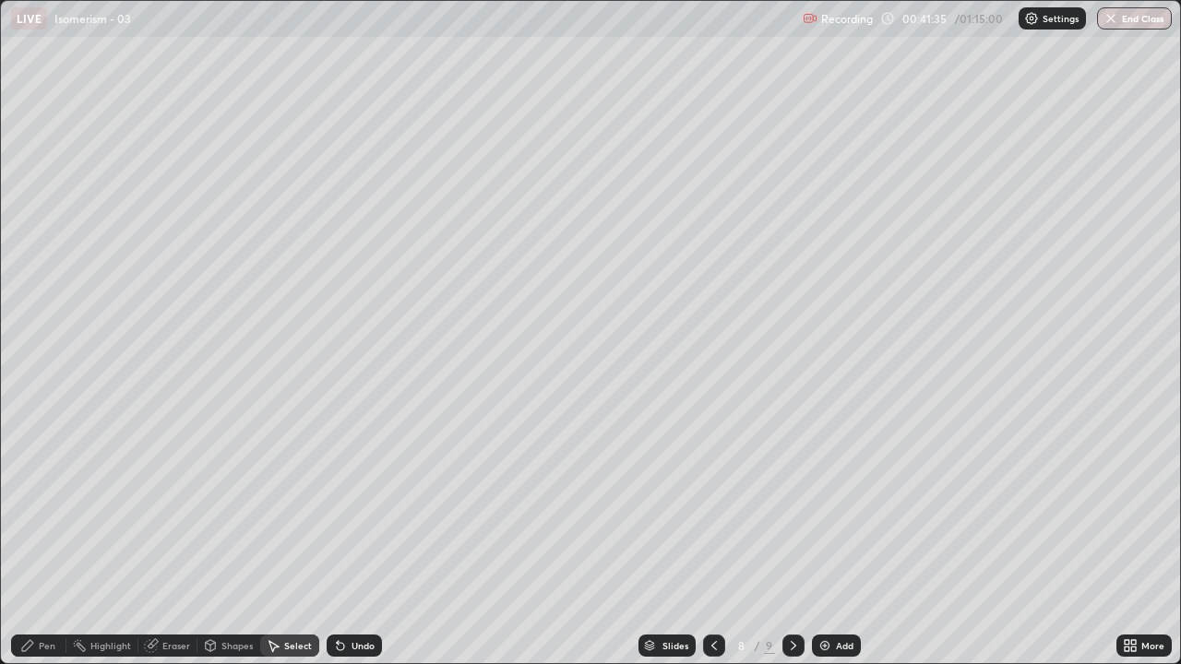
click at [1125, 544] on icon at bounding box center [1127, 642] width 5 height 5
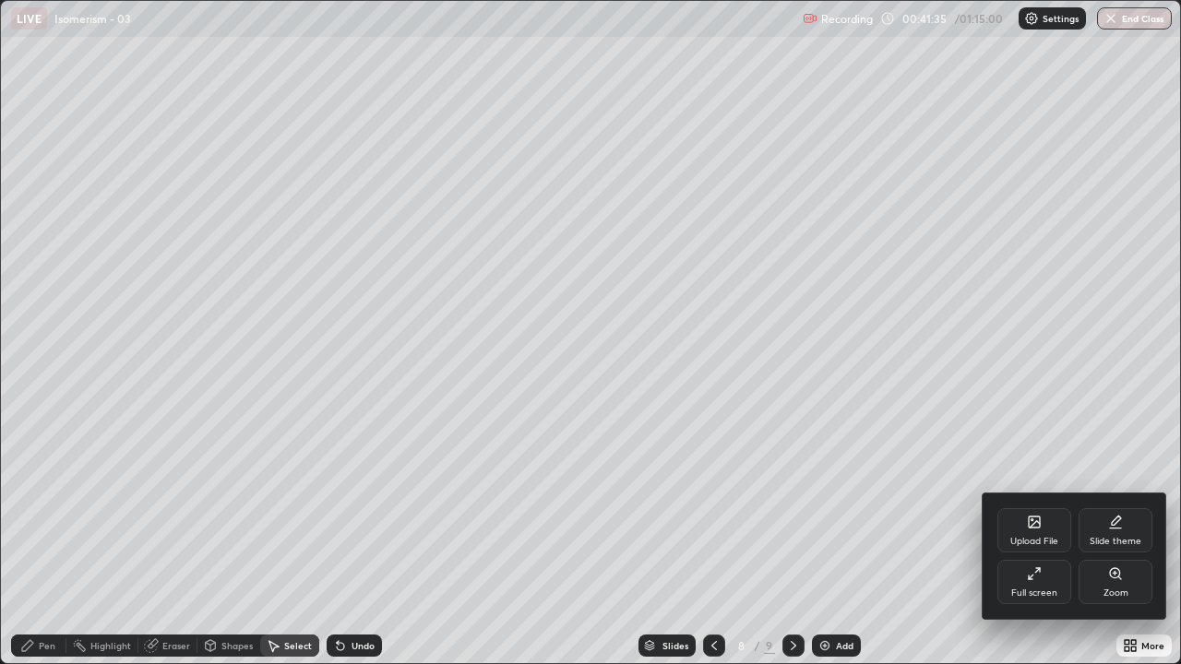
click at [1033, 544] on icon at bounding box center [1034, 573] width 15 height 15
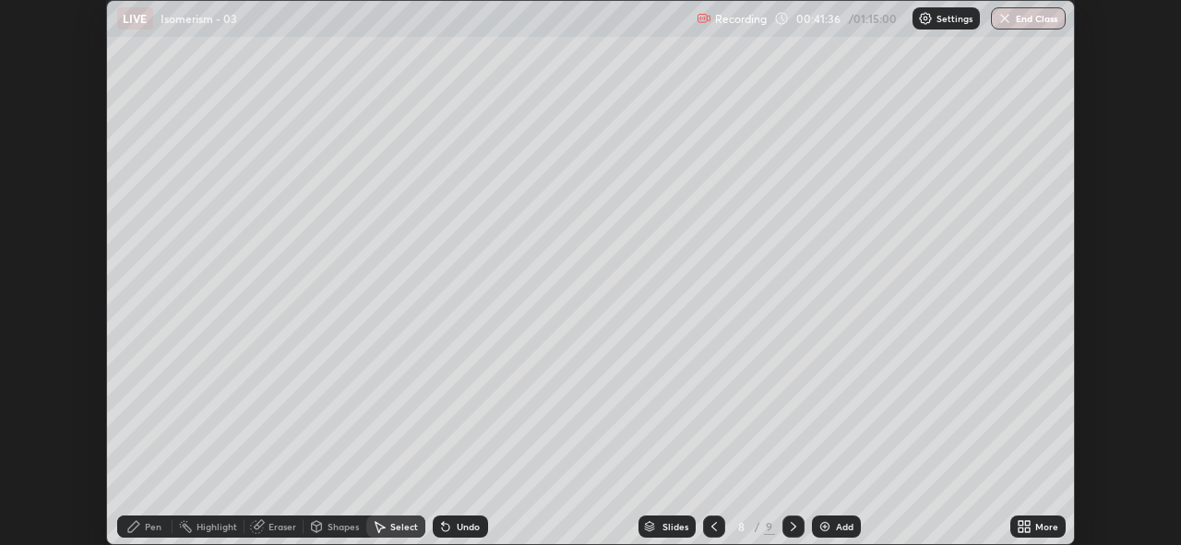
scroll to position [91713, 91077]
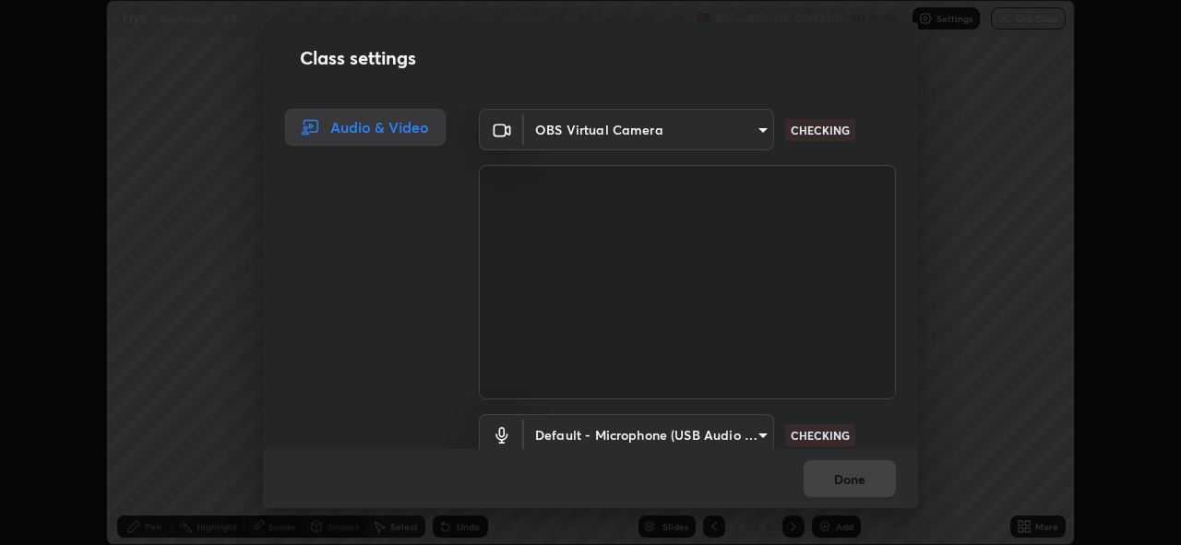
click at [759, 431] on body "Erase all LIVE Isomerism - 03 Recording 00:42:00 / 01:15:00 Settings End Class …" at bounding box center [590, 272] width 1181 height 545
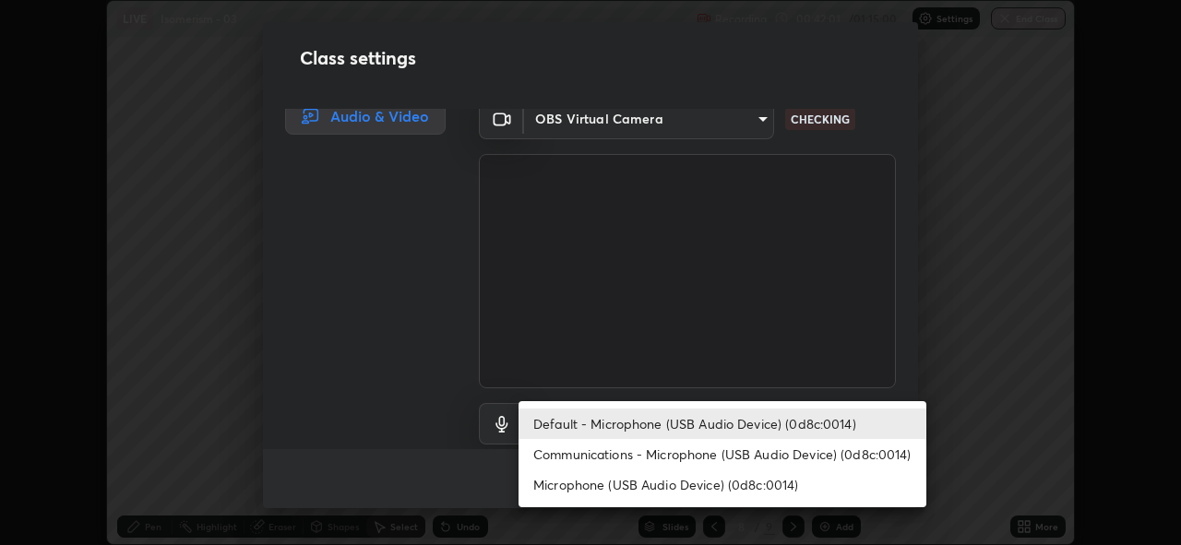
click at [749, 456] on li "Communications - Microphone (USB Audio Device) (0d8c:0014)" at bounding box center [722, 454] width 408 height 30
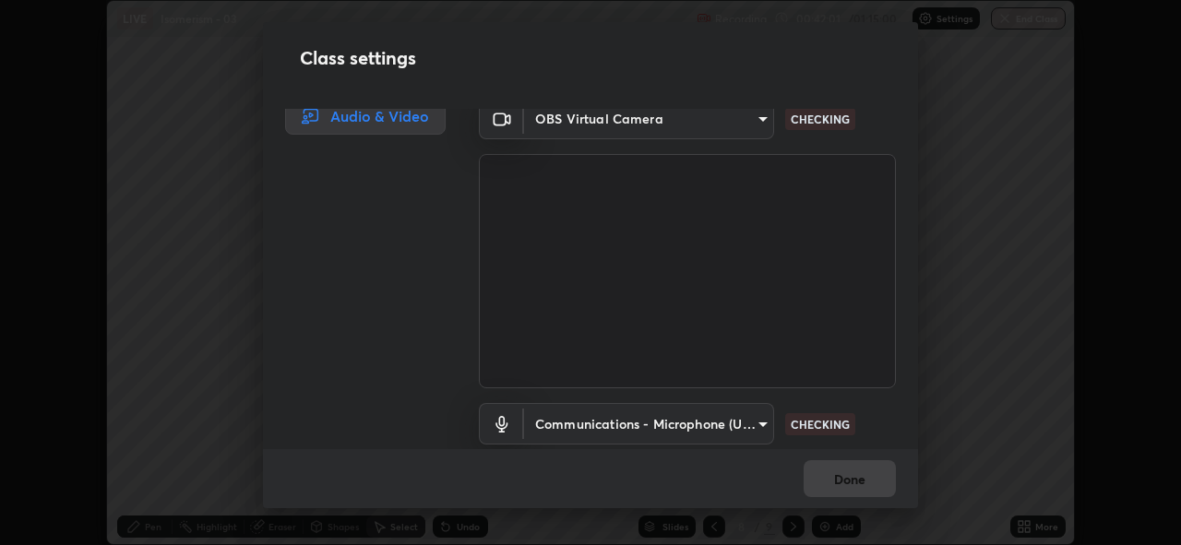
click at [757, 421] on body "Erase all LIVE Isomerism - 03 Recording 00:42:01 / 01:15:00 Settings End Class …" at bounding box center [590, 272] width 1181 height 545
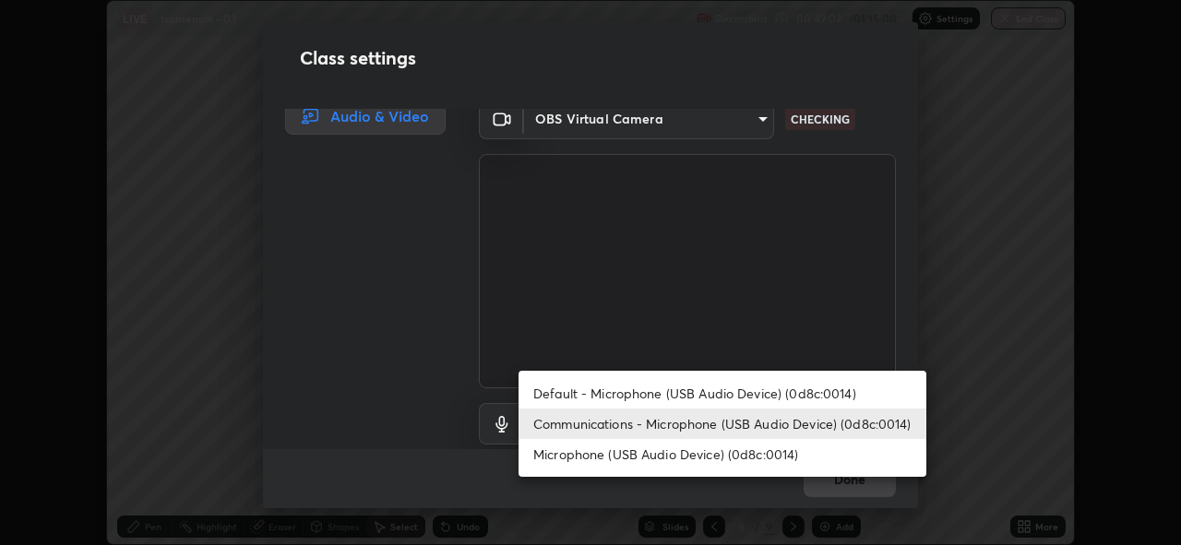
click at [747, 392] on li "Default - Microphone (USB Audio Device) (0d8c:0014)" at bounding box center [722, 393] width 408 height 30
type input "default"
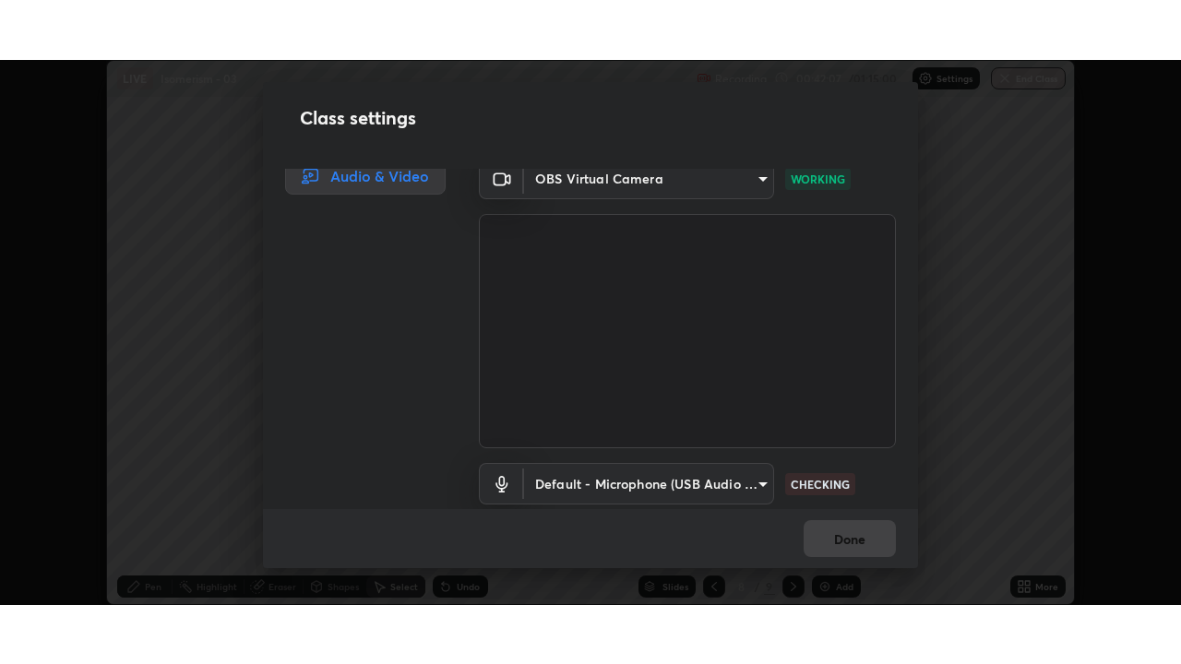
scroll to position [78, 0]
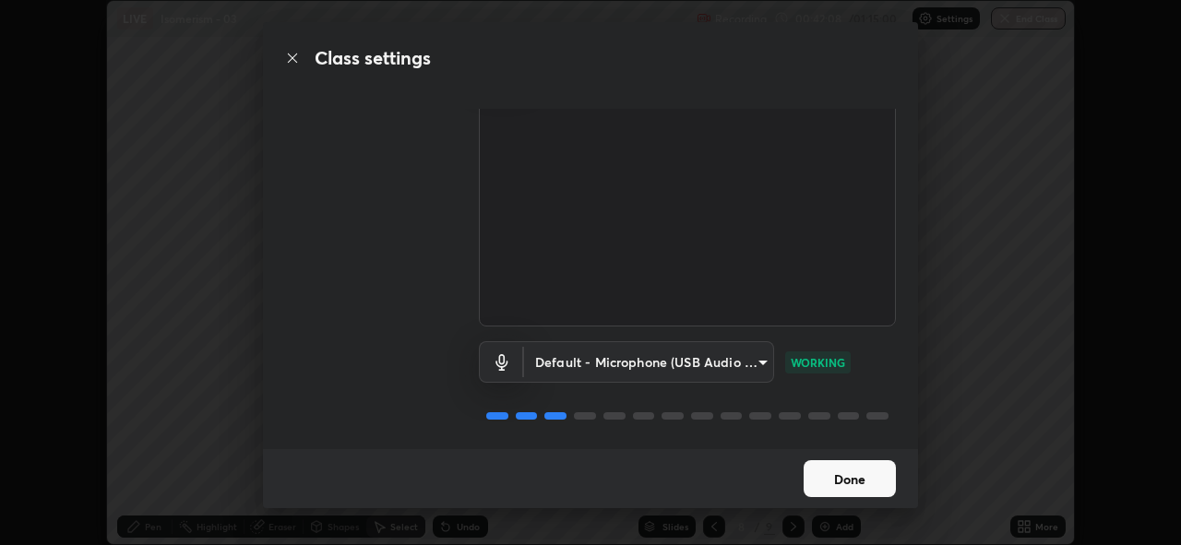
click at [853, 471] on button "Done" at bounding box center [850, 478] width 92 height 37
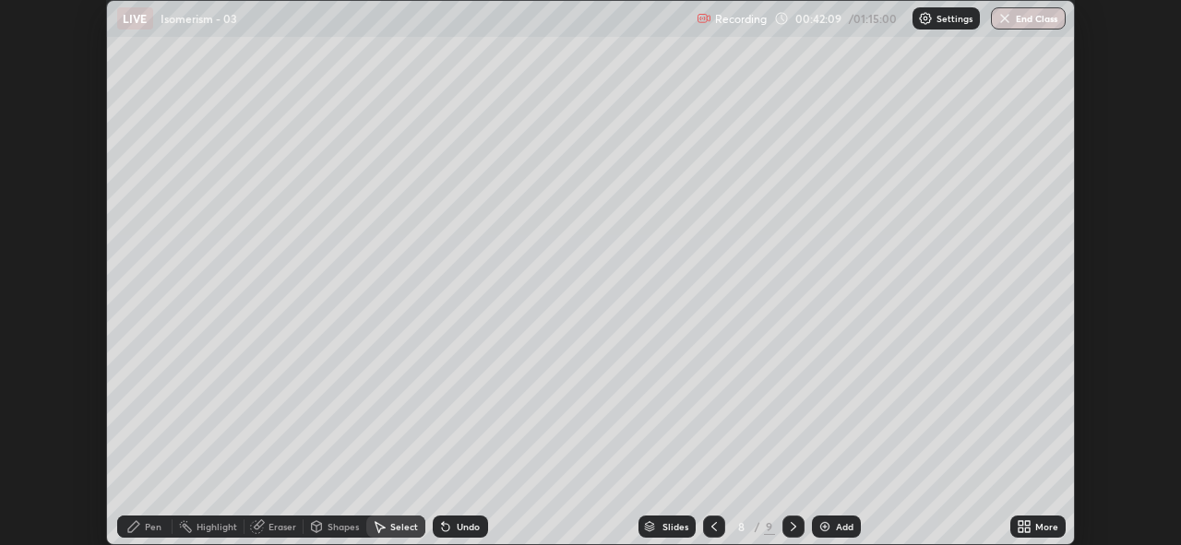
click at [1027, 524] on icon at bounding box center [1027, 523] width 5 height 5
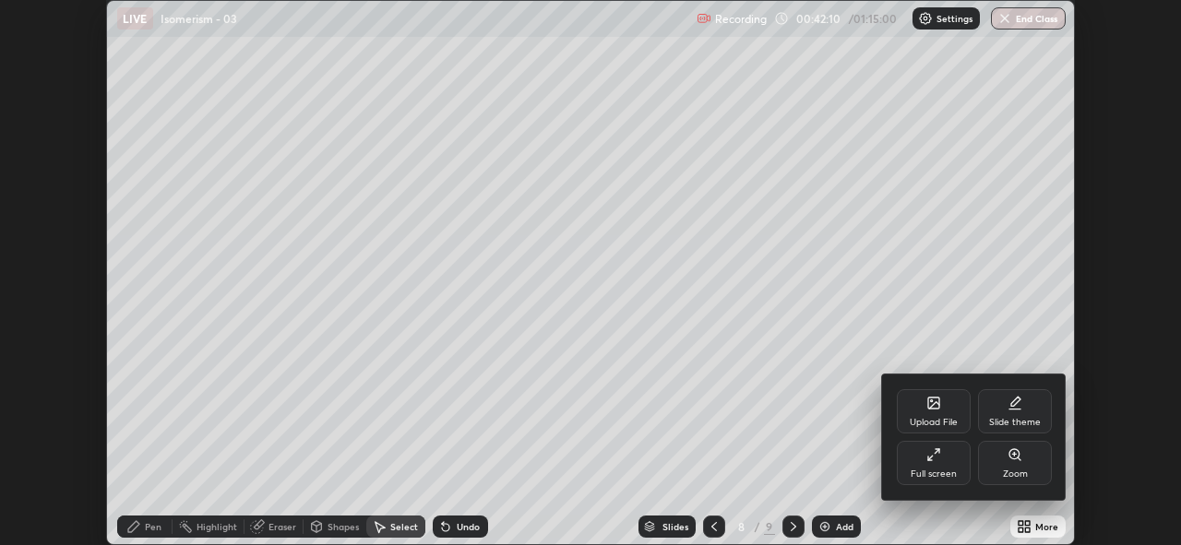
click at [920, 452] on div "Full screen" at bounding box center [934, 463] width 74 height 44
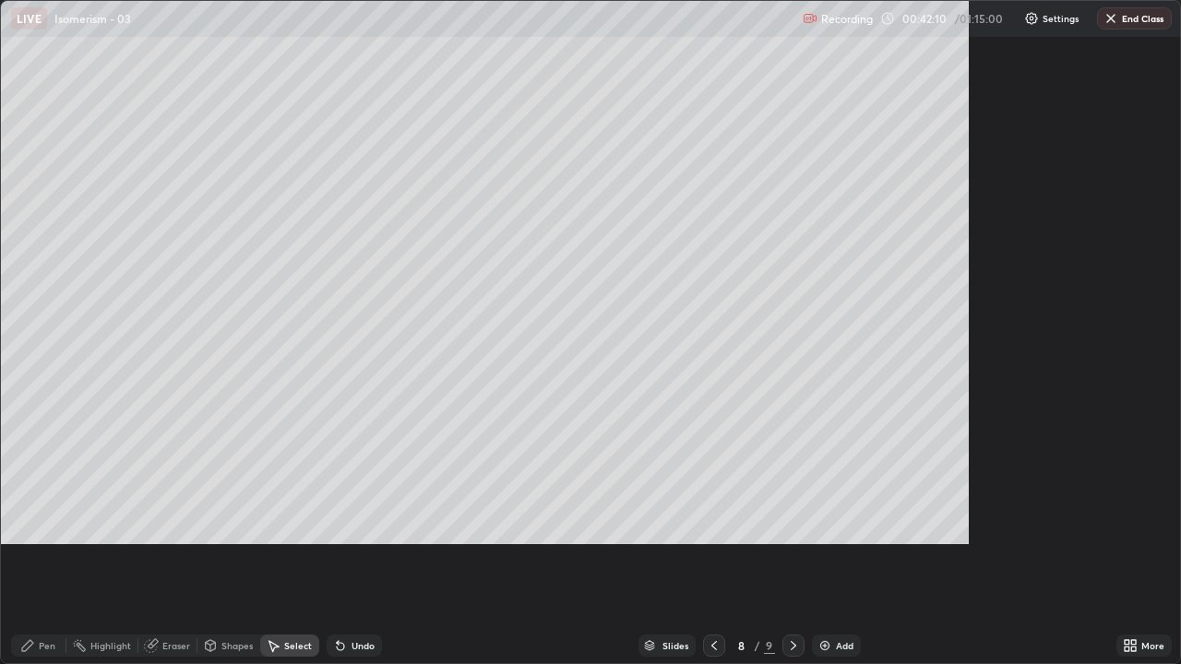
scroll to position [664, 1181]
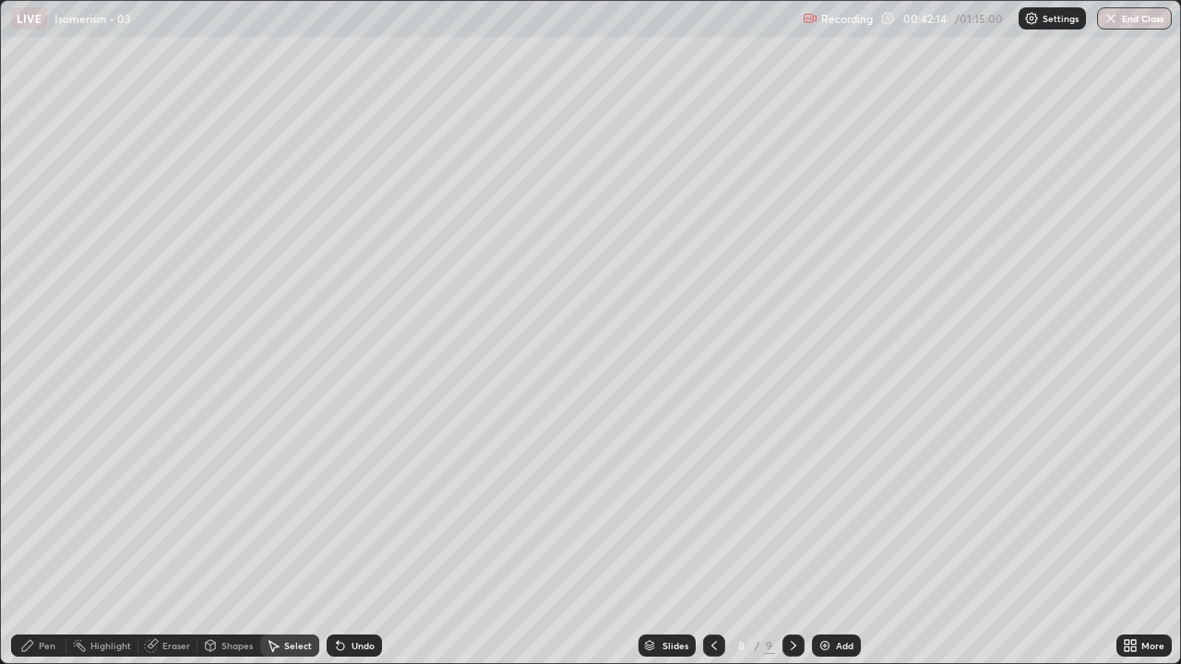
click at [712, 544] on icon at bounding box center [714, 645] width 15 height 15
click at [796, 544] on icon at bounding box center [793, 645] width 15 height 15
click at [825, 544] on img at bounding box center [824, 645] width 15 height 15
click at [228, 95] on div "0 ° Undo Copy Duplicate Duplicate to new slide Delete" at bounding box center [590, 332] width 1179 height 662
click at [51, 544] on div "Pen" at bounding box center [47, 645] width 17 height 9
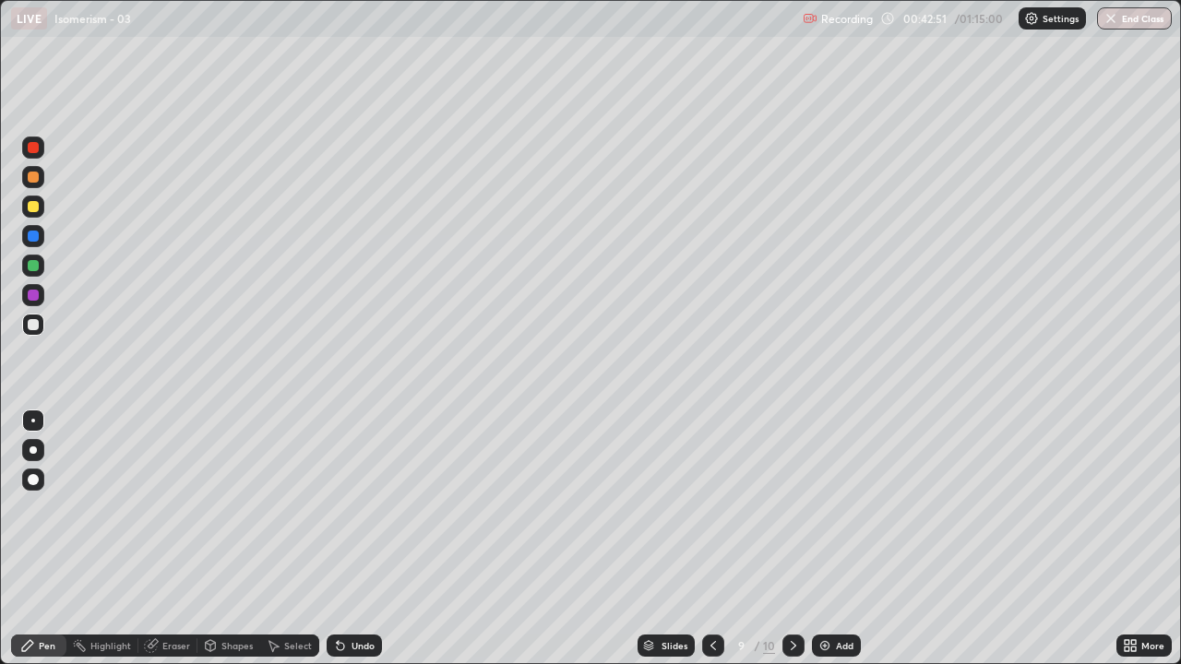
click at [712, 544] on icon at bounding box center [713, 645] width 6 height 9
click at [800, 544] on div at bounding box center [793, 646] width 22 height 22
click at [792, 544] on icon at bounding box center [793, 645] width 15 height 15
click at [107, 544] on div "Highlight" at bounding box center [102, 645] width 72 height 37
click at [41, 544] on div "Pen" at bounding box center [47, 645] width 17 height 9
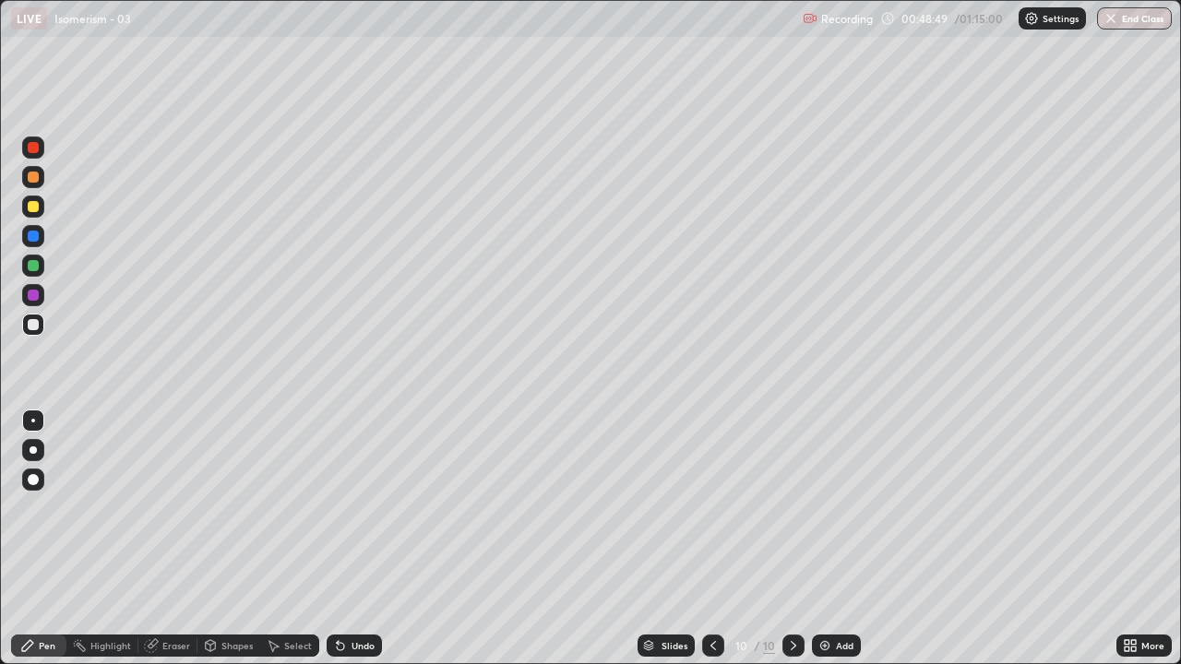
click at [286, 544] on div "Select" at bounding box center [298, 645] width 28 height 9
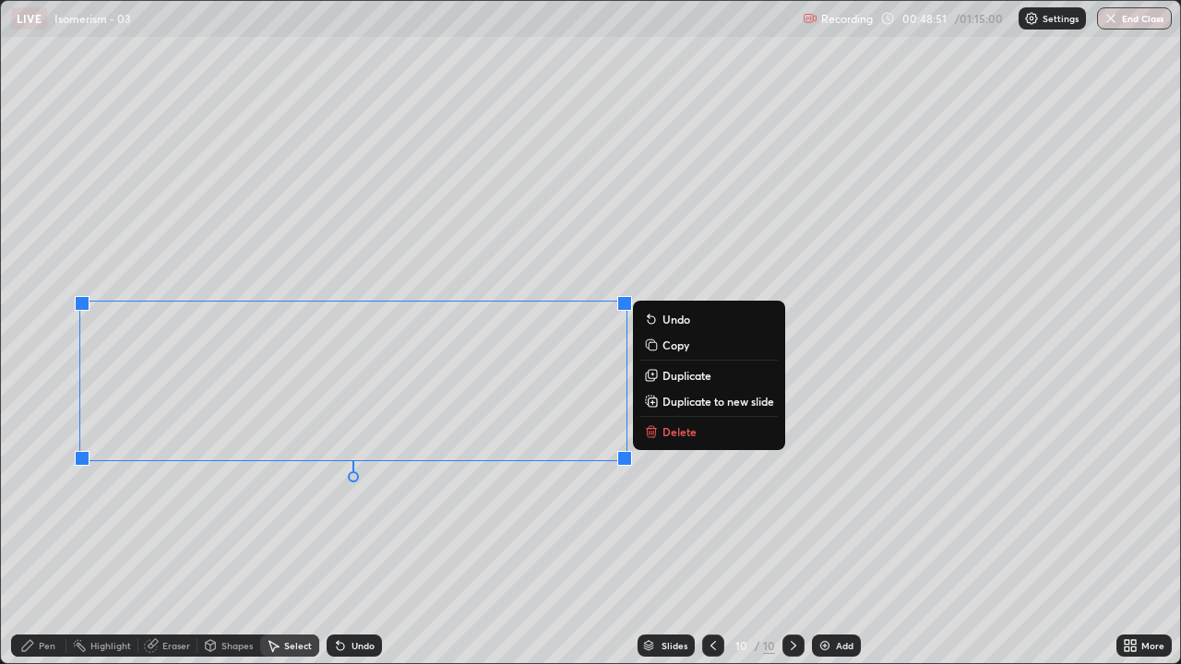
click at [669, 423] on button "Delete" at bounding box center [708, 432] width 137 height 22
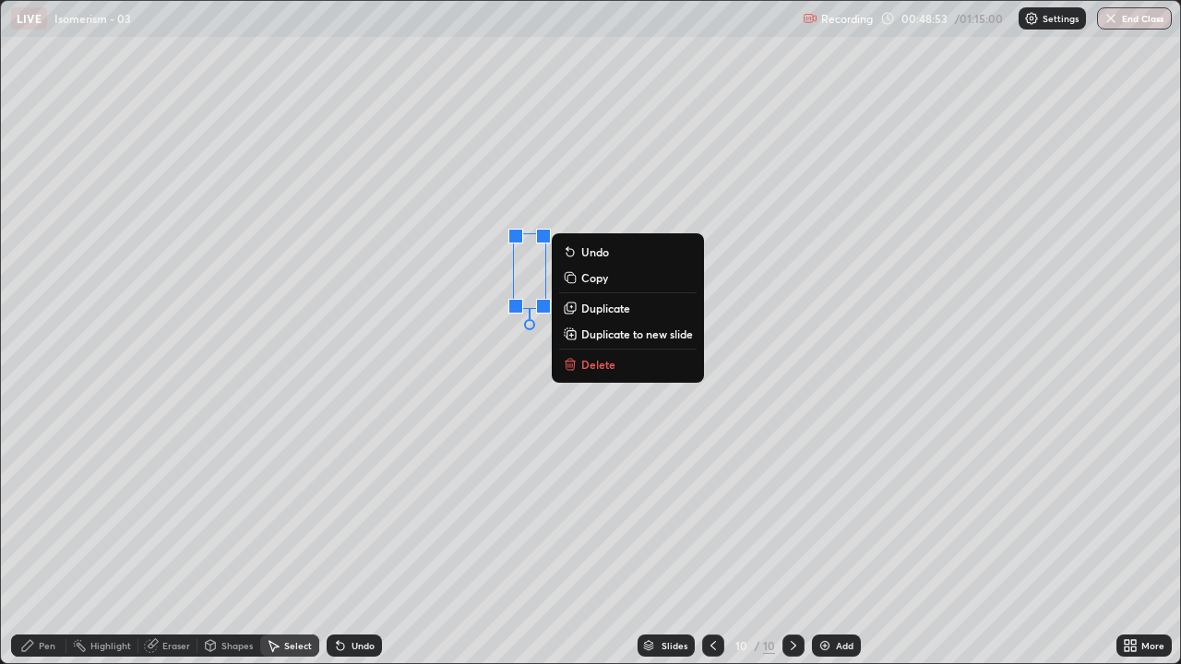
click at [599, 375] on button "Delete" at bounding box center [627, 364] width 137 height 22
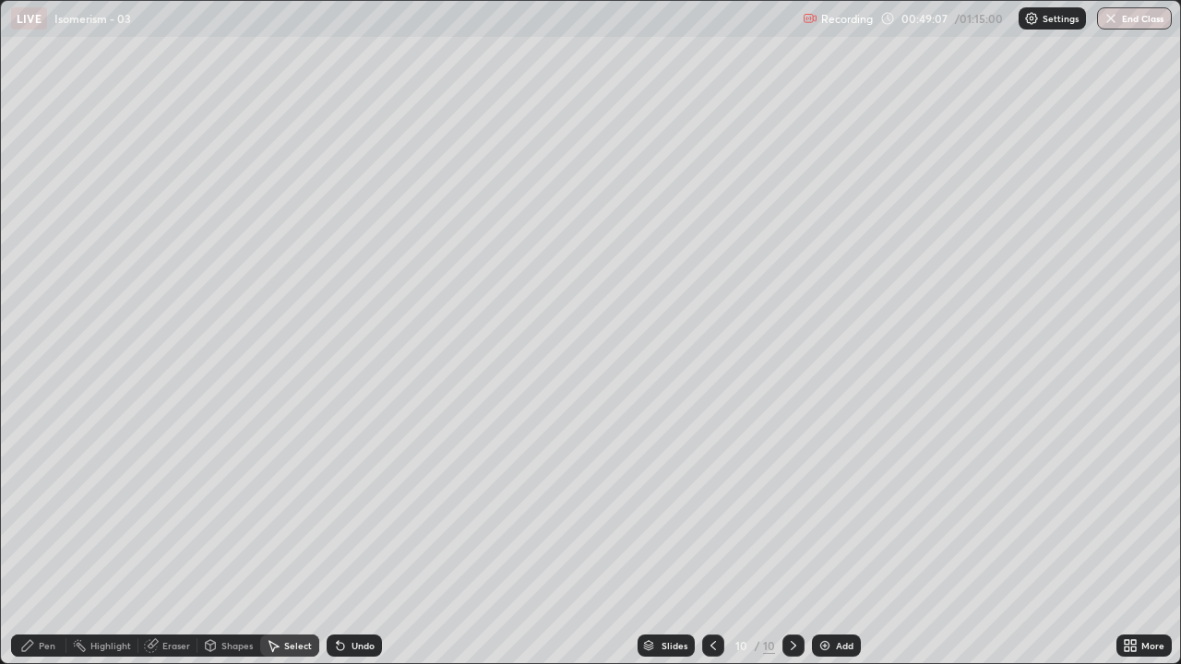
click at [39, 544] on div "Pen" at bounding box center [38, 646] width 55 height 22
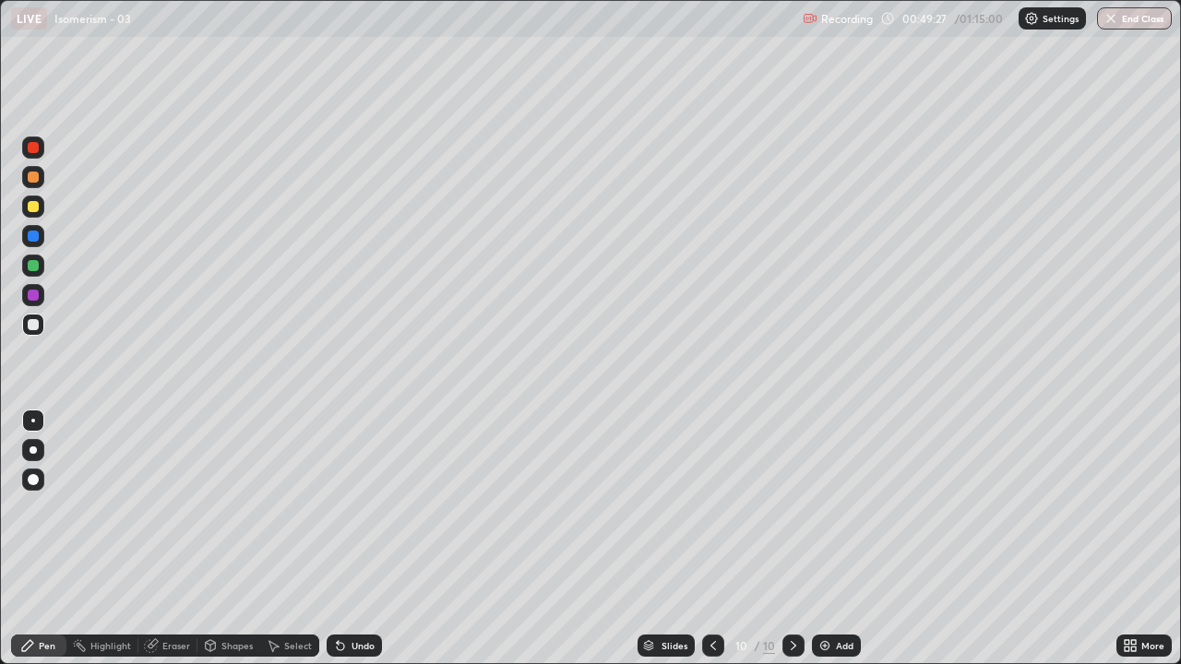
click at [346, 544] on div "Undo" at bounding box center [354, 646] width 55 height 22
click at [173, 544] on div "Eraser" at bounding box center [176, 645] width 28 height 9
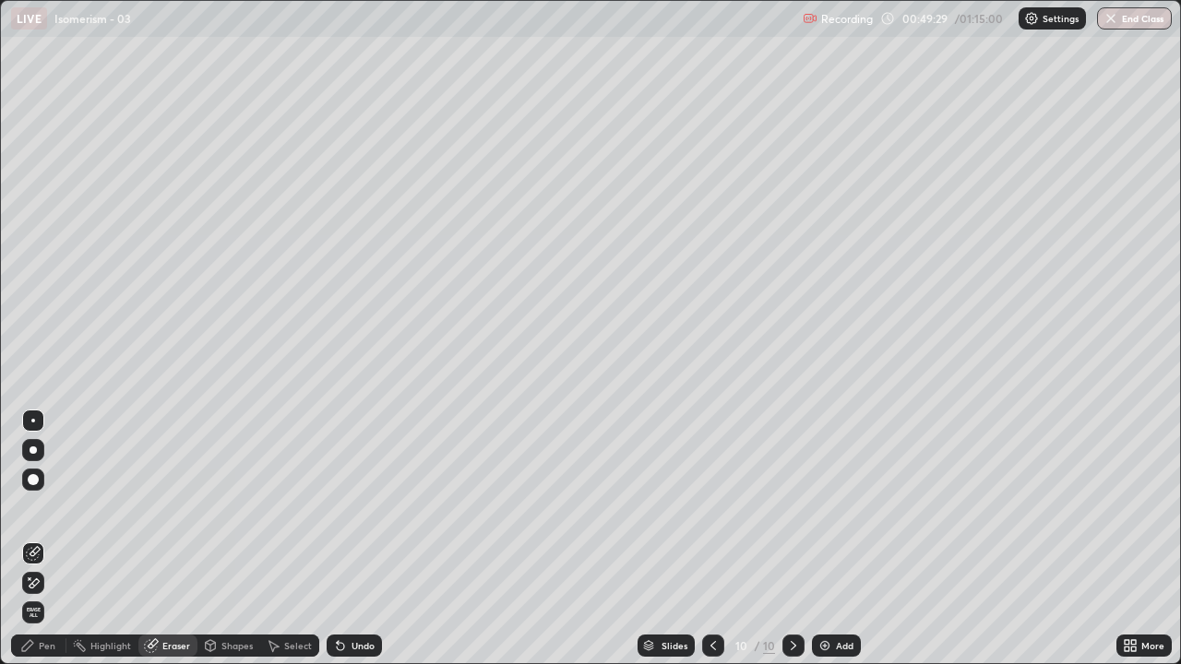
click at [42, 544] on div "Pen" at bounding box center [47, 645] width 17 height 9
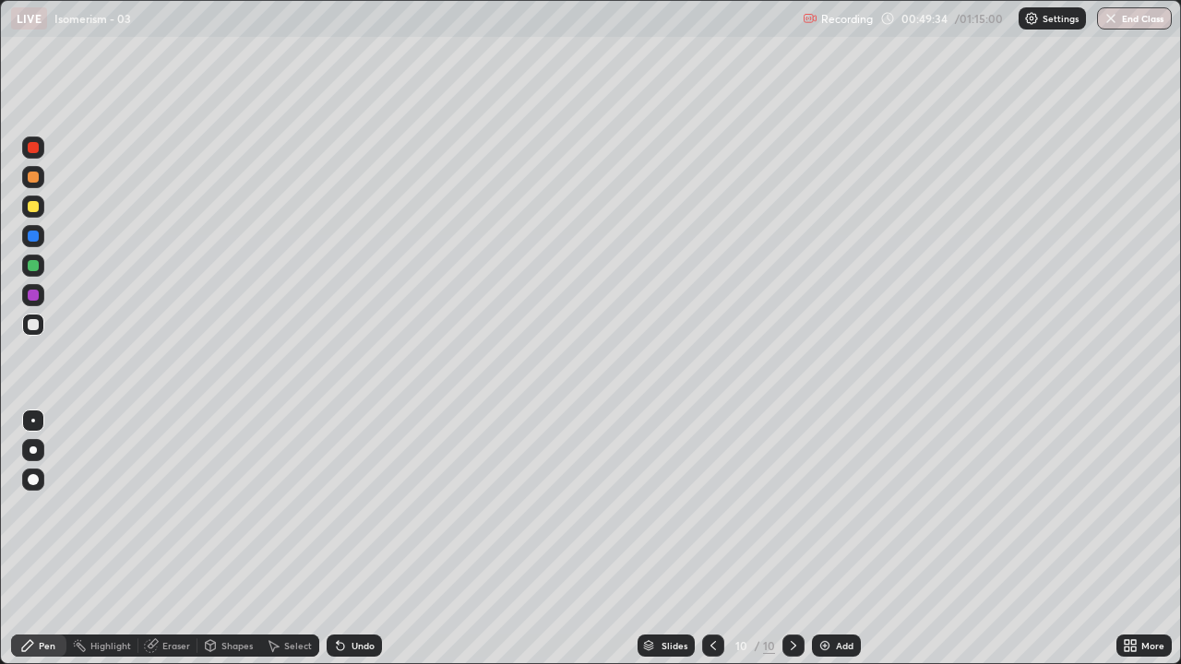
click at [826, 544] on img at bounding box center [824, 645] width 15 height 15
click at [353, 544] on div "Undo" at bounding box center [354, 646] width 55 height 22
click at [341, 544] on icon at bounding box center [340, 646] width 7 height 7
click at [832, 544] on div "Add" at bounding box center [836, 646] width 49 height 22
click at [343, 544] on icon at bounding box center [340, 645] width 15 height 15
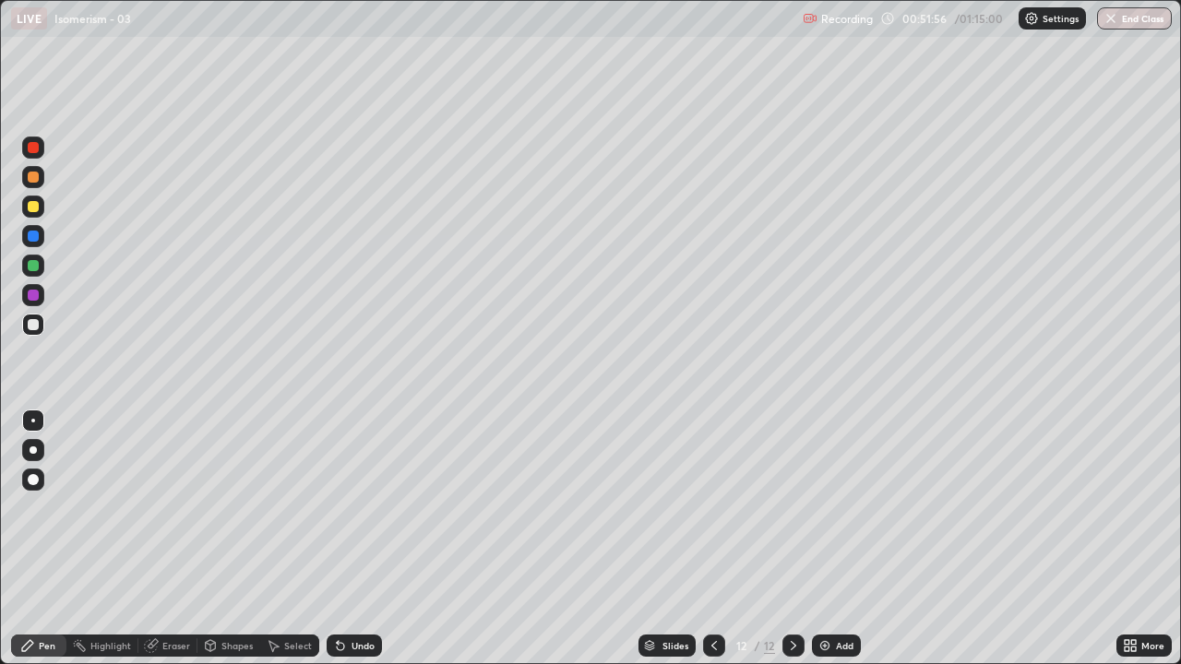
click at [830, 544] on div "Add" at bounding box center [836, 646] width 49 height 22
click at [827, 544] on img at bounding box center [824, 645] width 15 height 15
click at [828, 544] on img at bounding box center [824, 645] width 15 height 15
click at [711, 544] on icon at bounding box center [714, 645] width 15 height 15
click at [792, 544] on icon at bounding box center [793, 645] width 15 height 15
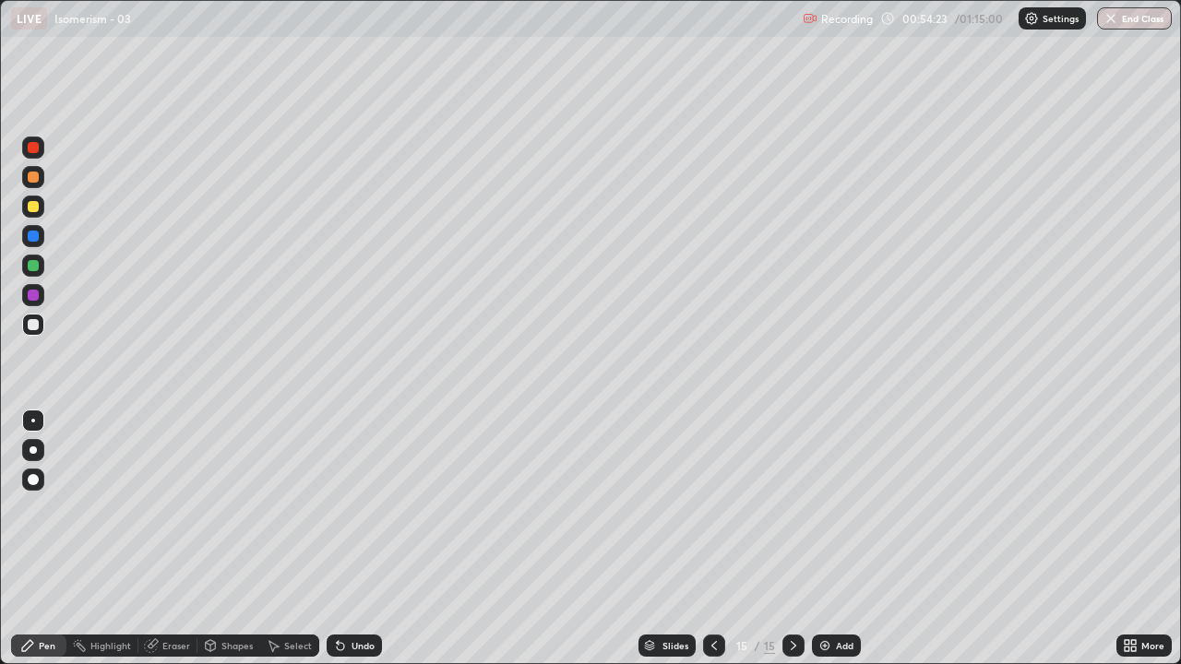
click at [710, 544] on div at bounding box center [714, 646] width 22 height 22
click at [712, 544] on icon at bounding box center [714, 645] width 15 height 15
click at [793, 544] on icon at bounding box center [793, 645] width 15 height 15
click at [704, 544] on div at bounding box center [714, 646] width 22 height 22
click at [707, 544] on div at bounding box center [714, 645] width 22 height 37
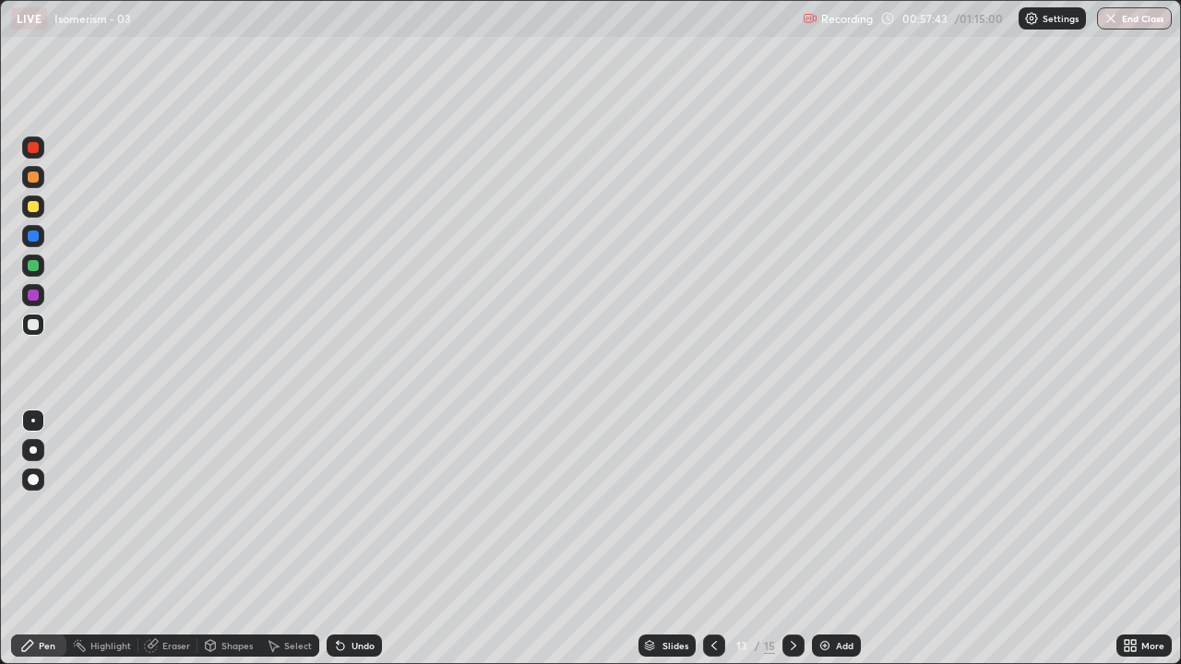
click at [710, 544] on icon at bounding box center [714, 645] width 15 height 15
click at [712, 544] on icon at bounding box center [714, 645] width 15 height 15
click at [790, 544] on icon at bounding box center [793, 645] width 15 height 15
click at [351, 544] on div "Undo" at bounding box center [354, 646] width 55 height 22
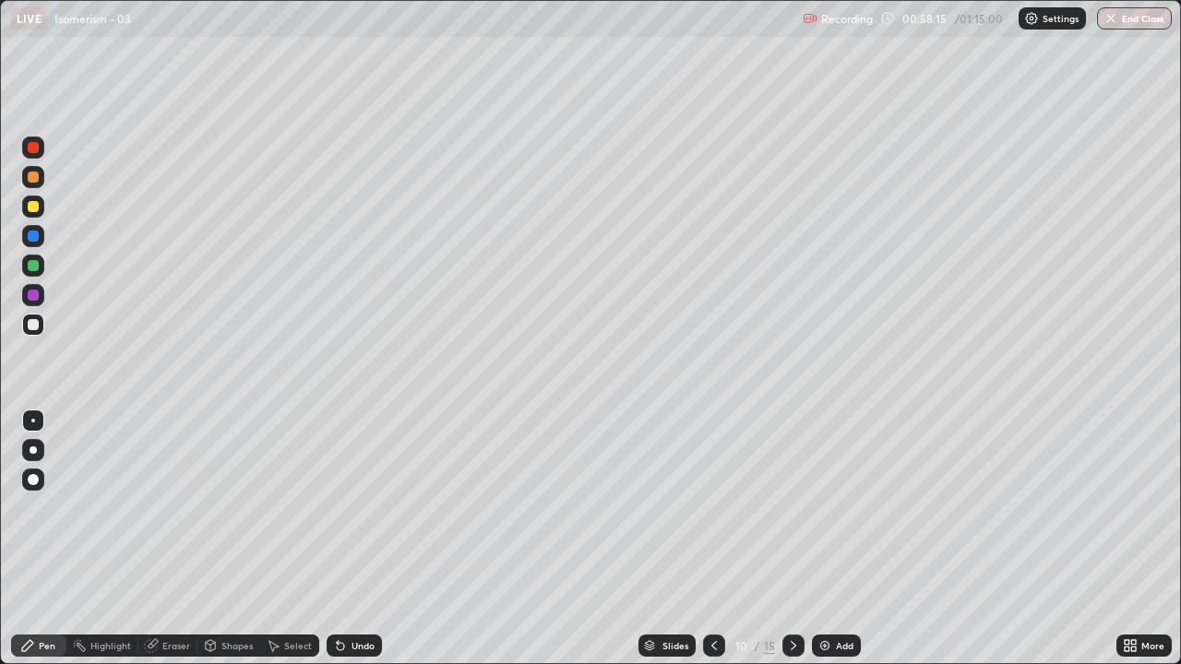
click at [340, 544] on div "Undo" at bounding box center [354, 646] width 55 height 22
click at [789, 544] on icon at bounding box center [793, 645] width 15 height 15
click at [268, 544] on div "Select" at bounding box center [289, 646] width 59 height 22
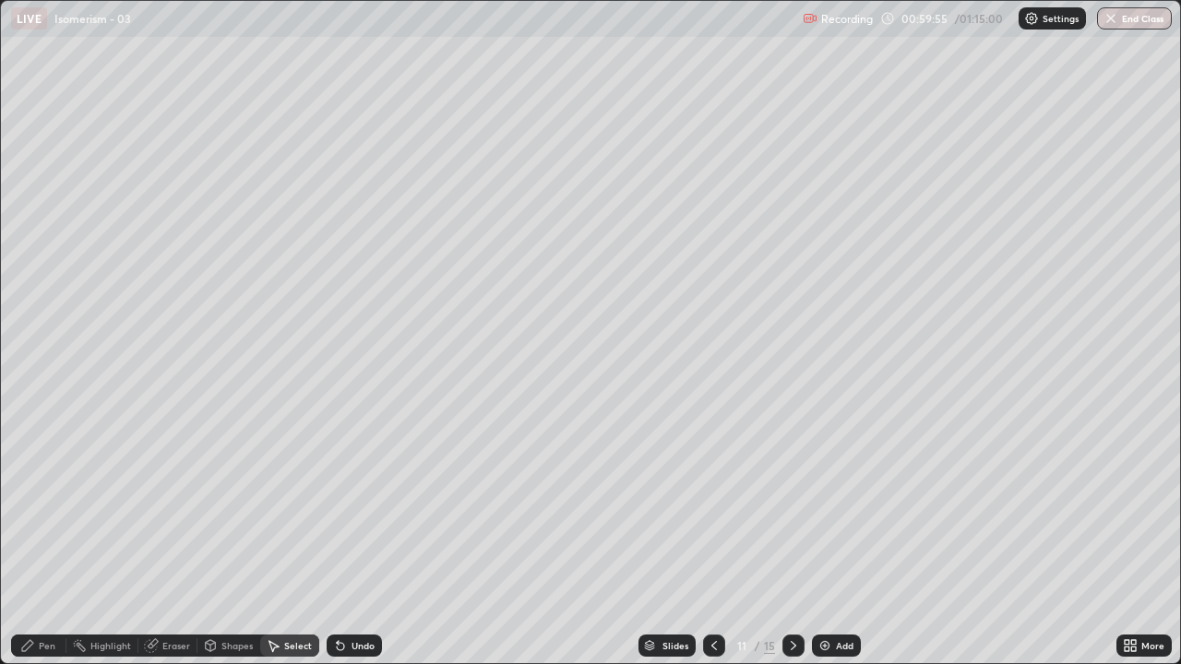
click at [272, 544] on div "Select" at bounding box center [289, 645] width 59 height 37
click at [47, 544] on div "Pen" at bounding box center [38, 646] width 55 height 22
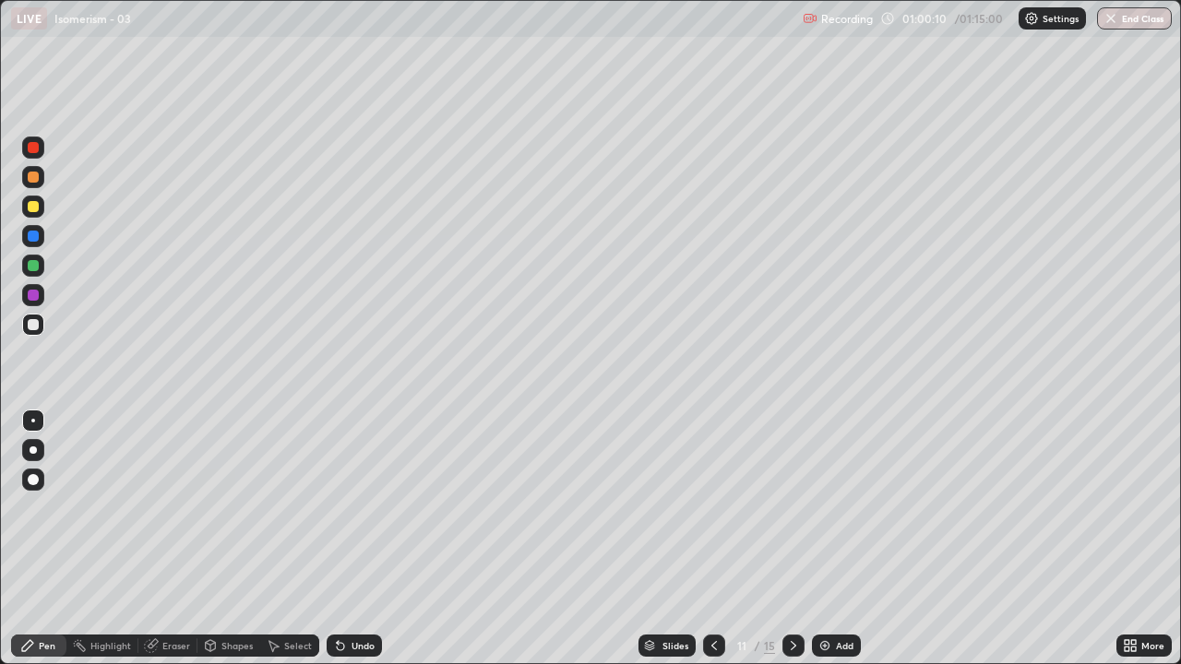
click at [791, 544] on icon at bounding box center [794, 645] width 6 height 9
click at [370, 544] on div "Undo" at bounding box center [354, 646] width 55 height 22
click at [357, 544] on div "Undo" at bounding box center [350, 645] width 63 height 37
click at [356, 544] on div "Undo" at bounding box center [350, 645] width 63 height 37
click at [355, 544] on div "Undo" at bounding box center [350, 645] width 63 height 37
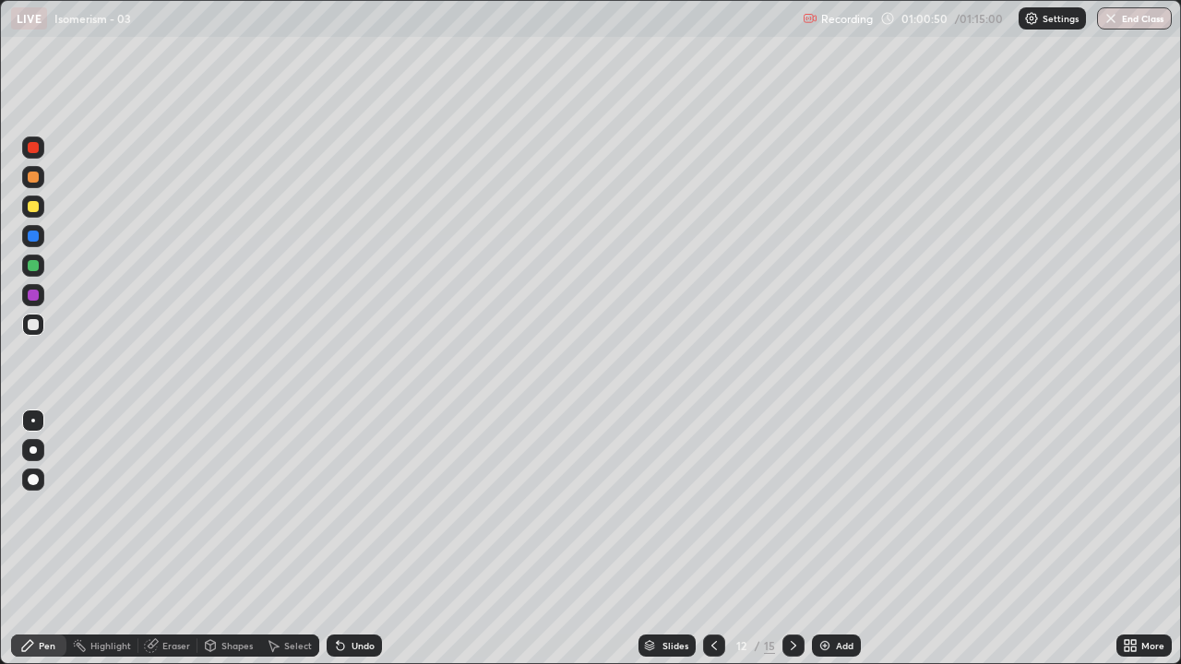
click at [354, 544] on div "Undo" at bounding box center [363, 645] width 23 height 9
click at [358, 544] on div "Undo" at bounding box center [354, 646] width 55 height 22
click at [355, 544] on div "Undo" at bounding box center [354, 646] width 55 height 22
click at [343, 544] on icon at bounding box center [340, 645] width 15 height 15
click at [359, 544] on div "Undo" at bounding box center [363, 645] width 23 height 9
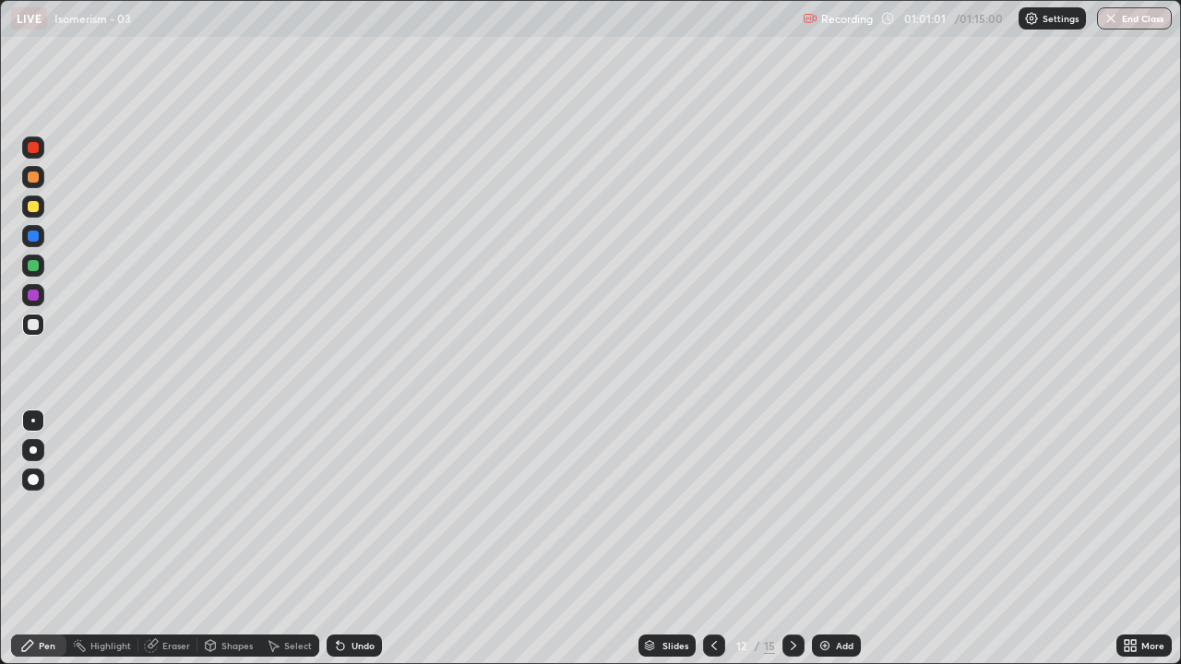
click at [354, 544] on div "Undo" at bounding box center [363, 645] width 23 height 9
click at [356, 544] on div "Undo" at bounding box center [363, 645] width 23 height 9
click at [352, 544] on div "Undo" at bounding box center [363, 645] width 23 height 9
click at [347, 544] on div "Undo" at bounding box center [354, 646] width 55 height 22
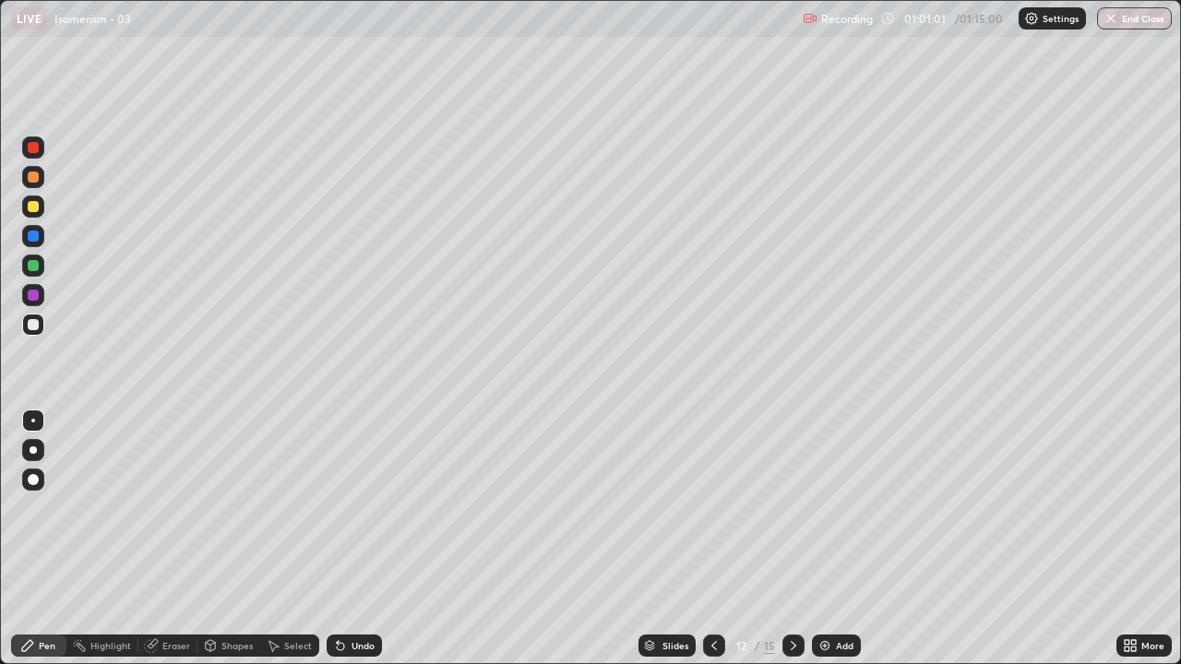
click at [346, 544] on div "Undo" at bounding box center [354, 646] width 55 height 22
click at [344, 544] on icon at bounding box center [340, 645] width 15 height 15
click at [341, 544] on div "Undo" at bounding box center [354, 646] width 55 height 22
click at [340, 544] on div "Undo" at bounding box center [354, 646] width 55 height 22
click at [339, 544] on div "Undo" at bounding box center [354, 646] width 55 height 22
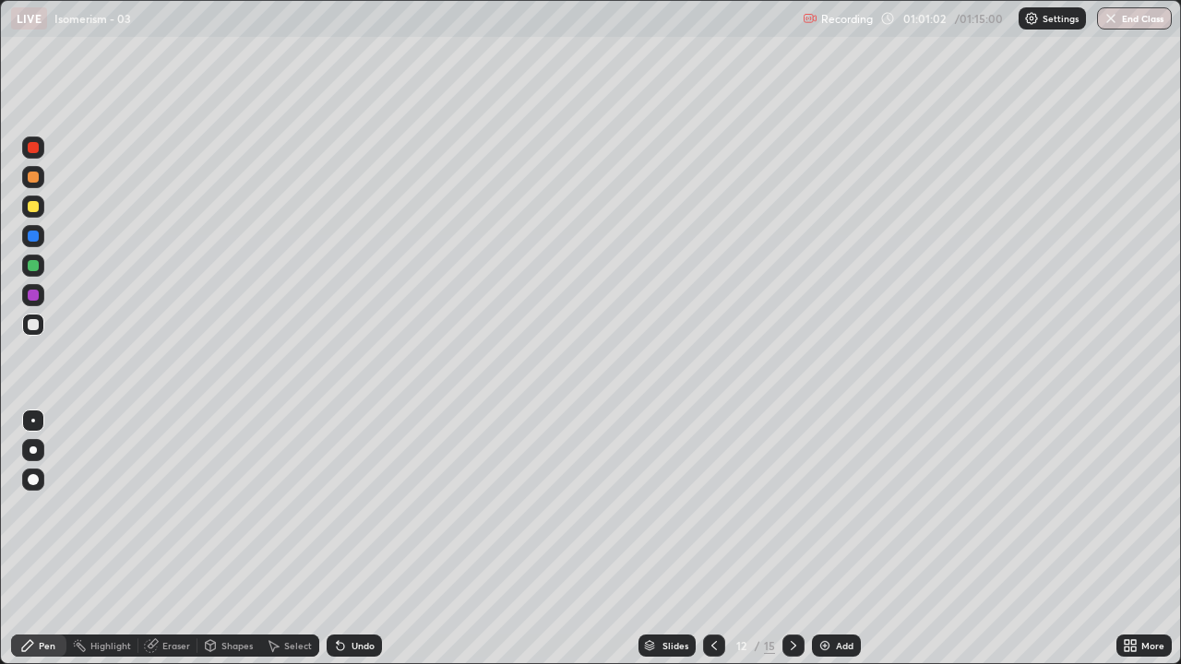
click at [337, 544] on icon at bounding box center [338, 642] width 2 height 2
click at [352, 544] on div "Undo" at bounding box center [363, 645] width 23 height 9
click at [348, 544] on div "Undo" at bounding box center [354, 646] width 55 height 22
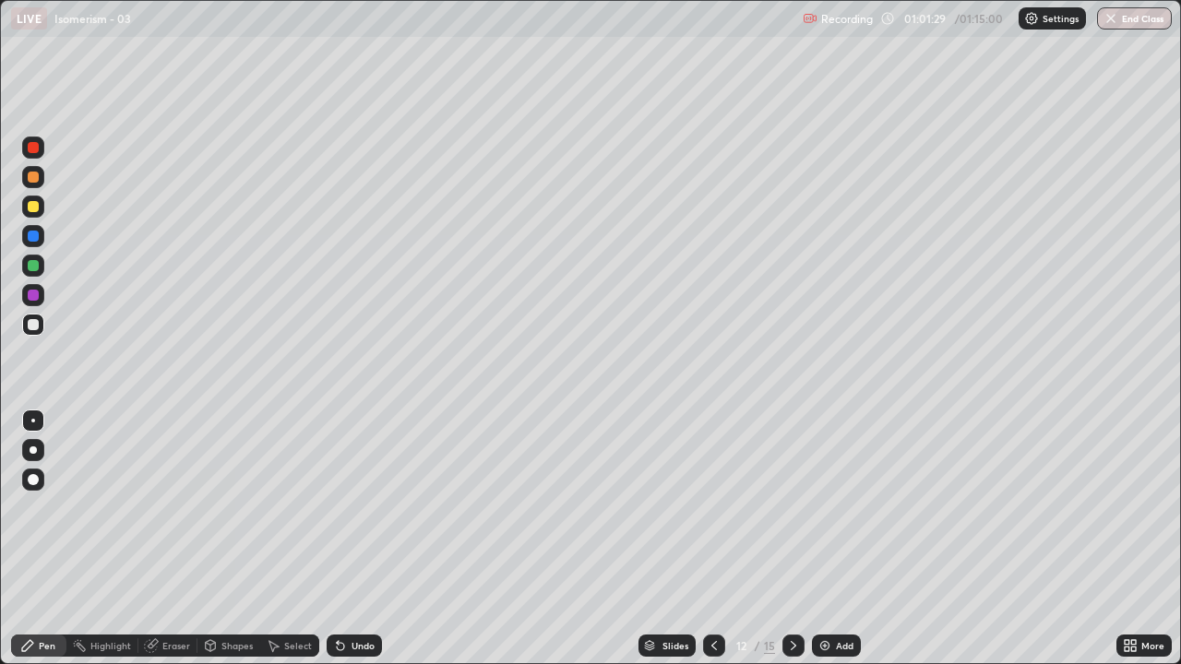
click at [35, 268] on div at bounding box center [33, 265] width 11 height 11
click at [31, 295] on div at bounding box center [33, 295] width 11 height 11
click at [40, 331] on div at bounding box center [33, 325] width 22 height 22
click at [35, 328] on div at bounding box center [33, 324] width 11 height 11
click at [285, 544] on div "Select" at bounding box center [298, 645] width 28 height 9
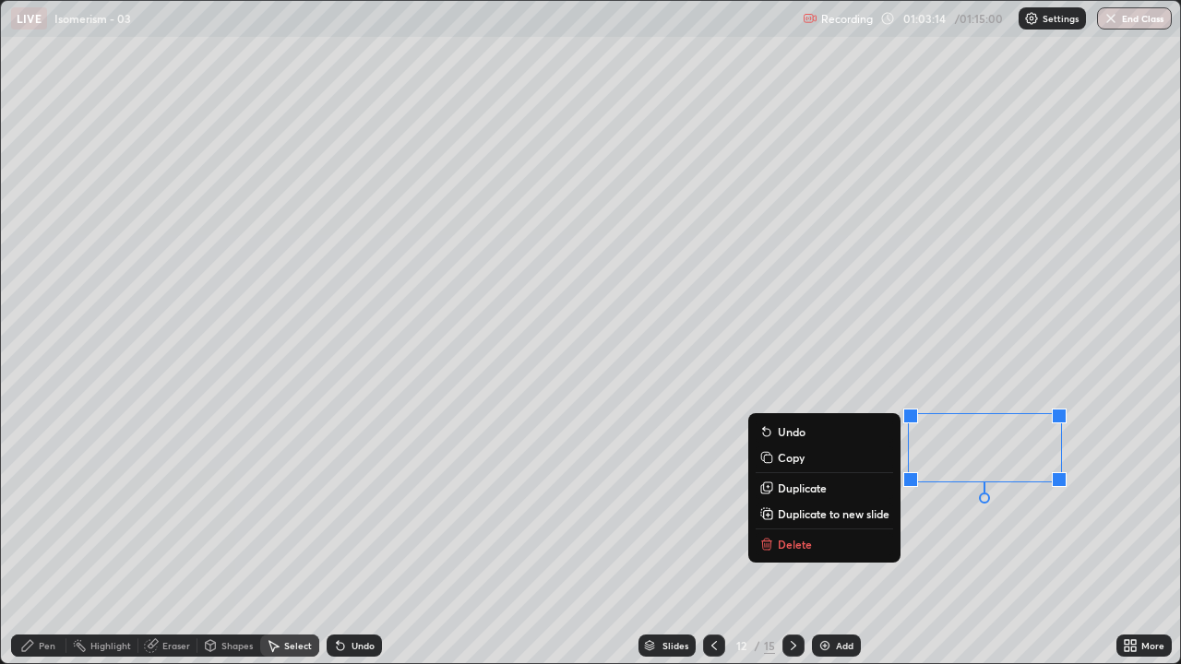
click at [795, 541] on p "Delete" at bounding box center [795, 544] width 34 height 15
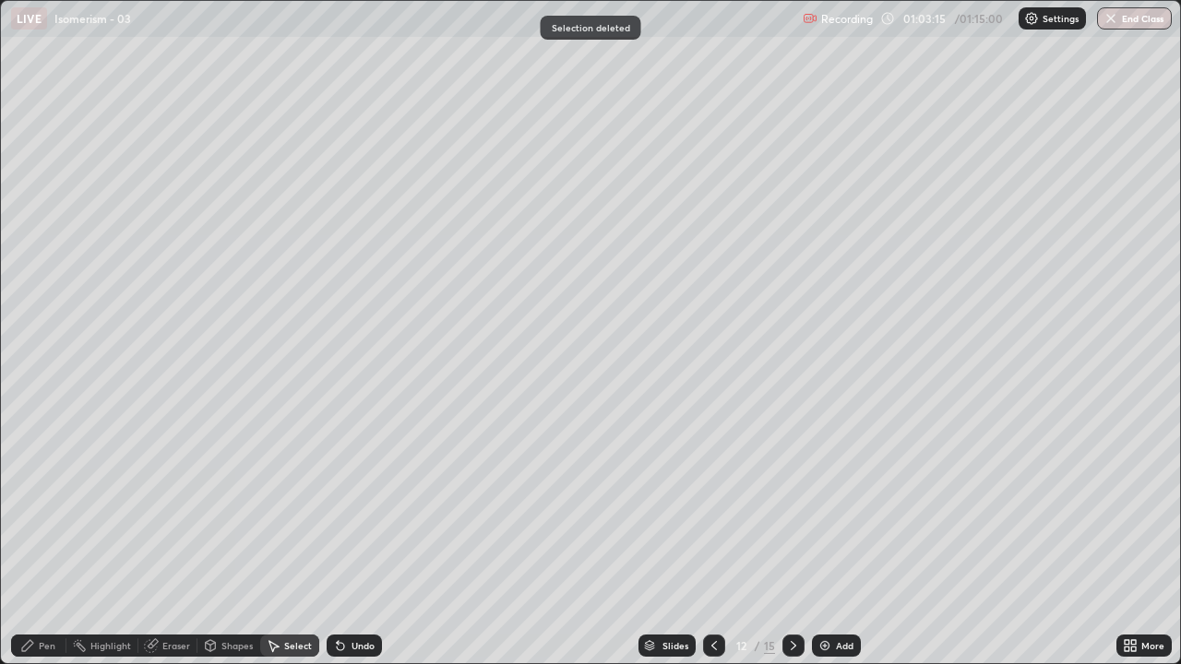
click at [48, 544] on div "Pen" at bounding box center [47, 645] width 17 height 9
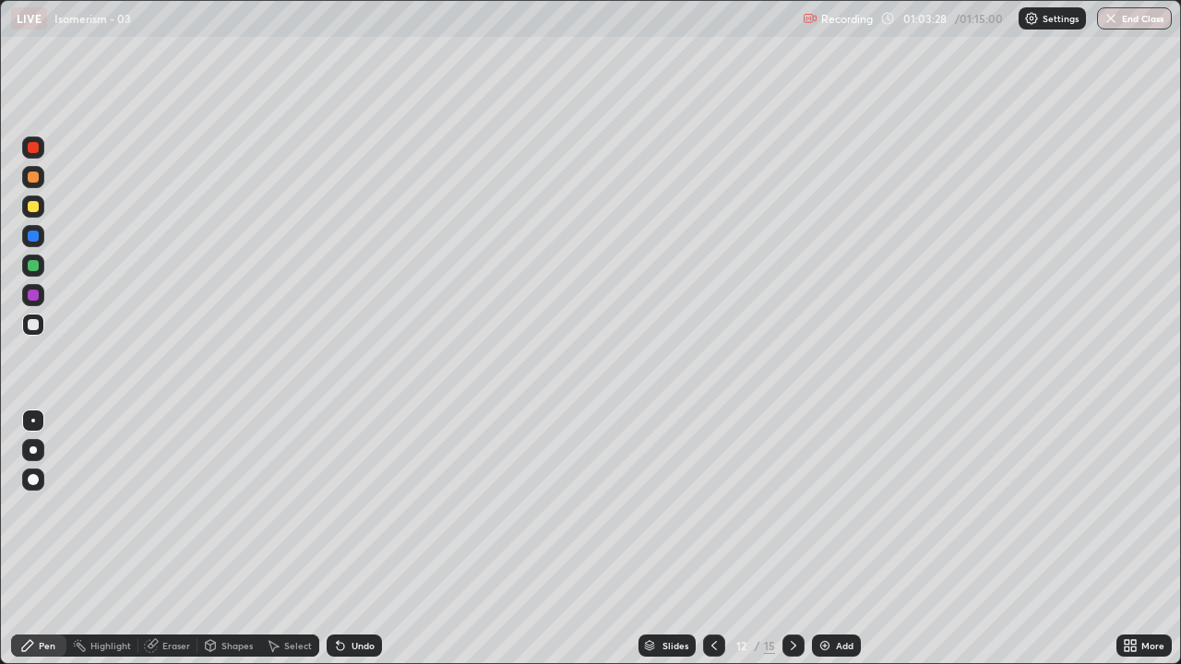
click at [177, 544] on div "Eraser" at bounding box center [176, 645] width 28 height 9
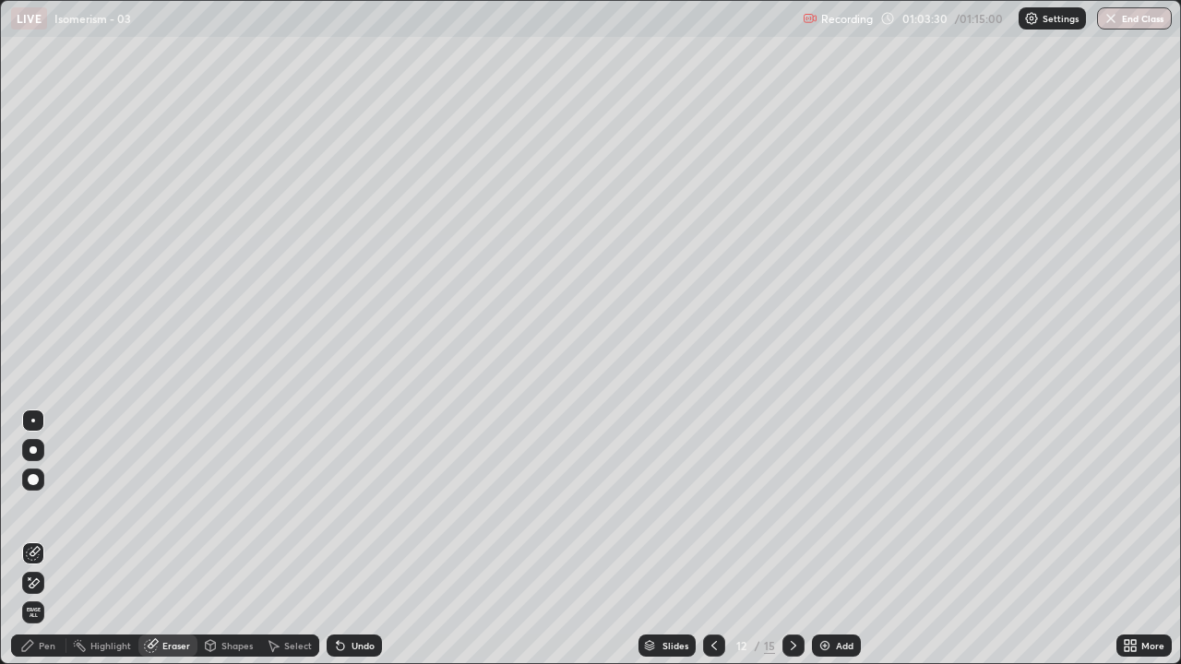
click at [25, 544] on div "Pen" at bounding box center [38, 646] width 55 height 22
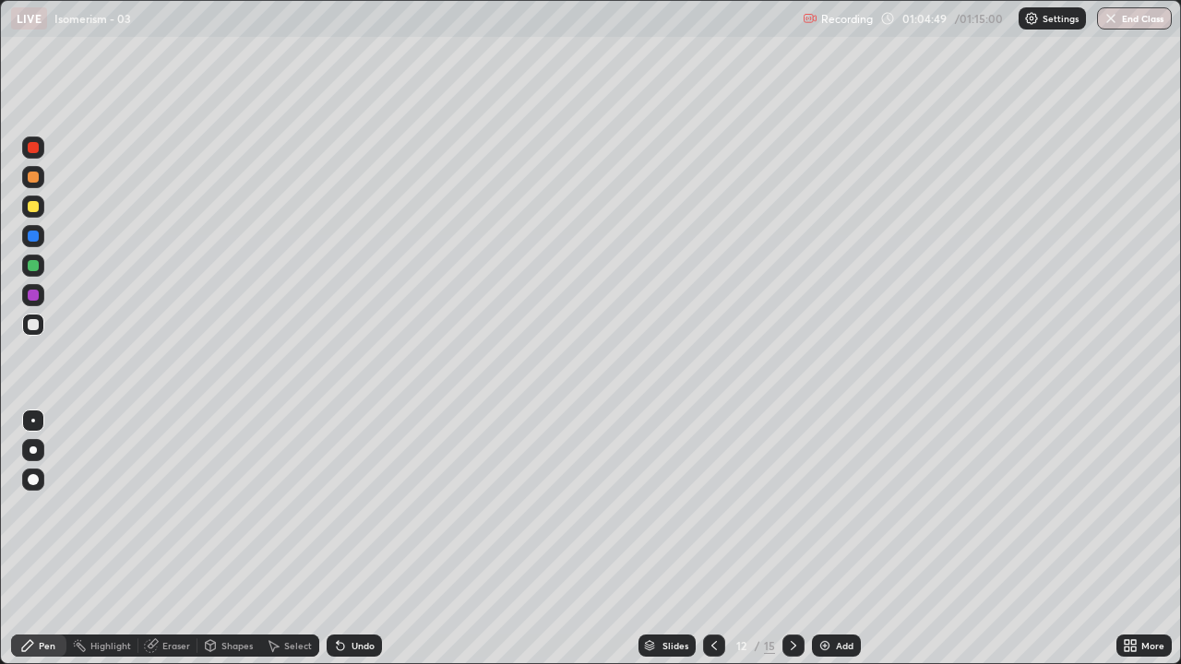
click at [286, 544] on div "Select" at bounding box center [289, 646] width 59 height 22
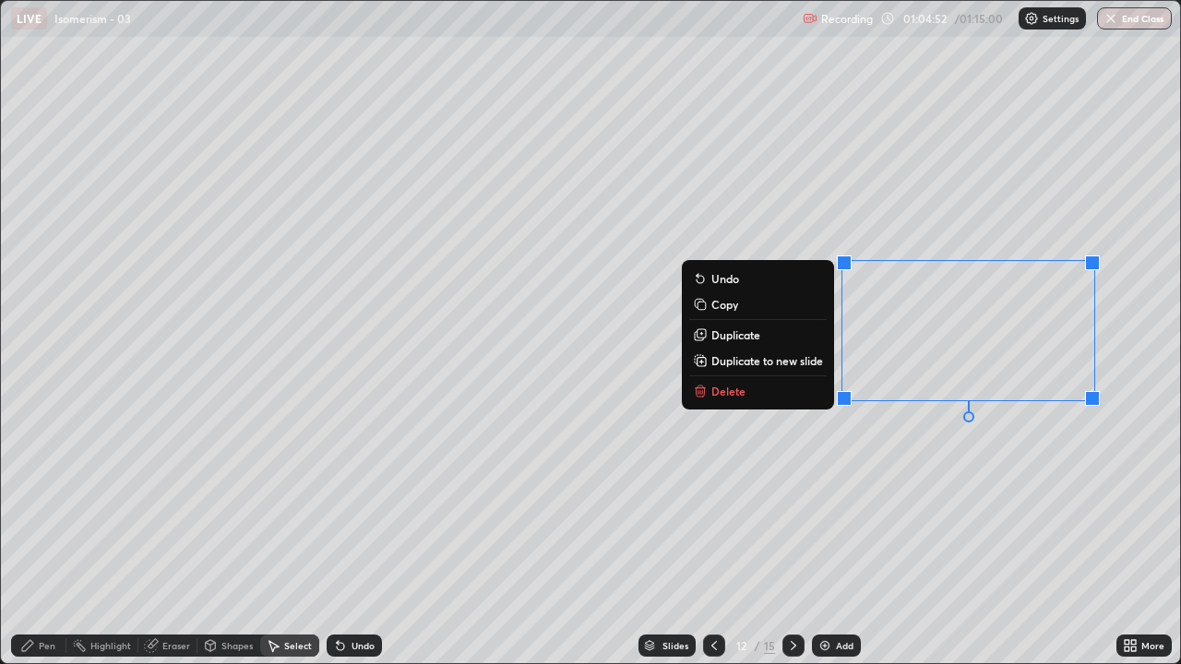
click at [730, 387] on p "Delete" at bounding box center [728, 391] width 34 height 15
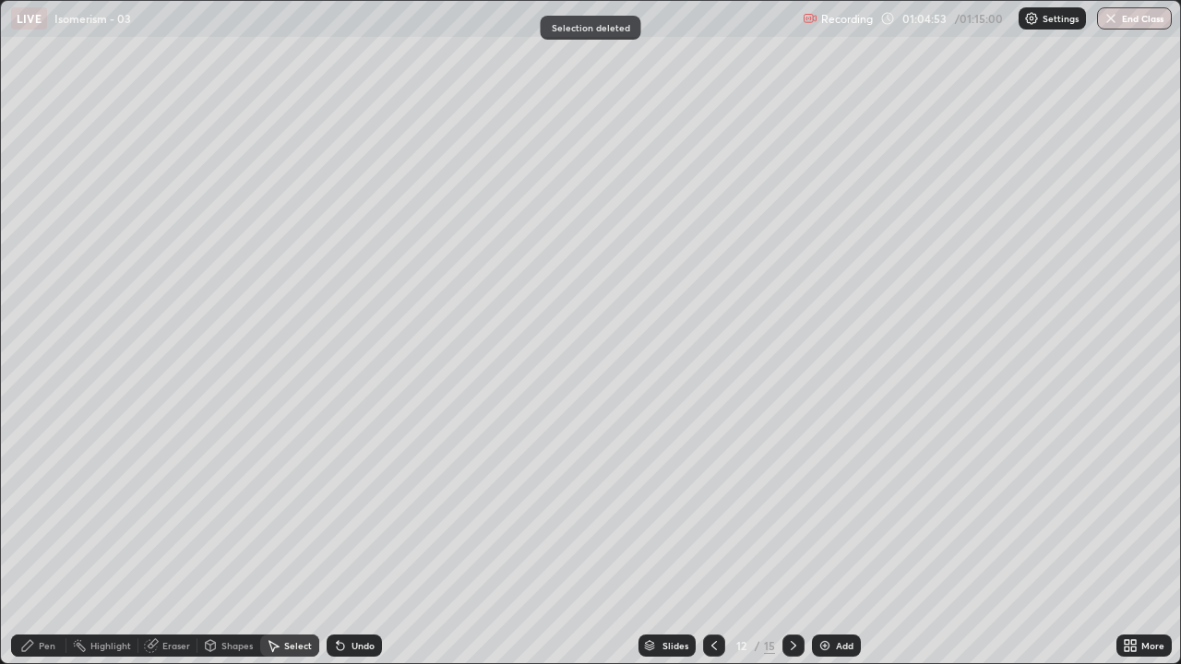
click at [41, 544] on div "Pen" at bounding box center [47, 645] width 17 height 9
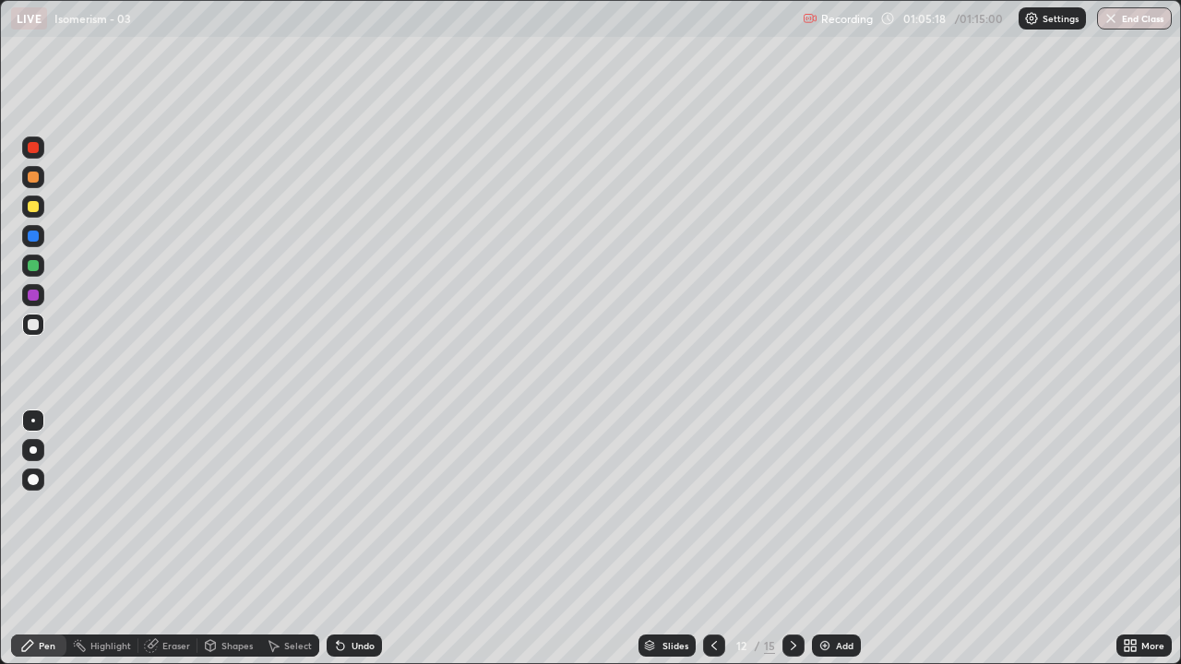
click at [352, 544] on div "Undo" at bounding box center [363, 645] width 23 height 9
click at [344, 544] on icon at bounding box center [340, 645] width 15 height 15
click at [343, 544] on div "Undo" at bounding box center [354, 646] width 55 height 22
click at [37, 268] on div at bounding box center [33, 265] width 11 height 11
click at [41, 241] on div at bounding box center [33, 236] width 22 height 22
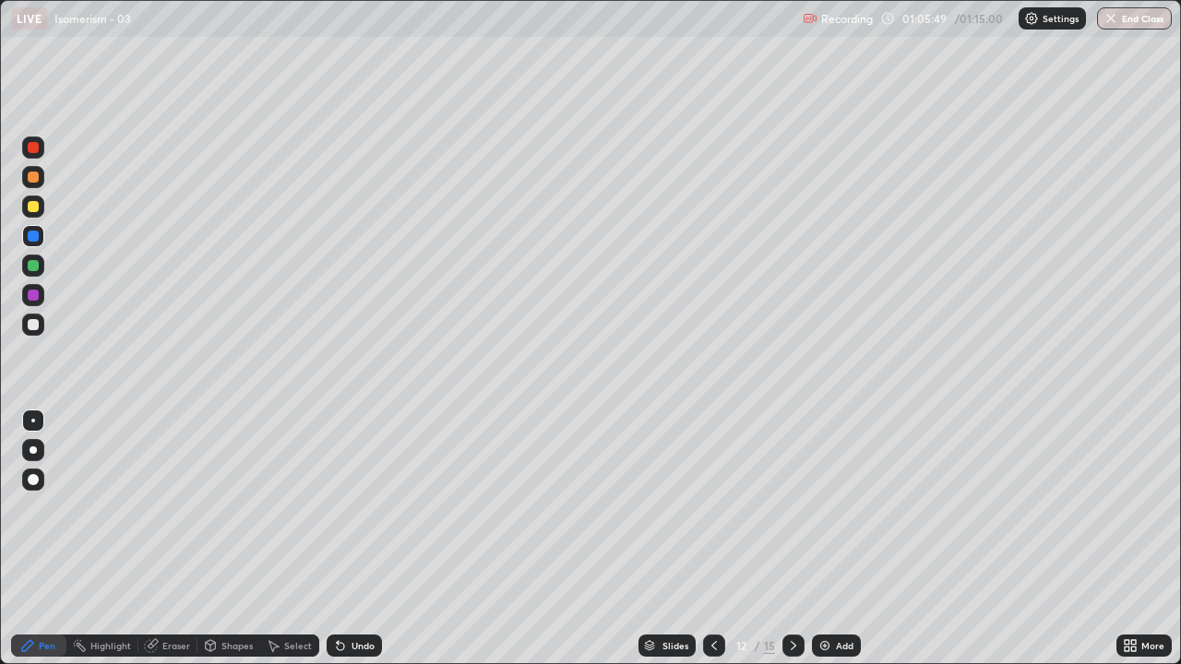
click at [28, 328] on div at bounding box center [33, 324] width 11 height 11
click at [794, 544] on icon at bounding box center [793, 645] width 15 height 15
click at [356, 544] on div "Undo" at bounding box center [354, 646] width 55 height 22
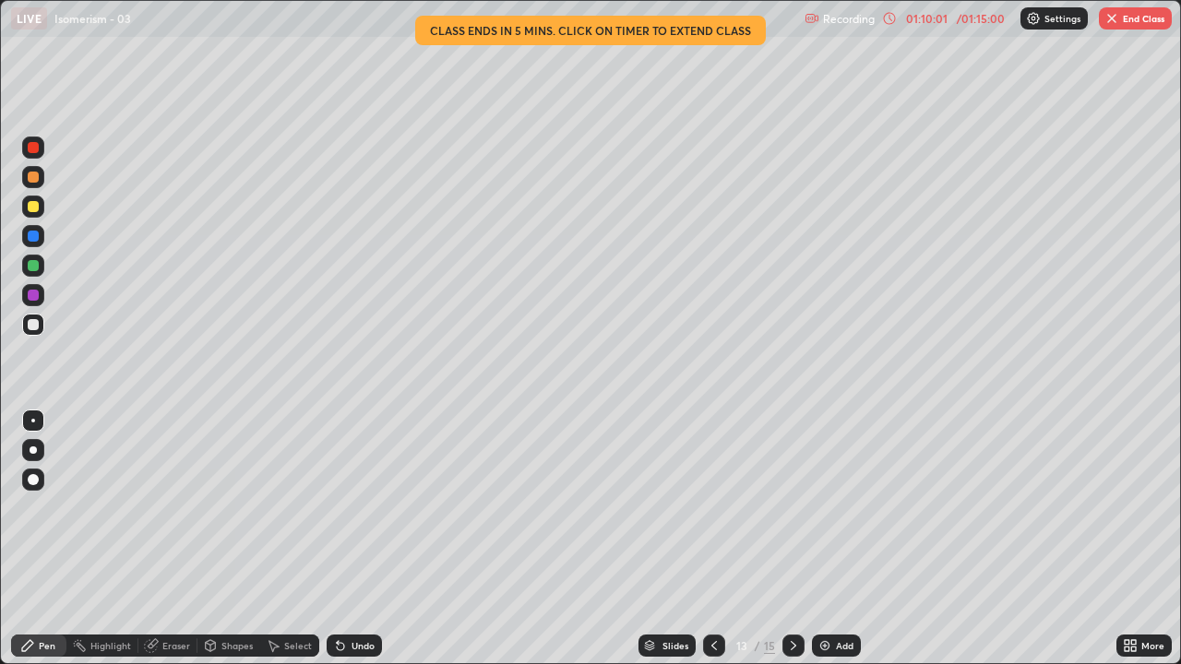
click at [164, 544] on div "Eraser" at bounding box center [176, 645] width 28 height 9
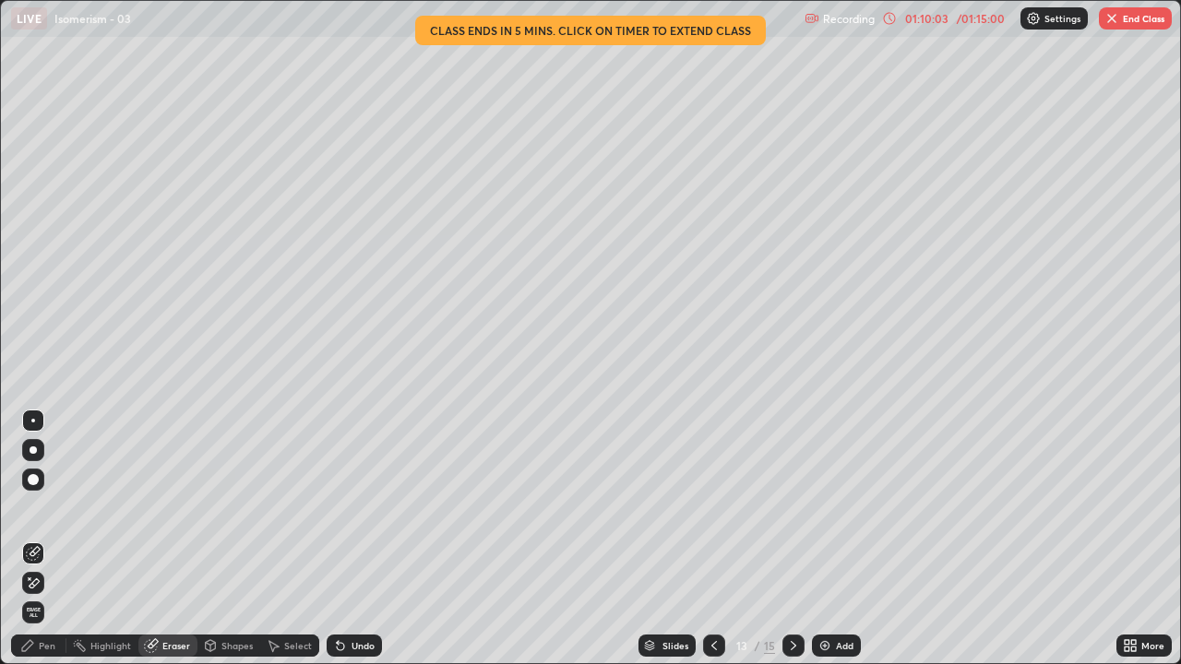
click at [42, 544] on div "Pen" at bounding box center [47, 645] width 17 height 9
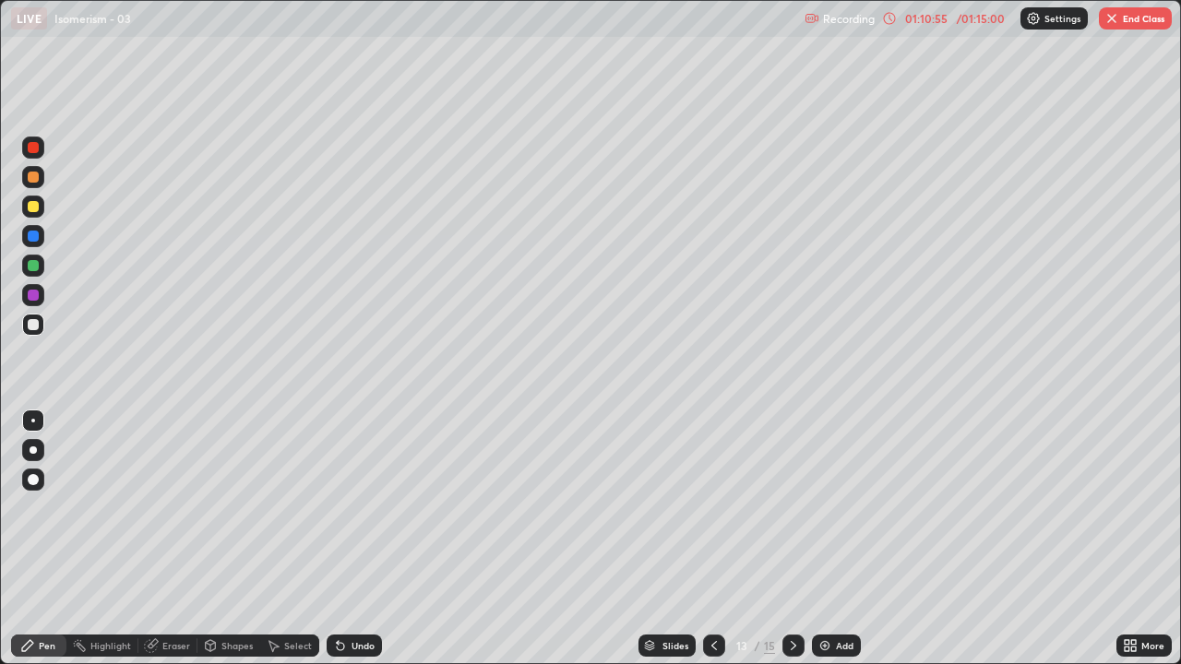
click at [789, 544] on icon at bounding box center [793, 645] width 15 height 15
click at [924, 18] on div "01:10:59" at bounding box center [926, 18] width 52 height 11
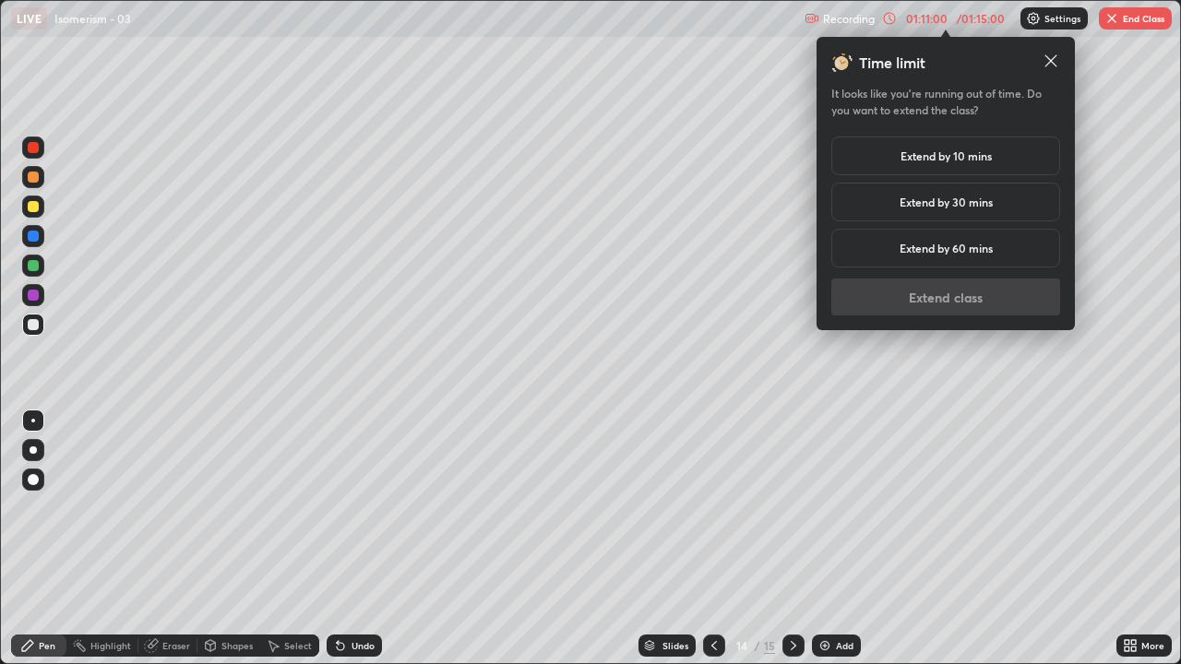
click at [947, 156] on h5 "Extend by 10 mins" at bounding box center [945, 156] width 91 height 17
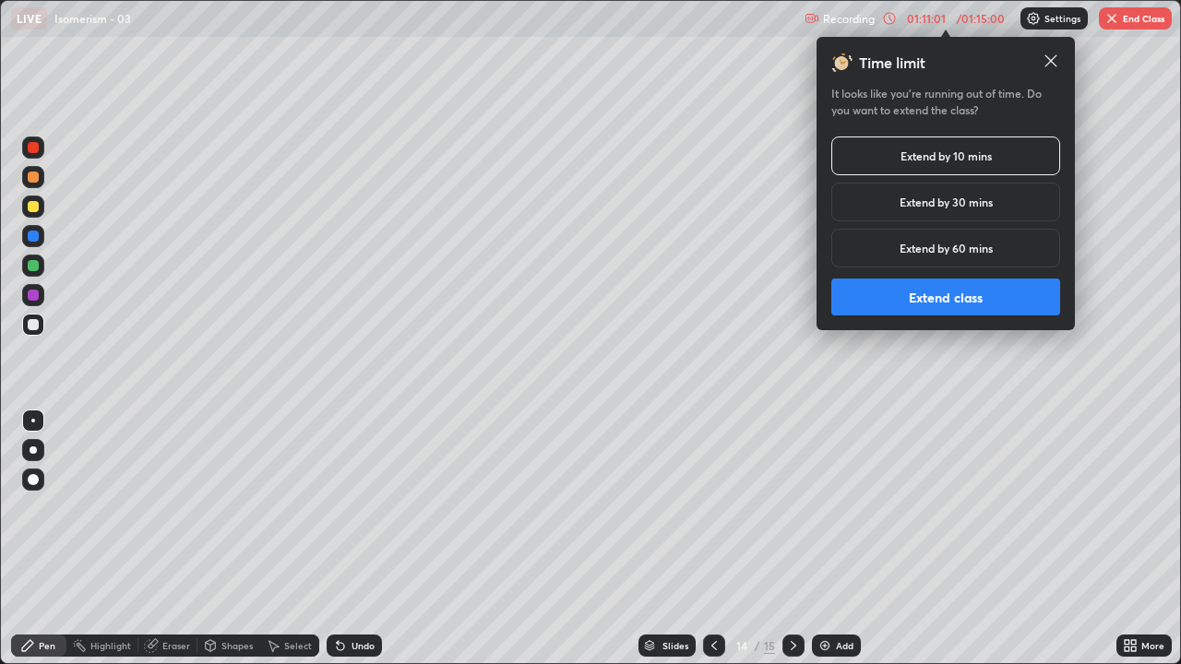
click at [944, 292] on button "Extend class" at bounding box center [945, 297] width 229 height 37
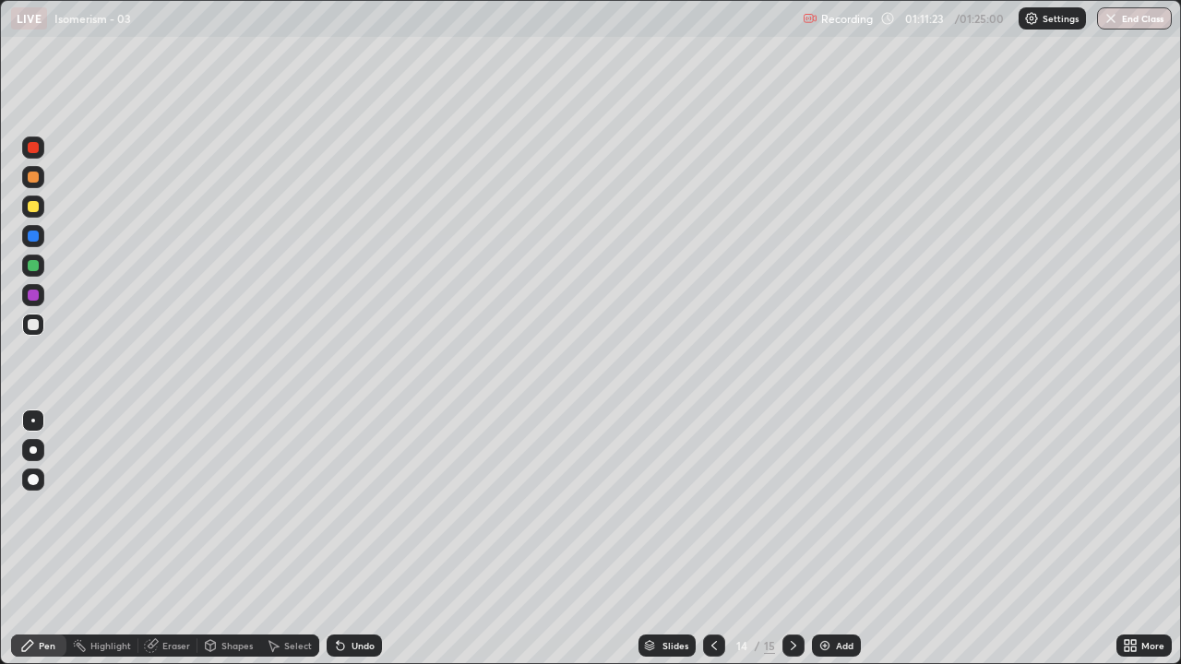
click at [180, 544] on div "Eraser" at bounding box center [176, 645] width 28 height 9
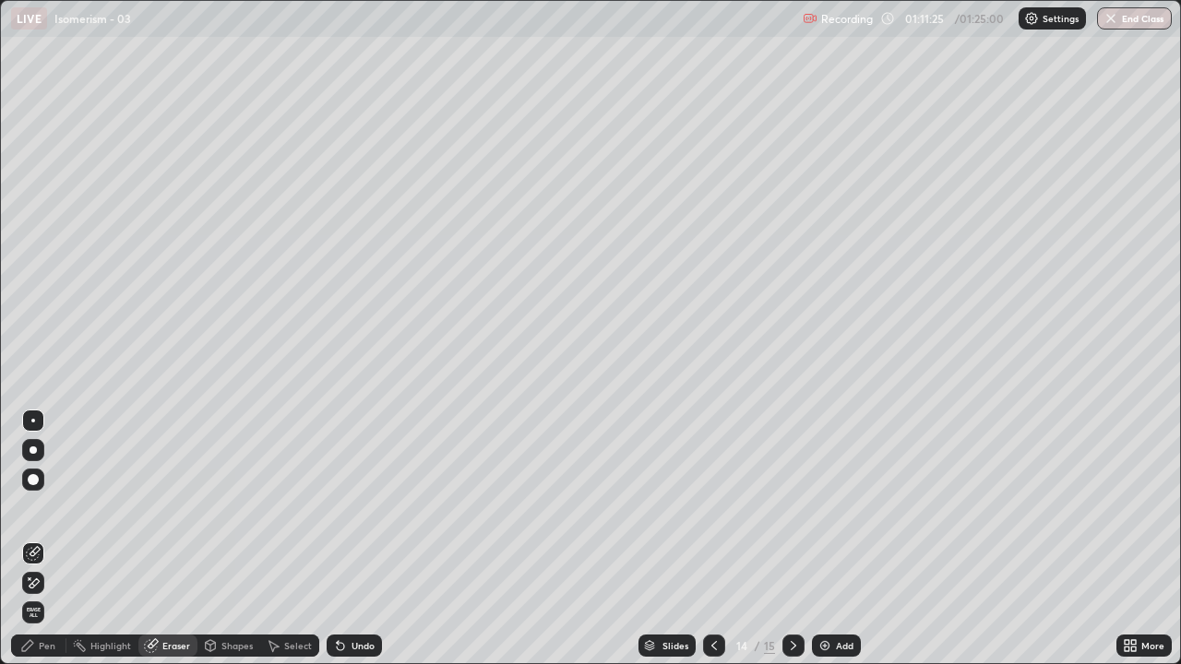
click at [47, 544] on div "Pen" at bounding box center [47, 645] width 17 height 9
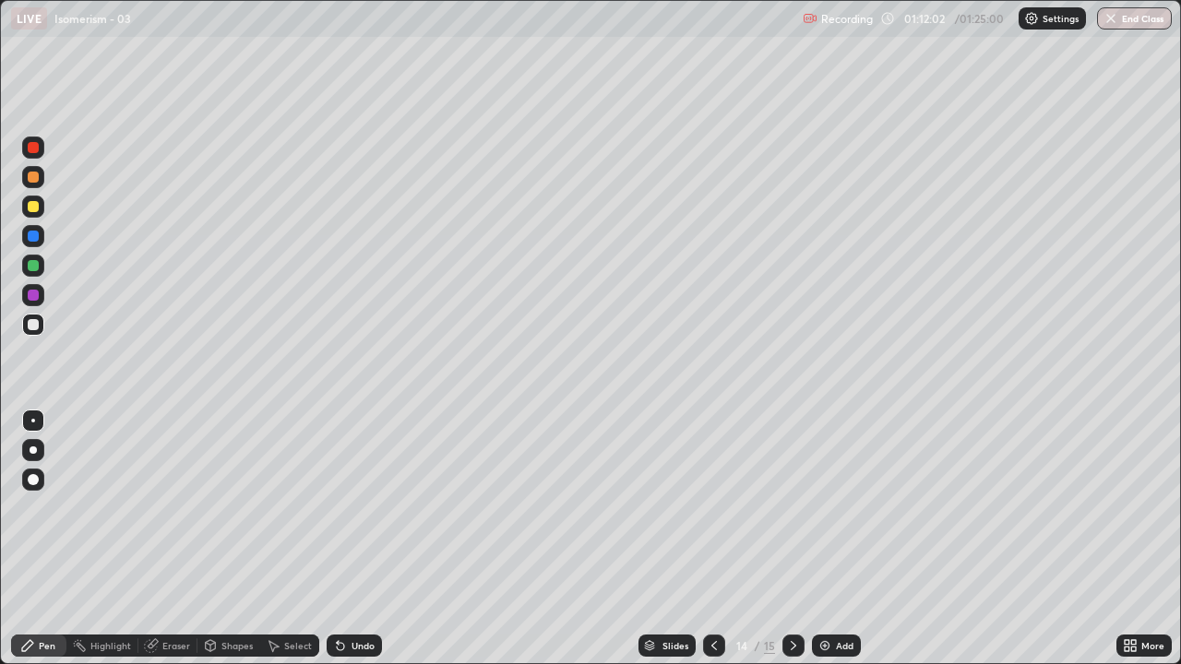
click at [362, 544] on div "Undo" at bounding box center [363, 645] width 23 height 9
click at [360, 544] on div "Undo" at bounding box center [363, 645] width 23 height 9
click at [356, 544] on div "Undo" at bounding box center [363, 645] width 23 height 9
click at [353, 544] on div "Undo" at bounding box center [354, 646] width 55 height 22
click at [348, 544] on div "Undo" at bounding box center [354, 646] width 55 height 22
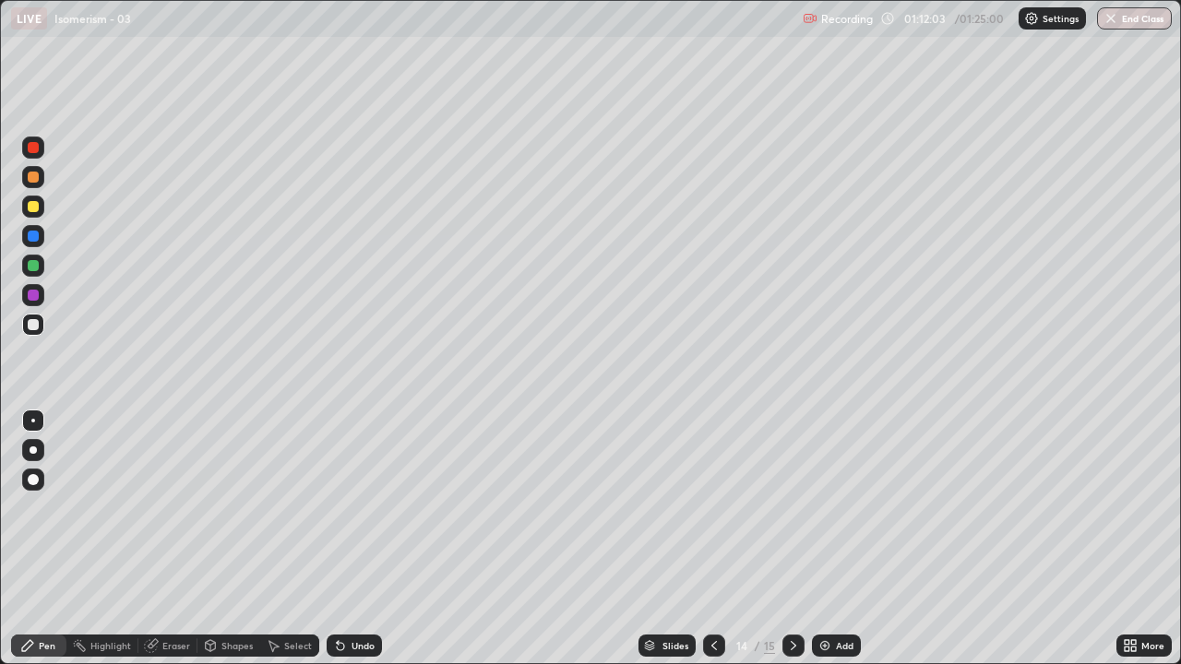
click at [347, 544] on div "Undo" at bounding box center [354, 646] width 55 height 22
click at [345, 544] on div "Undo" at bounding box center [354, 646] width 55 height 22
click at [339, 544] on icon at bounding box center [340, 645] width 15 height 15
click at [338, 544] on div "Undo" at bounding box center [354, 646] width 55 height 22
click at [336, 544] on icon at bounding box center [340, 645] width 15 height 15
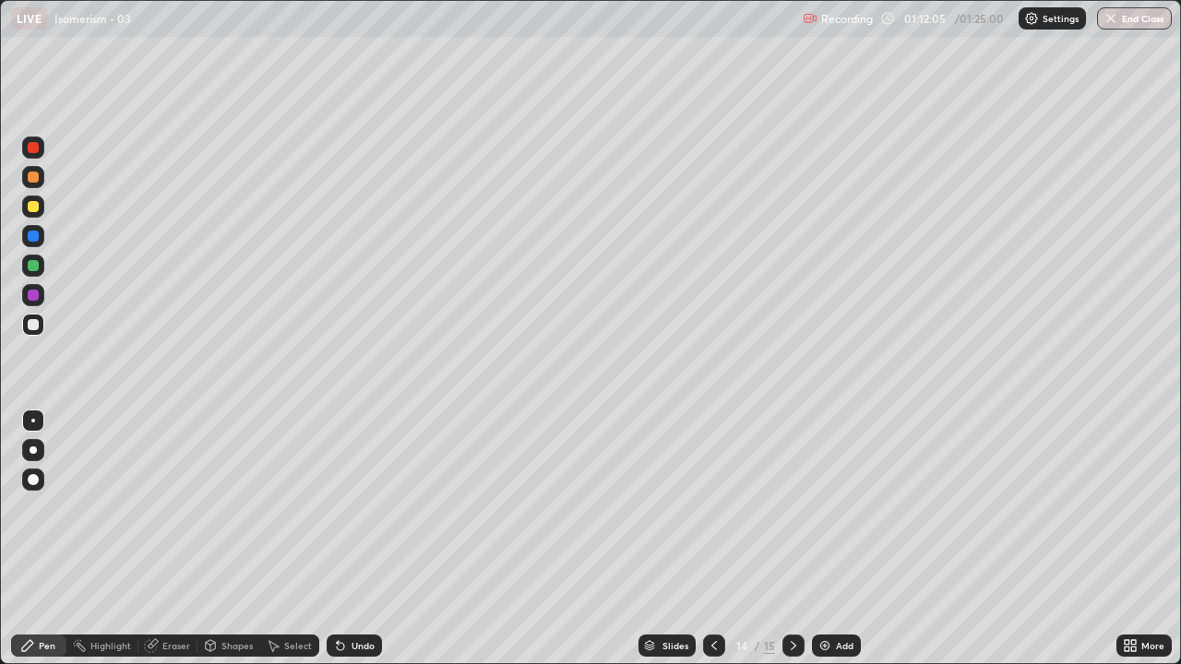
click at [336, 544] on div "Undo" at bounding box center [354, 646] width 55 height 22
click at [333, 544] on div "Undo" at bounding box center [354, 646] width 55 height 22
click at [331, 544] on div "Undo" at bounding box center [354, 646] width 55 height 22
click at [330, 544] on div "Undo" at bounding box center [354, 646] width 55 height 22
click at [337, 544] on icon at bounding box center [340, 646] width 7 height 7
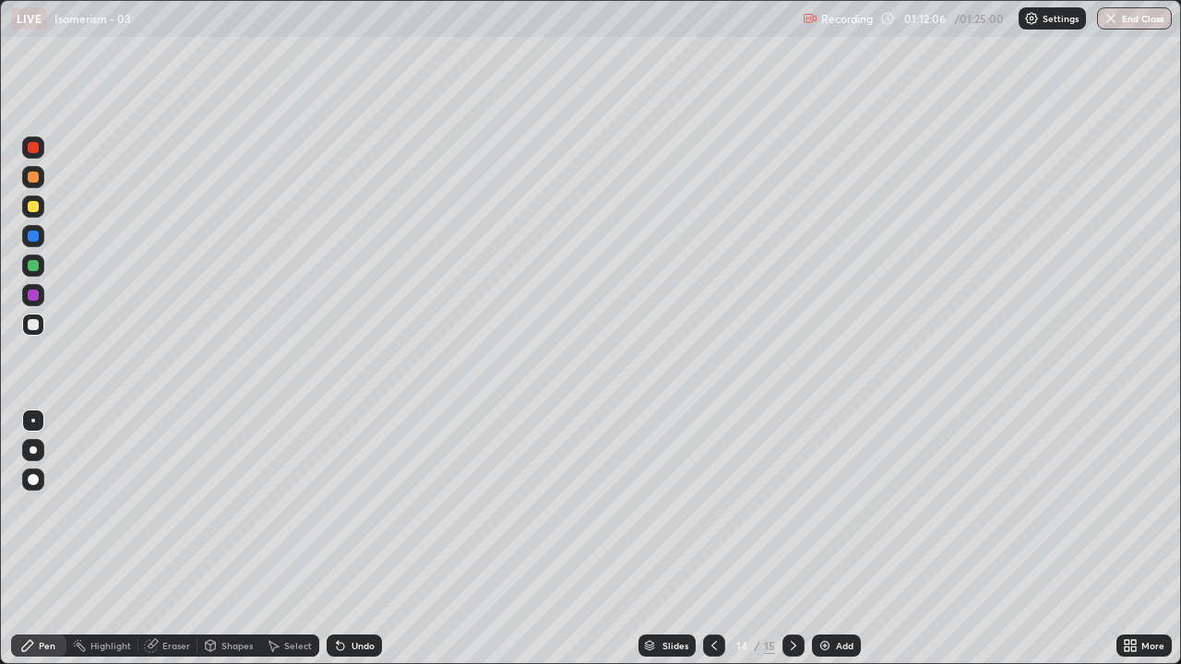
click at [337, 544] on icon at bounding box center [340, 646] width 7 height 7
click at [327, 544] on div "Undo" at bounding box center [354, 646] width 55 height 22
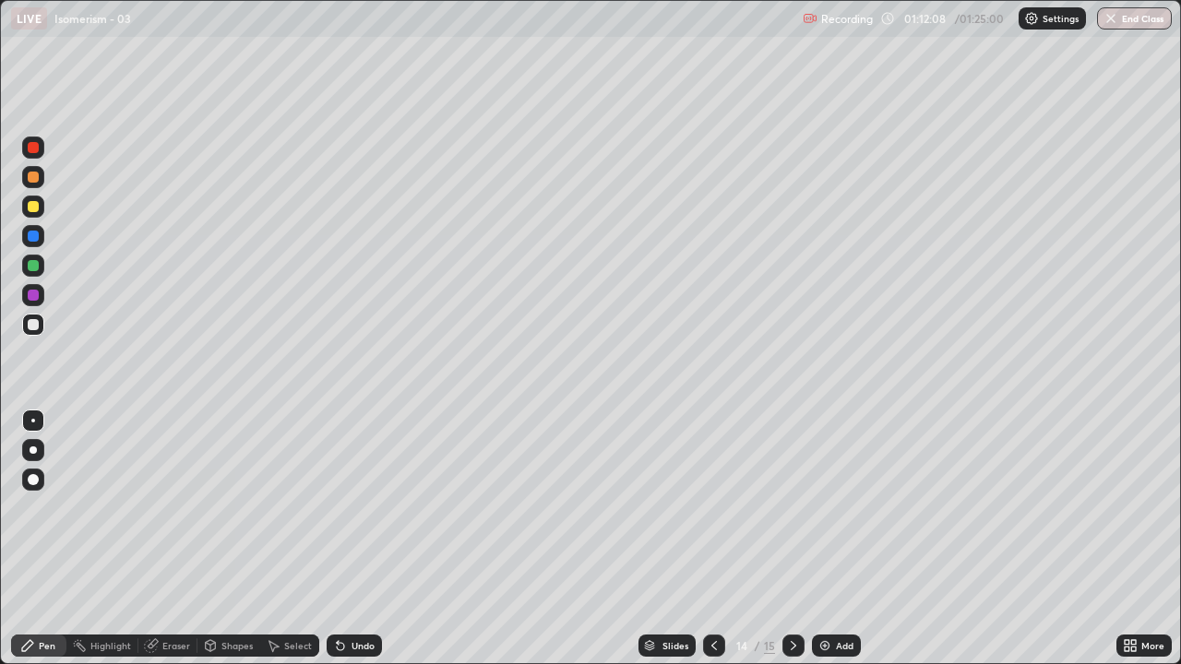
click at [337, 544] on icon at bounding box center [338, 642] width 2 height 2
click at [818, 544] on img at bounding box center [824, 645] width 15 height 15
click at [716, 544] on div at bounding box center [714, 645] width 22 height 37
click at [792, 544] on icon at bounding box center [793, 645] width 15 height 15
click at [789, 544] on icon at bounding box center [793, 645] width 15 height 15
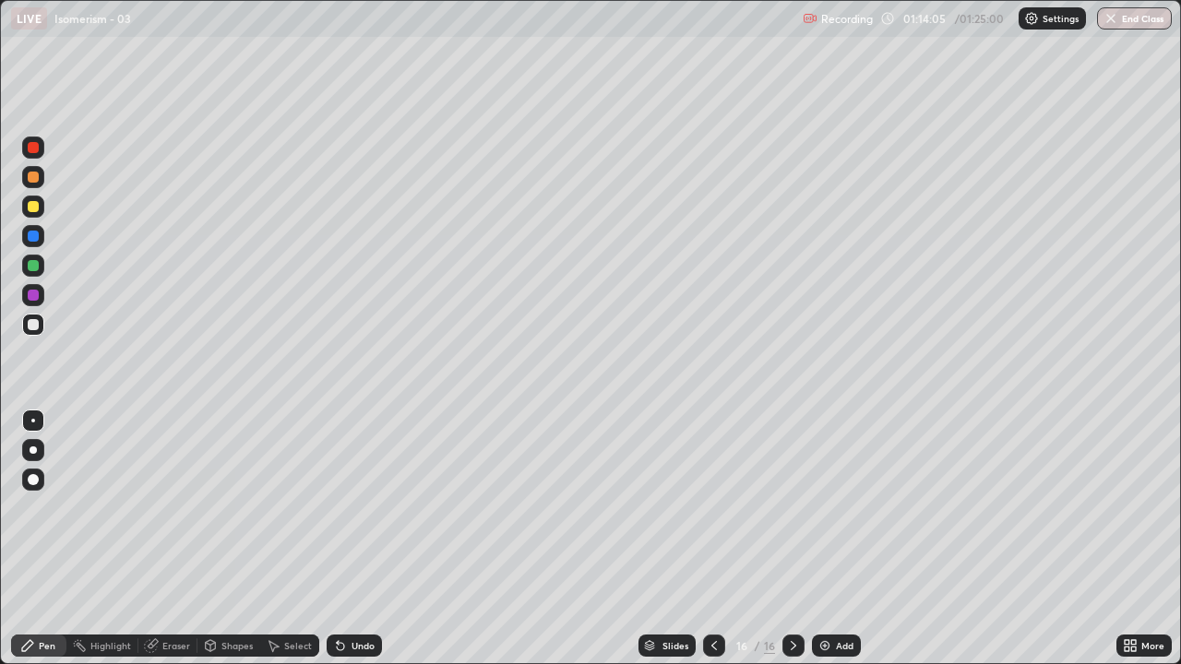
click at [710, 544] on div at bounding box center [714, 646] width 22 height 22
click at [703, 544] on div at bounding box center [714, 646] width 22 height 22
click at [791, 544] on icon at bounding box center [793, 645] width 15 height 15
click at [789, 544] on icon at bounding box center [793, 645] width 15 height 15
click at [712, 544] on icon at bounding box center [714, 645] width 15 height 15
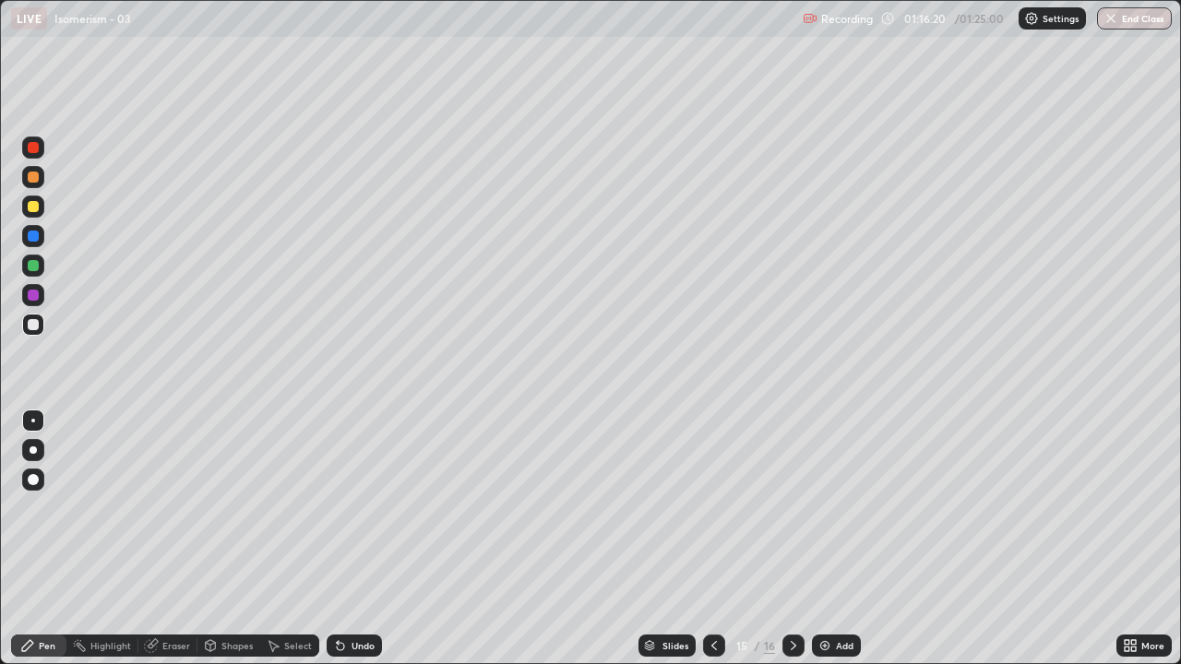
click at [716, 544] on div at bounding box center [714, 646] width 22 height 22
click at [710, 544] on div at bounding box center [714, 646] width 22 height 22
click at [712, 544] on icon at bounding box center [714, 645] width 15 height 15
click at [1104, 15] on img "button" at bounding box center [1110, 18] width 15 height 15
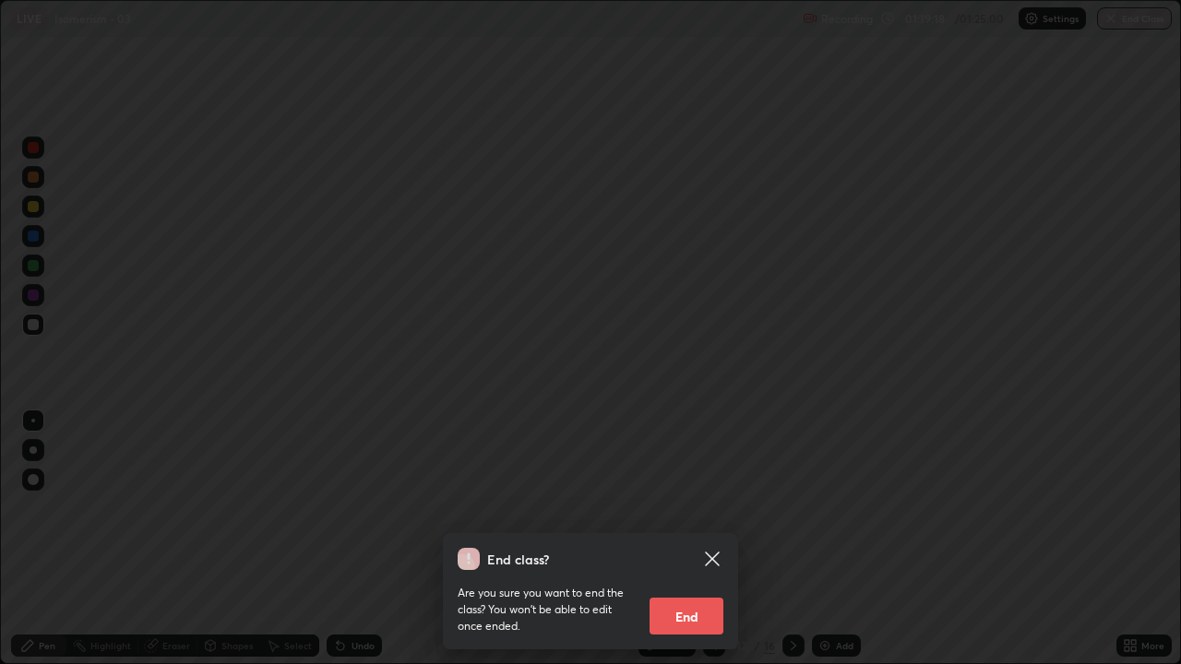
click at [685, 544] on button "End" at bounding box center [686, 616] width 74 height 37
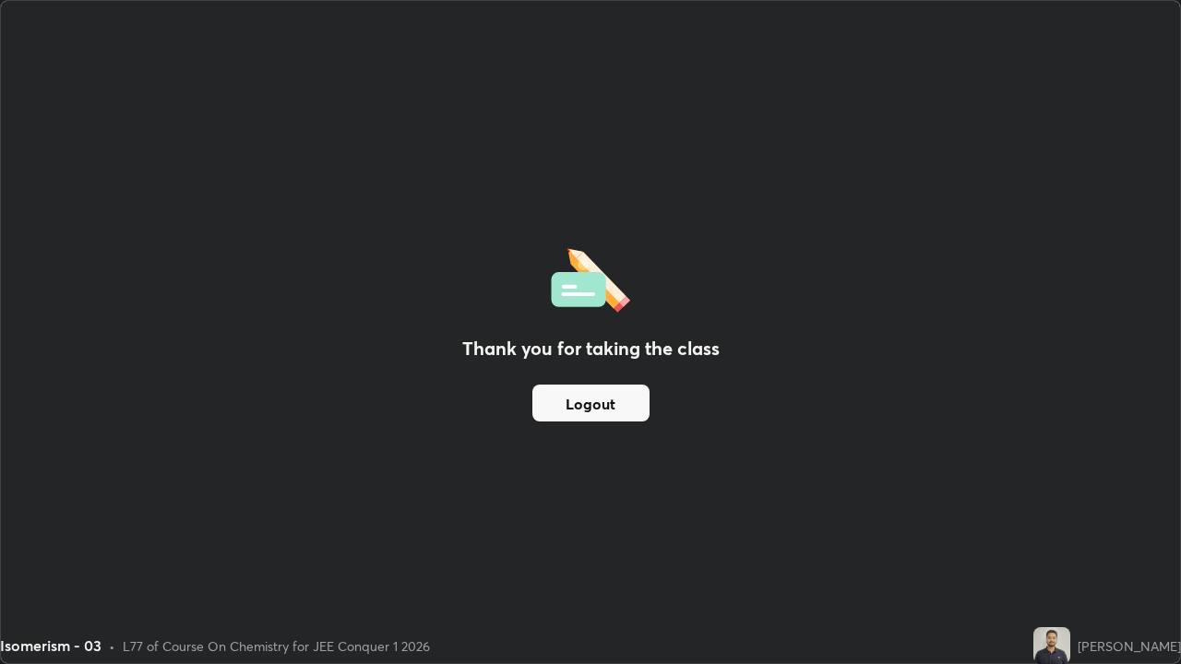
click at [629, 400] on button "Logout" at bounding box center [590, 403] width 117 height 37
